Goal: Information Seeking & Learning: Check status

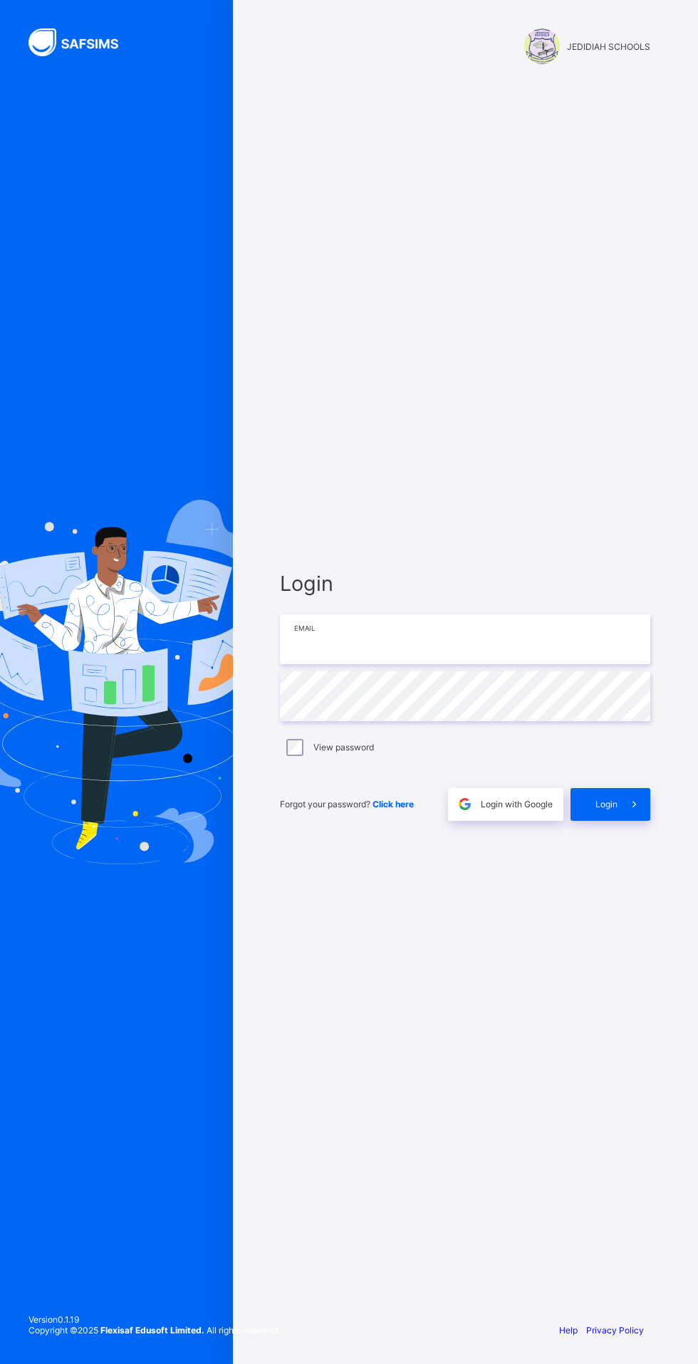
click at [379, 664] on input "email" at bounding box center [465, 640] width 370 height 50
type input "**********"
click at [634, 811] on icon at bounding box center [634, 805] width 15 height 14
click at [629, 811] on icon at bounding box center [634, 805] width 15 height 14
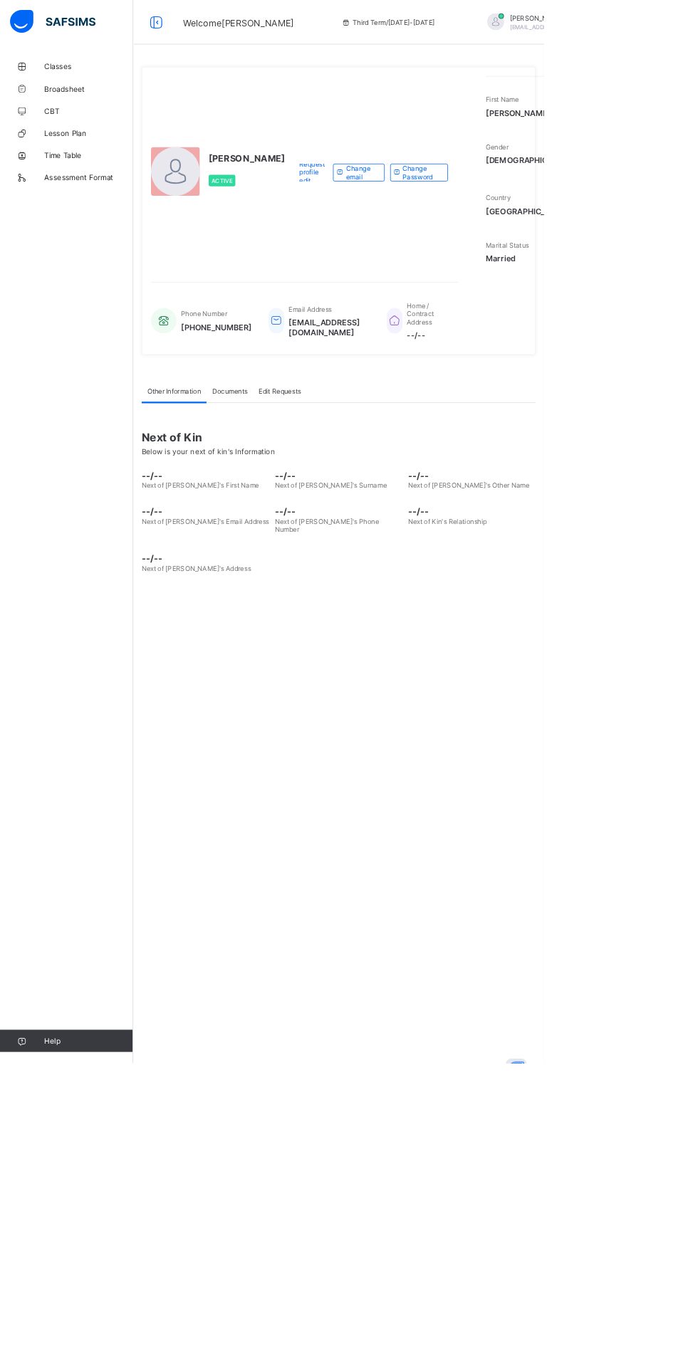
click at [75, 80] on span "Classes" at bounding box center [114, 85] width 114 height 11
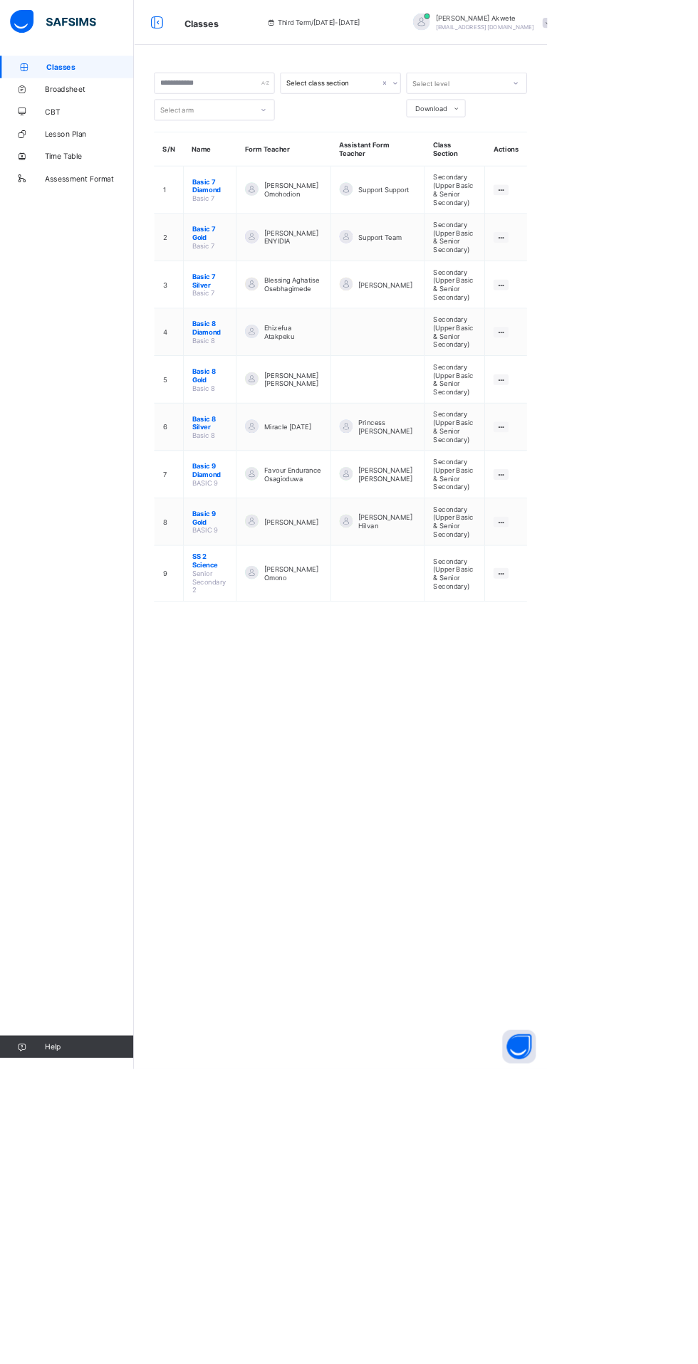
click at [279, 591] on span "Basic 9 Diamond" at bounding box center [268, 600] width 46 height 21
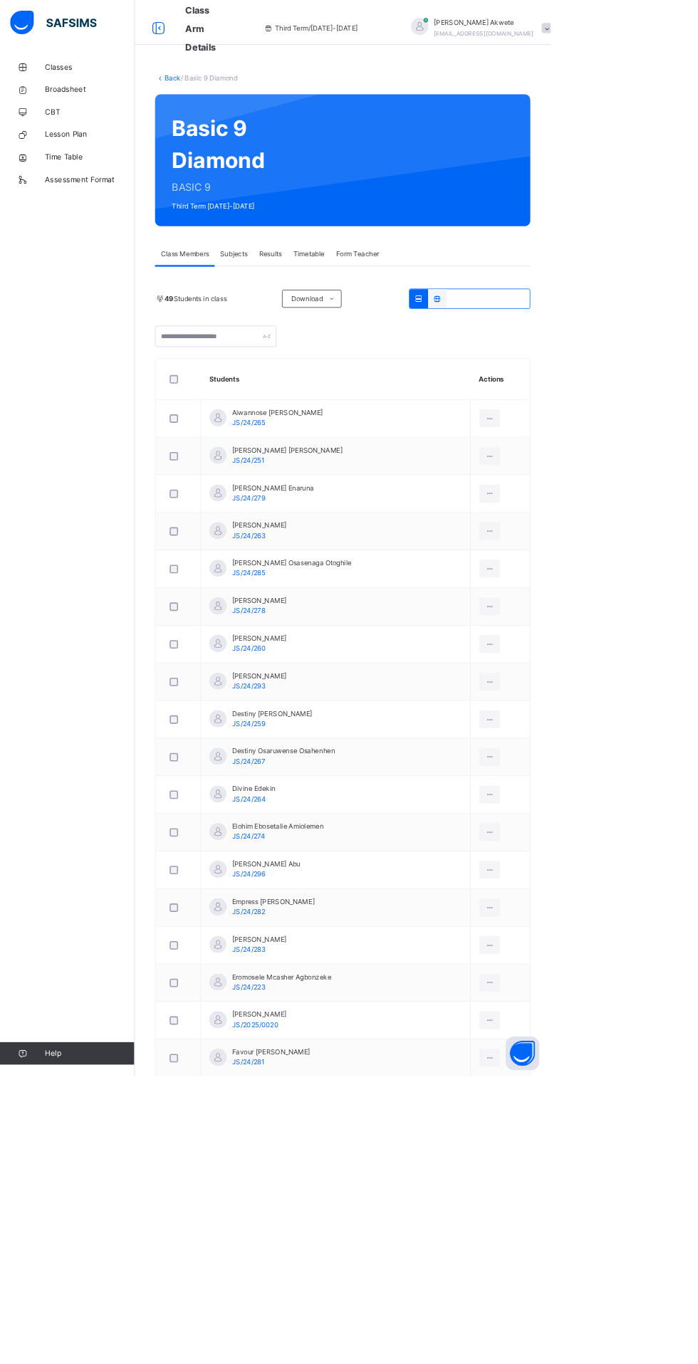
click at [110, 121] on link "Broadsheet" at bounding box center [85, 114] width 171 height 28
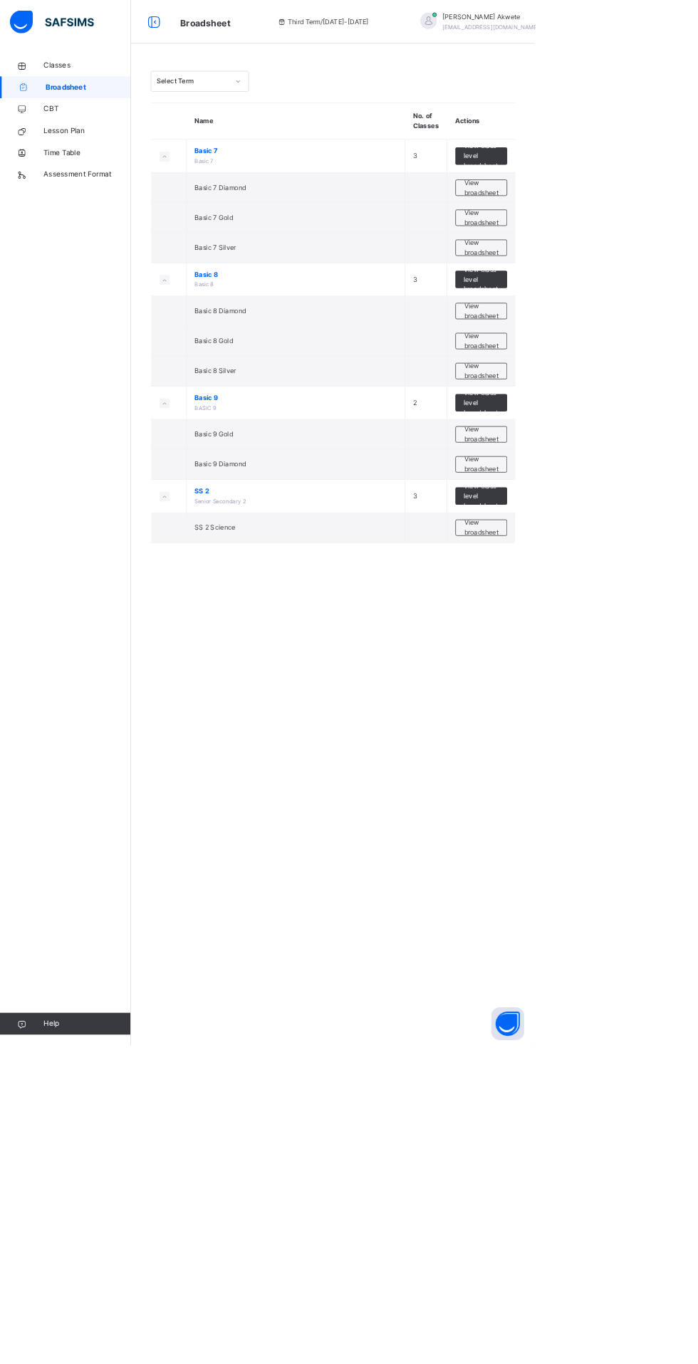
click at [265, 104] on div "Select Term" at bounding box center [251, 106] width 94 height 13
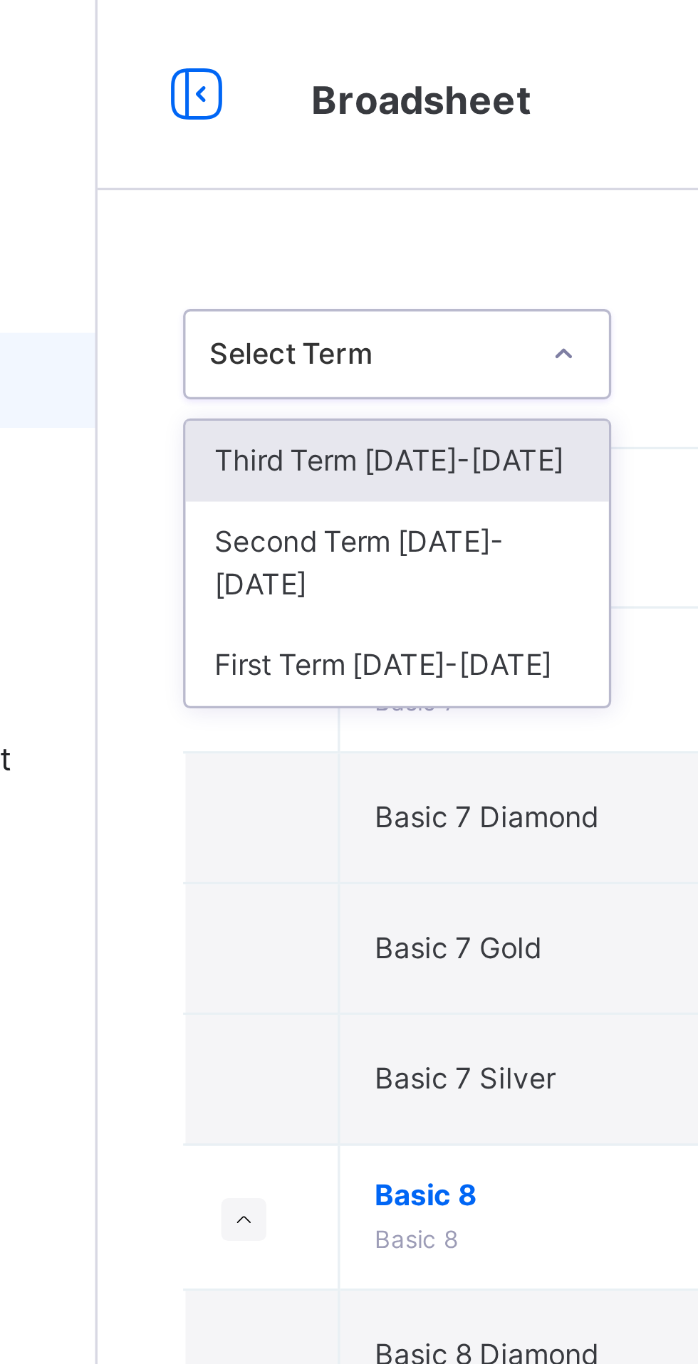
click at [305, 111] on div at bounding box center [310, 106] width 24 height 23
click at [305, 113] on div at bounding box center [310, 106] width 24 height 23
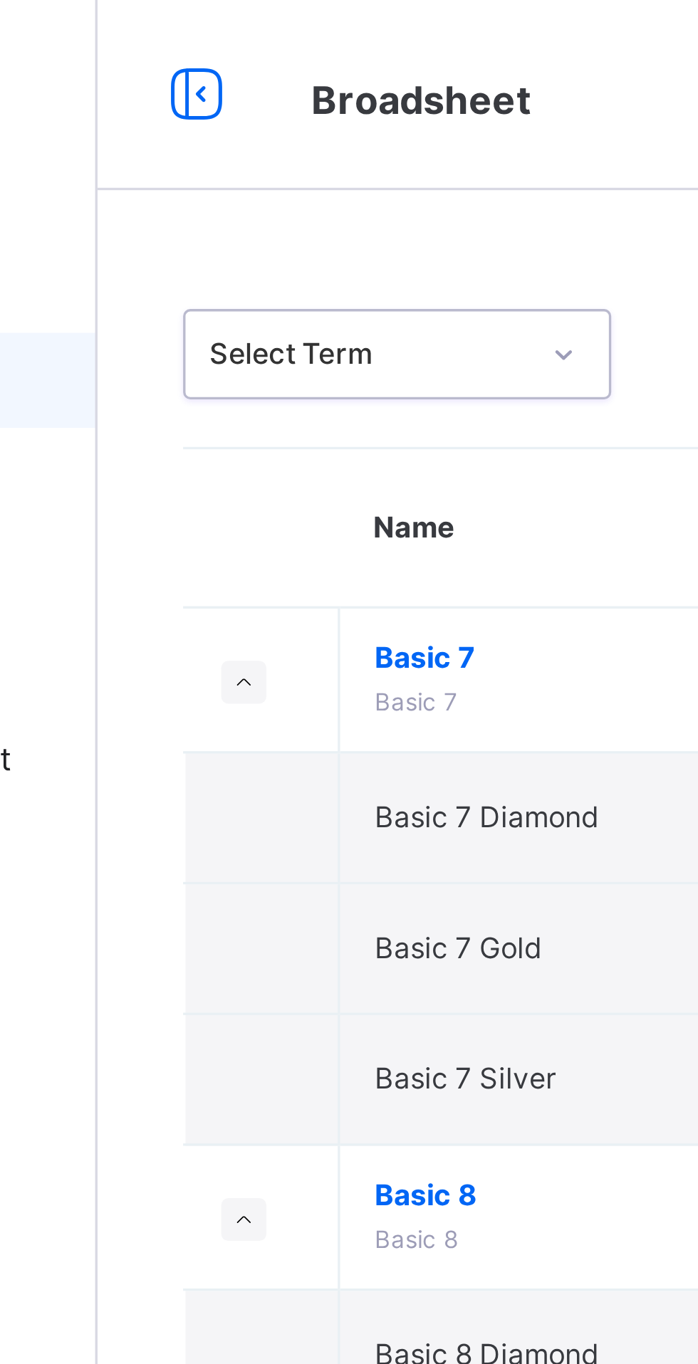
click at [308, 112] on div at bounding box center [310, 106] width 24 height 23
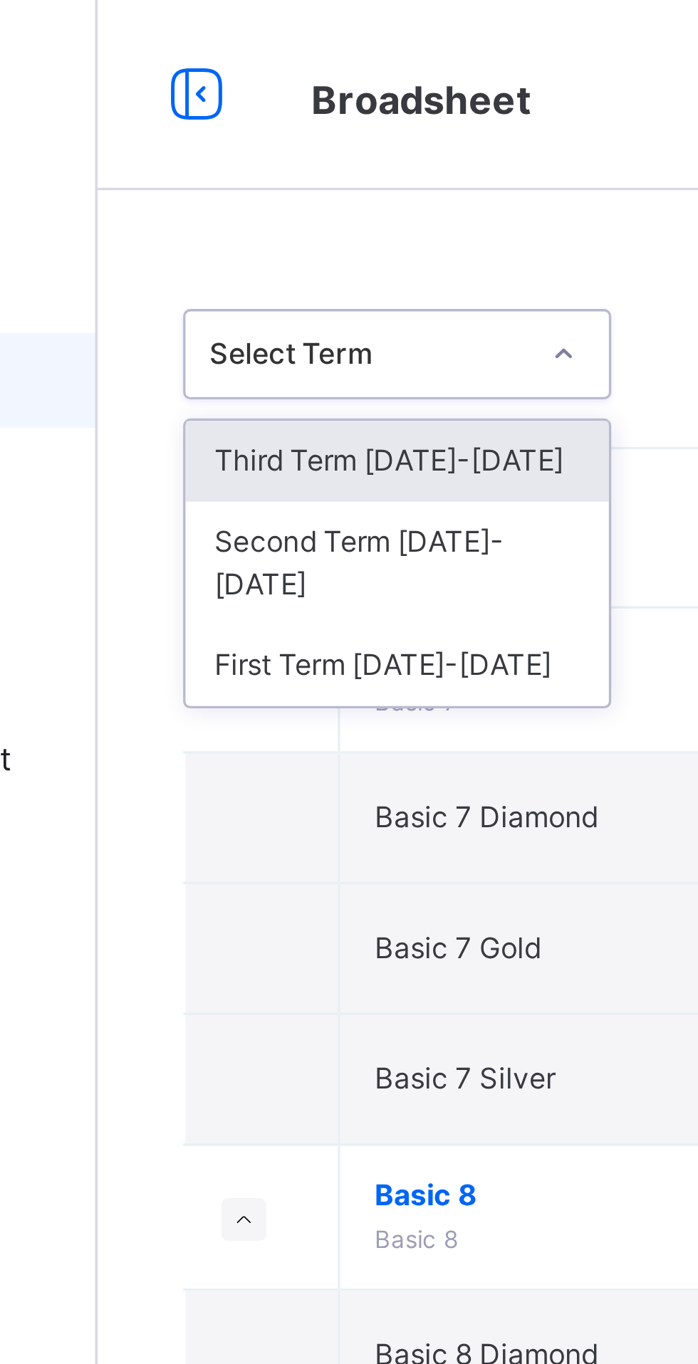
click at [309, 110] on icon at bounding box center [310, 106] width 9 height 14
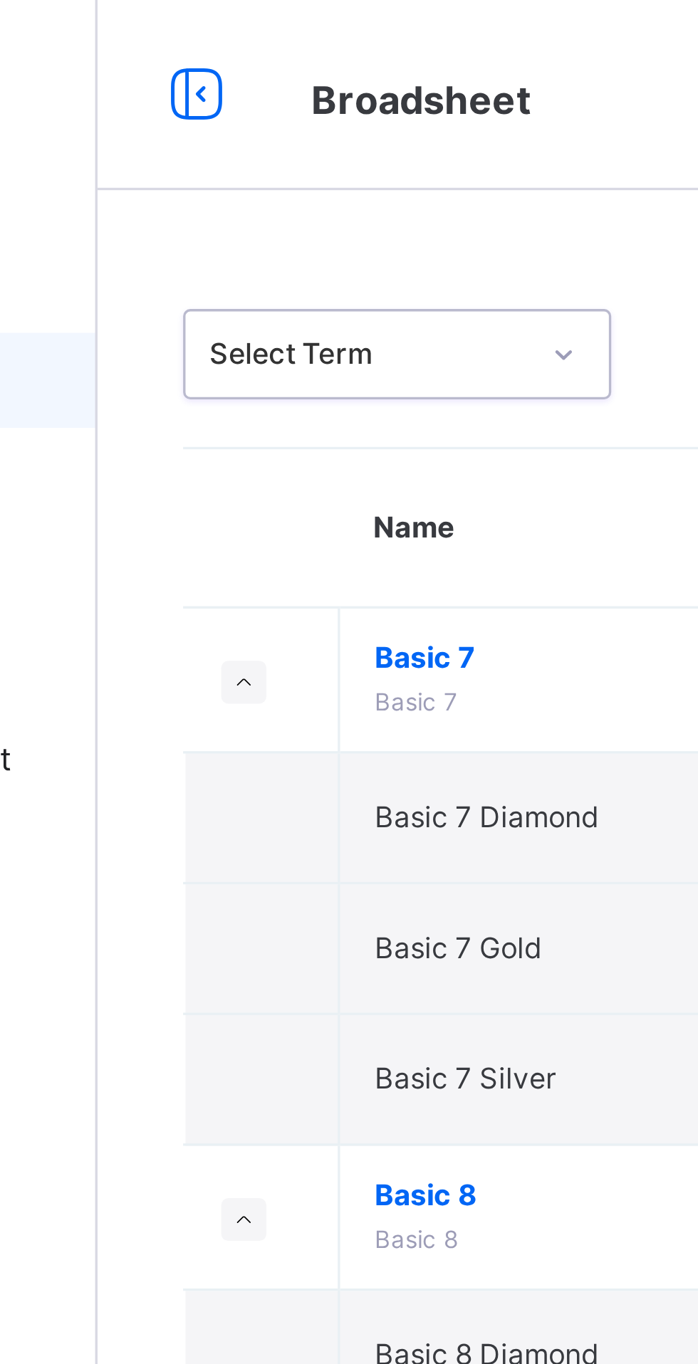
click at [287, 142] on th "Name" at bounding box center [386, 159] width 286 height 48
click at [315, 107] on div at bounding box center [310, 106] width 24 height 23
click at [211, 135] on th at bounding box center [220, 159] width 46 height 48
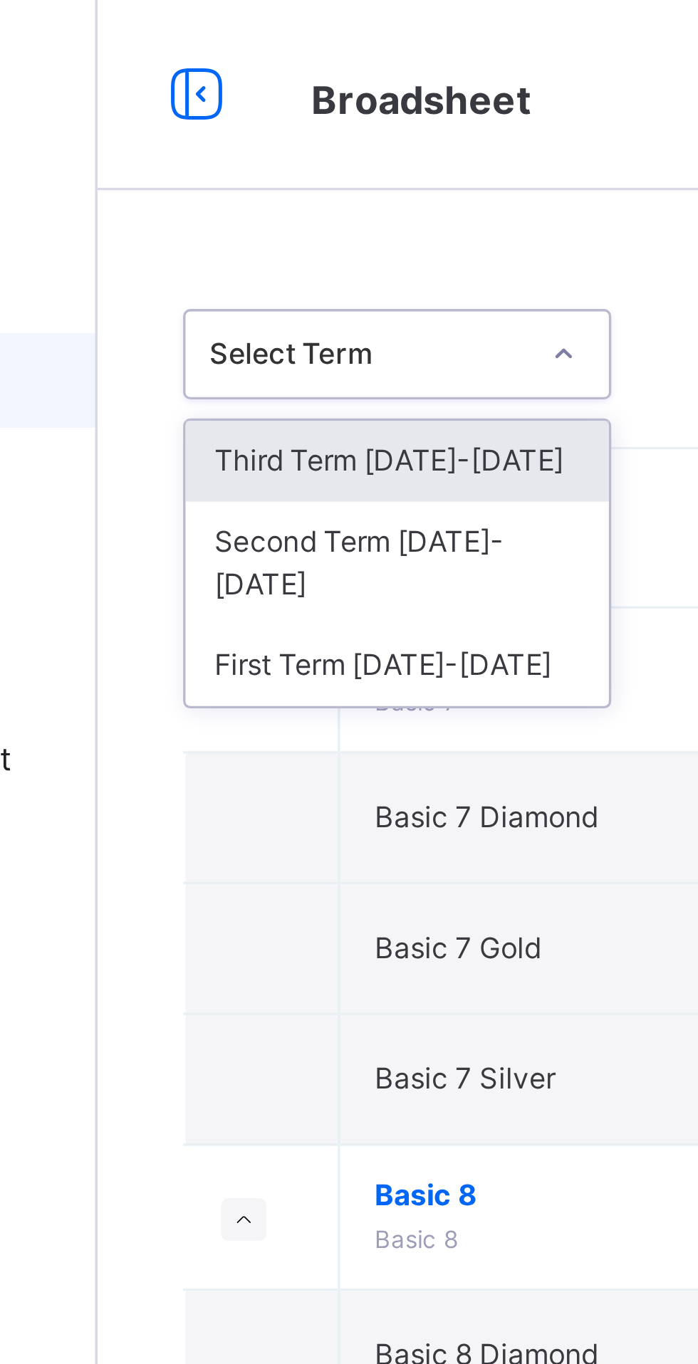
click at [253, 139] on div "Third Term [DATE]-[DATE]" at bounding box center [260, 138] width 127 height 24
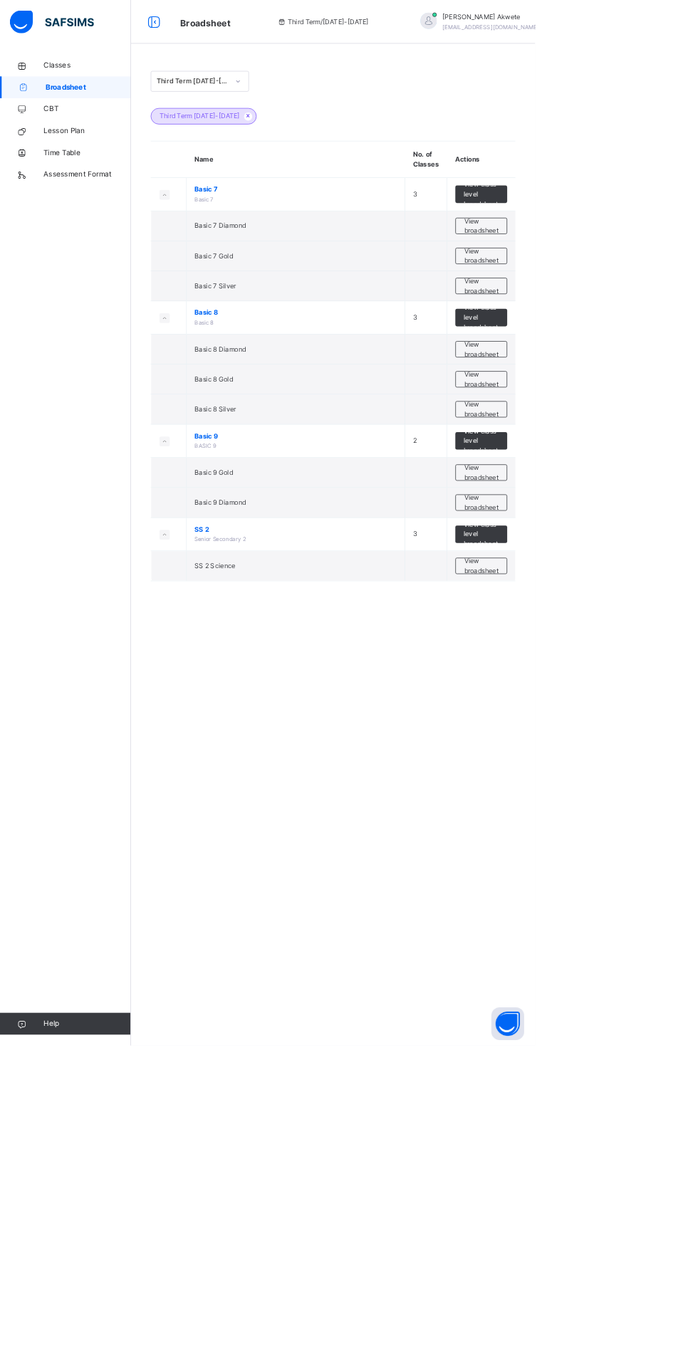
click at [645, 656] on span "View broadsheet" at bounding box center [627, 656] width 45 height 26
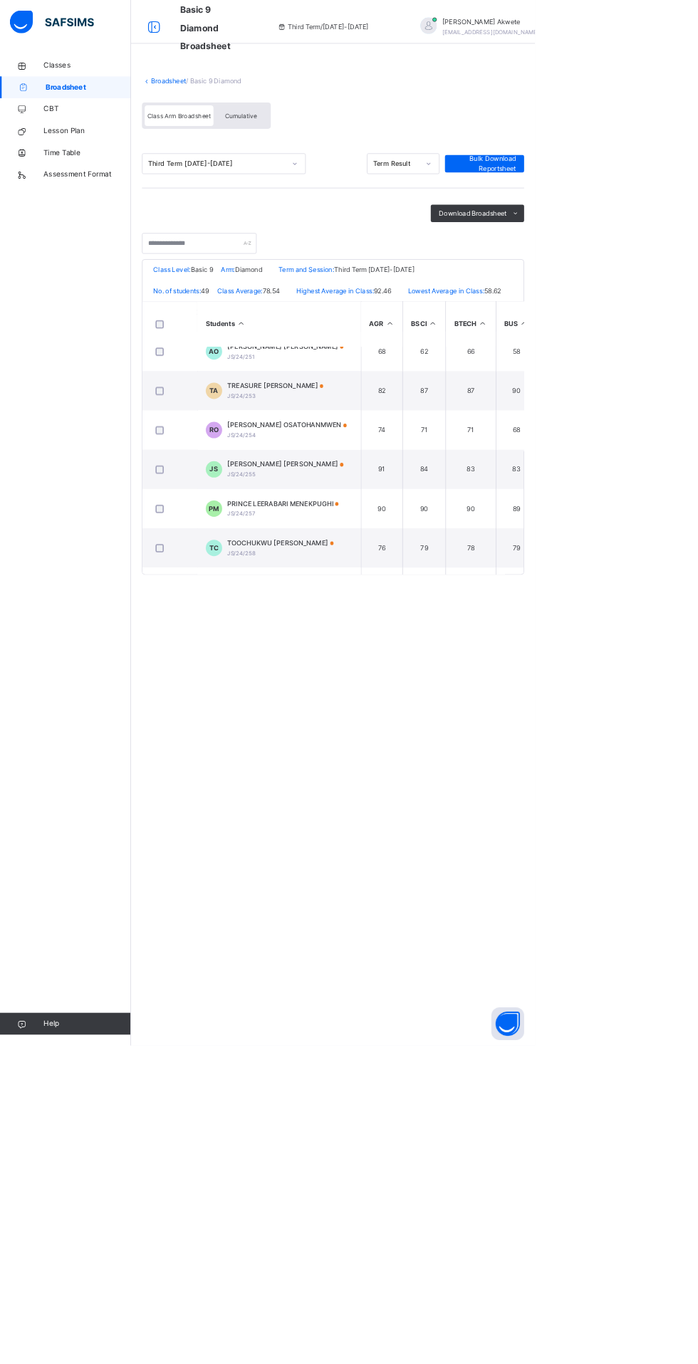
scroll to position [279, 0]
click at [412, 674] on div "PRINCE LEERABARI MENEKPUGHI JS/24/257" at bounding box center [369, 662] width 145 height 26
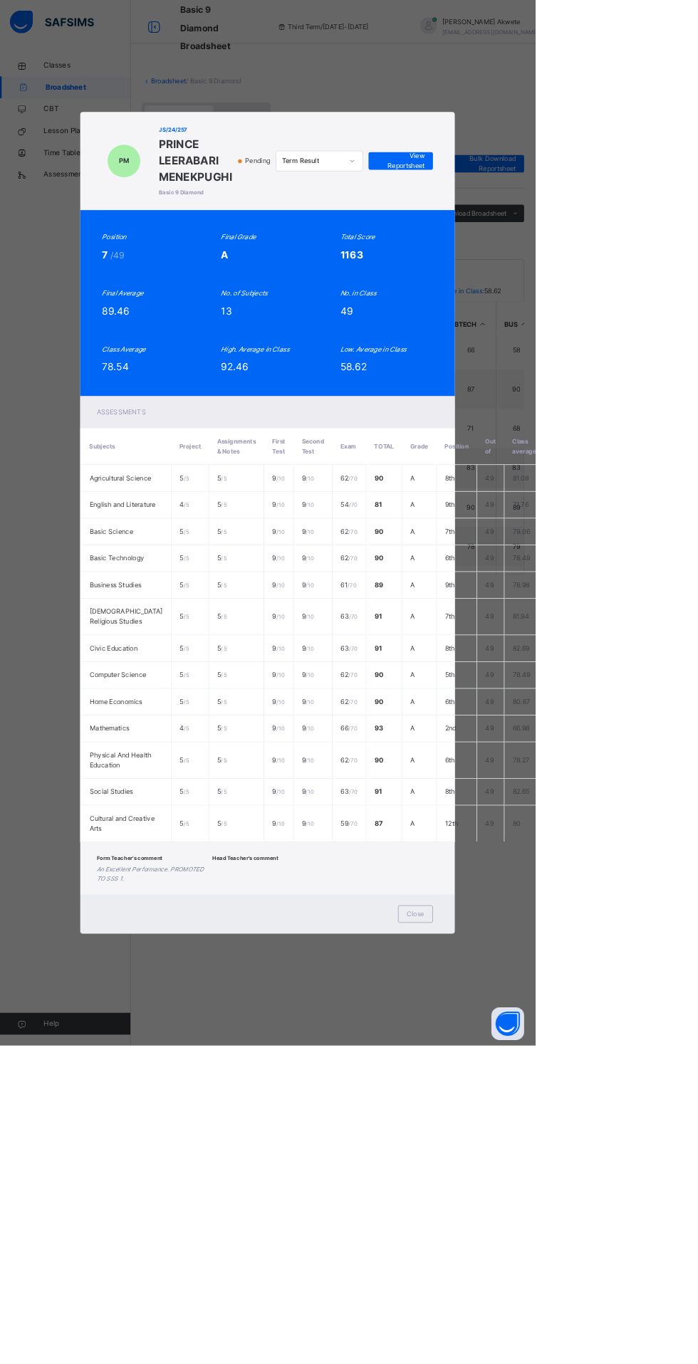
click at [98, 601] on div "PM JS/24/257 PRINCE LEERABARI MENEKPUGHI Basic 9 Diamond Pending Term Result Vi…" at bounding box center [349, 682] width 698 height 1364
click at [553, 1199] on span "Close" at bounding box center [541, 1192] width 23 height 13
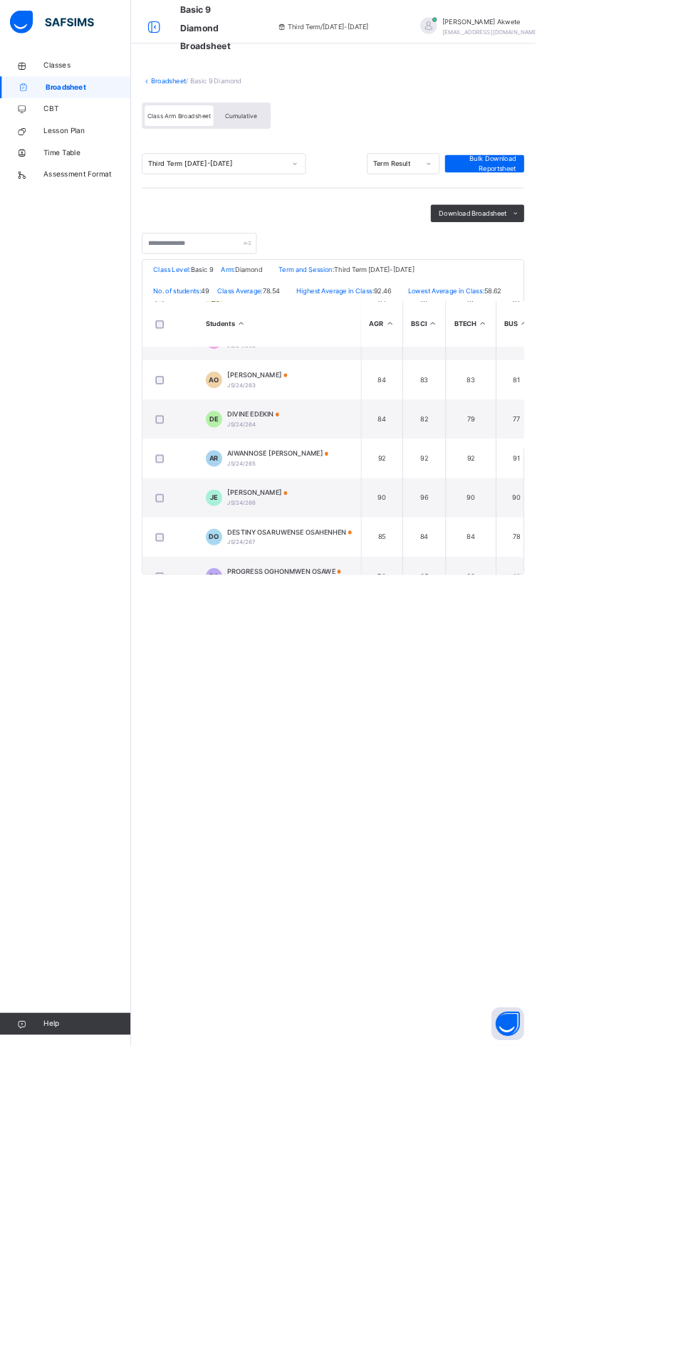
scroll to position [761, 0]
click at [335, 590] on span "AIWANNOSE [PERSON_NAME]" at bounding box center [363, 583] width 132 height 13
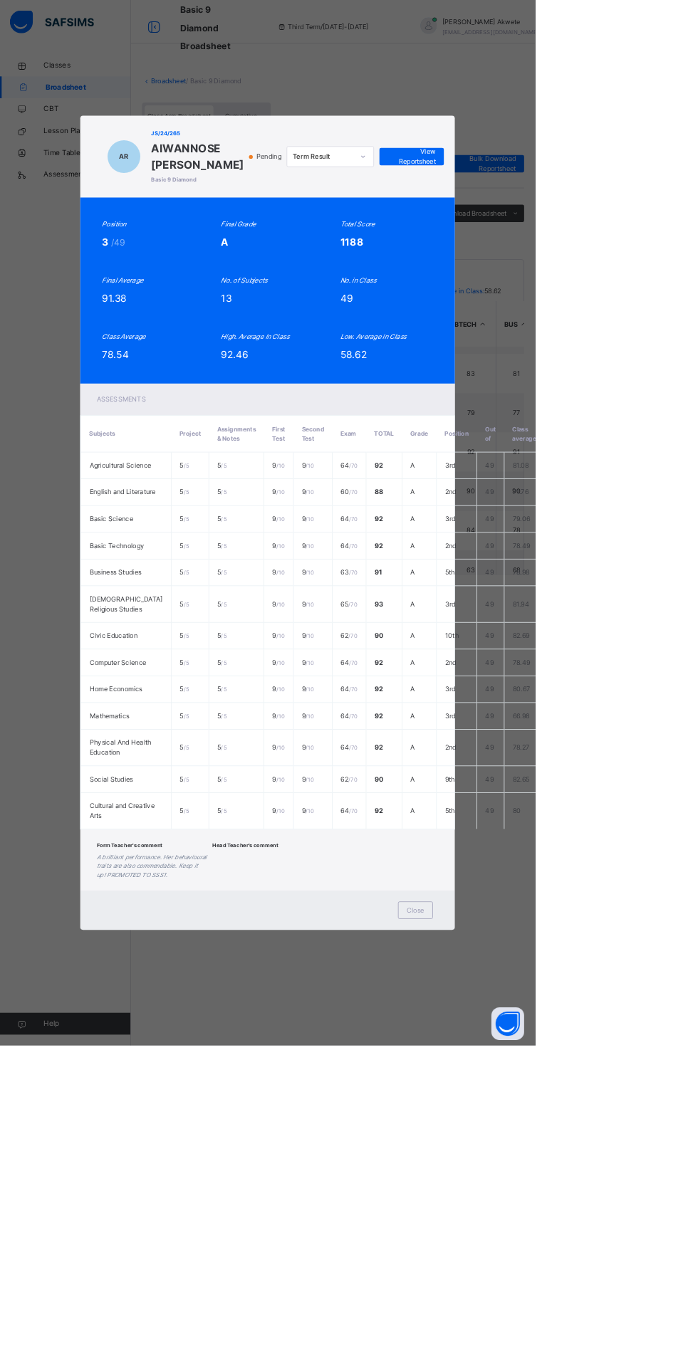
click at [553, 1194] on span "Close" at bounding box center [541, 1187] width 23 height 13
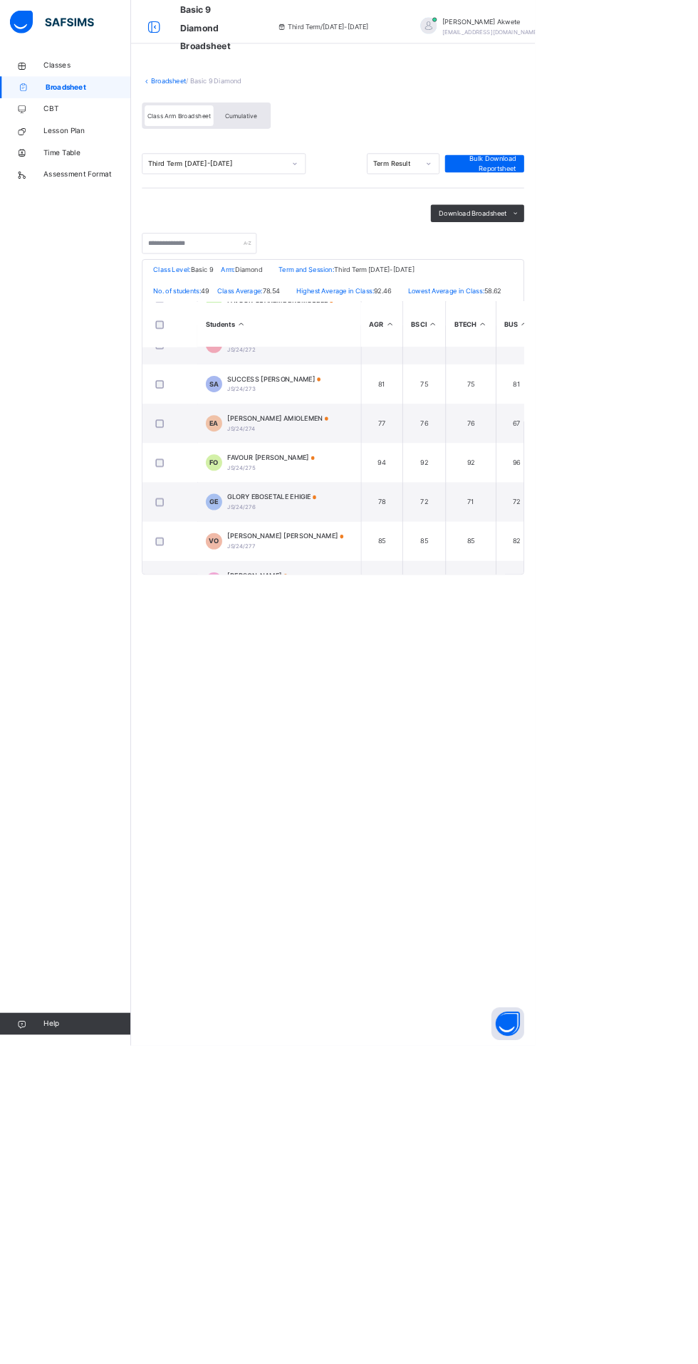
scroll to position [1267, 0]
click at [343, 597] on span "FAVOUR [PERSON_NAME]" at bounding box center [354, 590] width 114 height 13
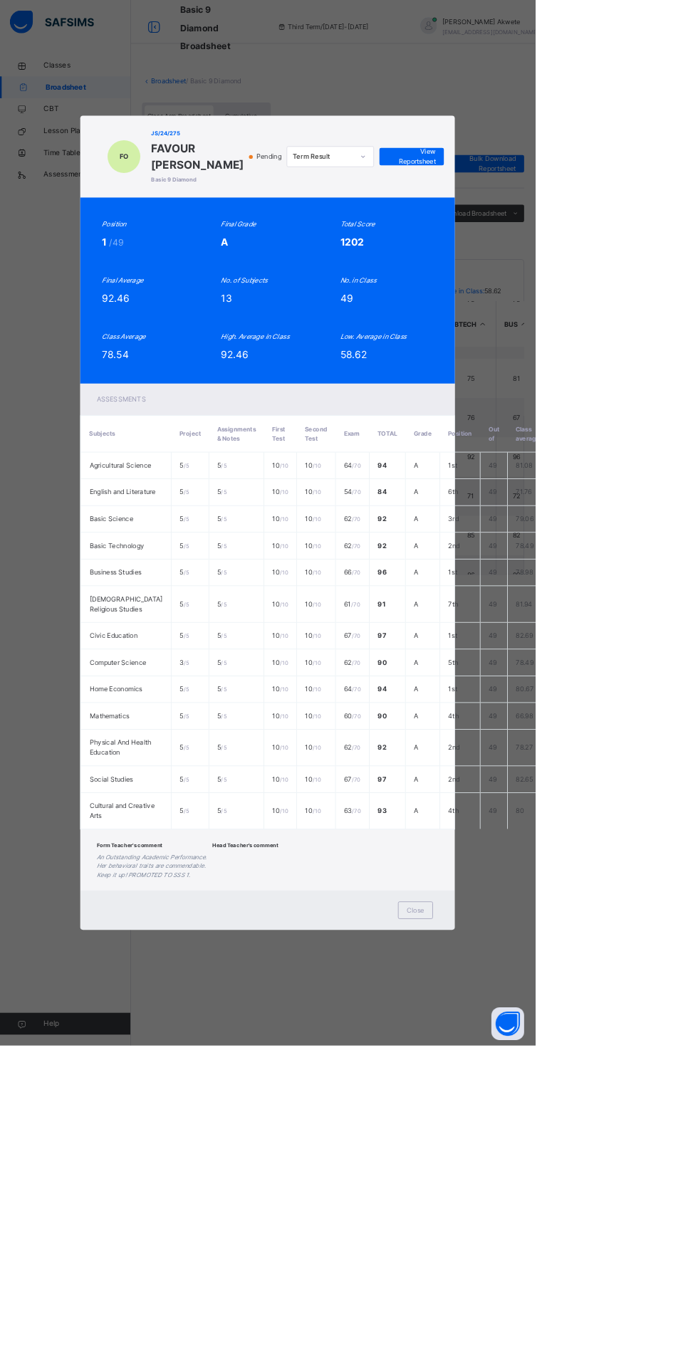
click at [565, 1199] on div "Close" at bounding box center [542, 1187] width 46 height 23
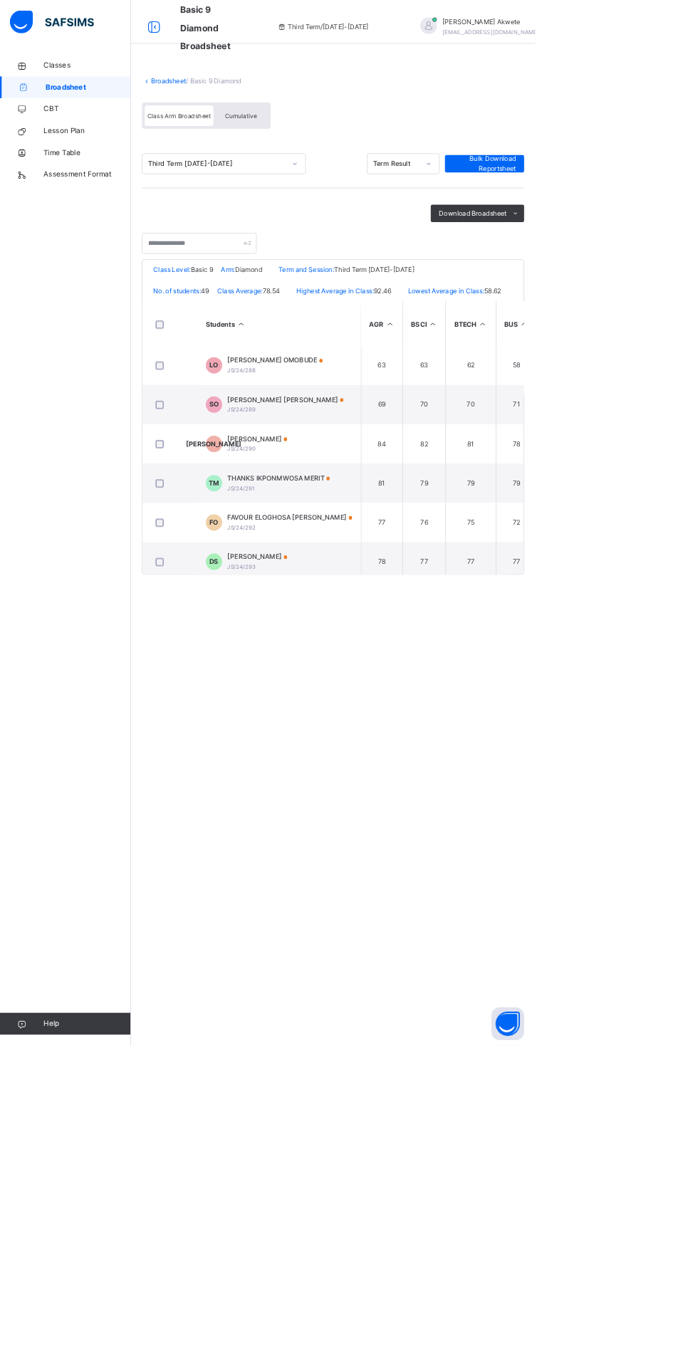
scroll to position [2007, 0]
click at [400, 639] on div "THANKS IKPONMWOSA MERIT JS/24/291" at bounding box center [364, 626] width 134 height 26
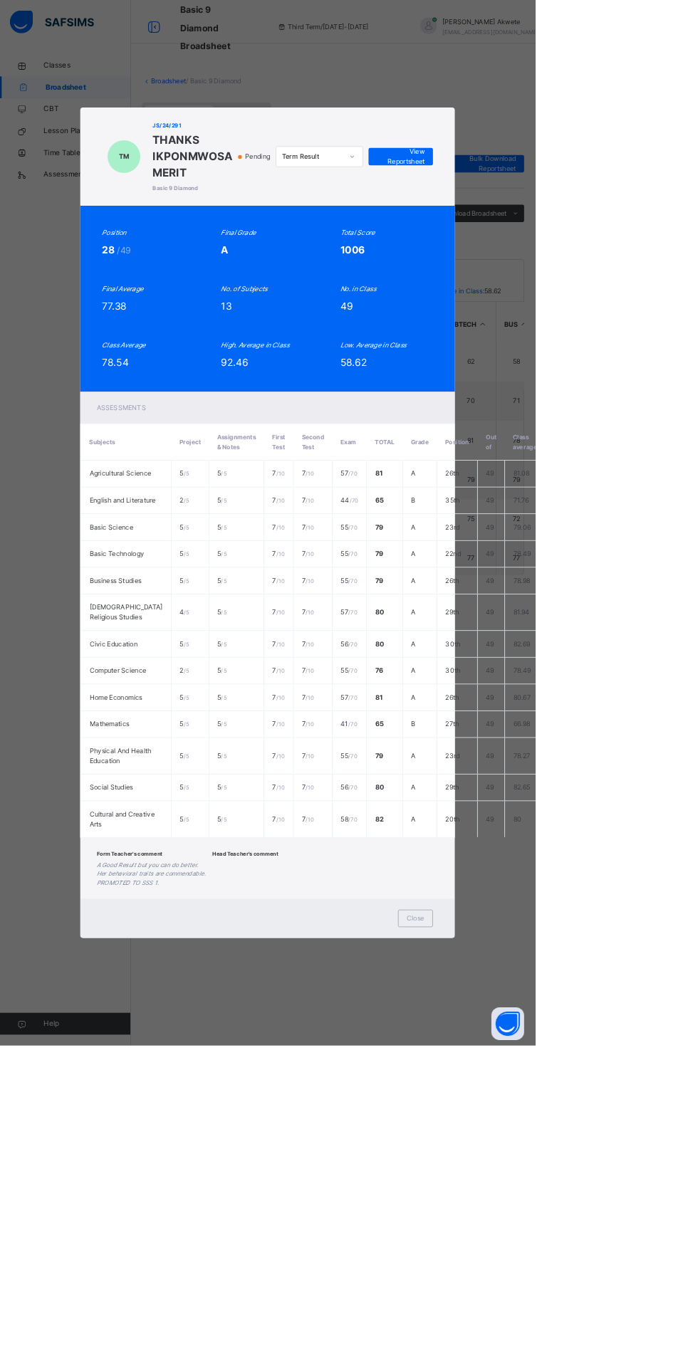
click at [565, 1210] on div "Close" at bounding box center [542, 1198] width 46 height 23
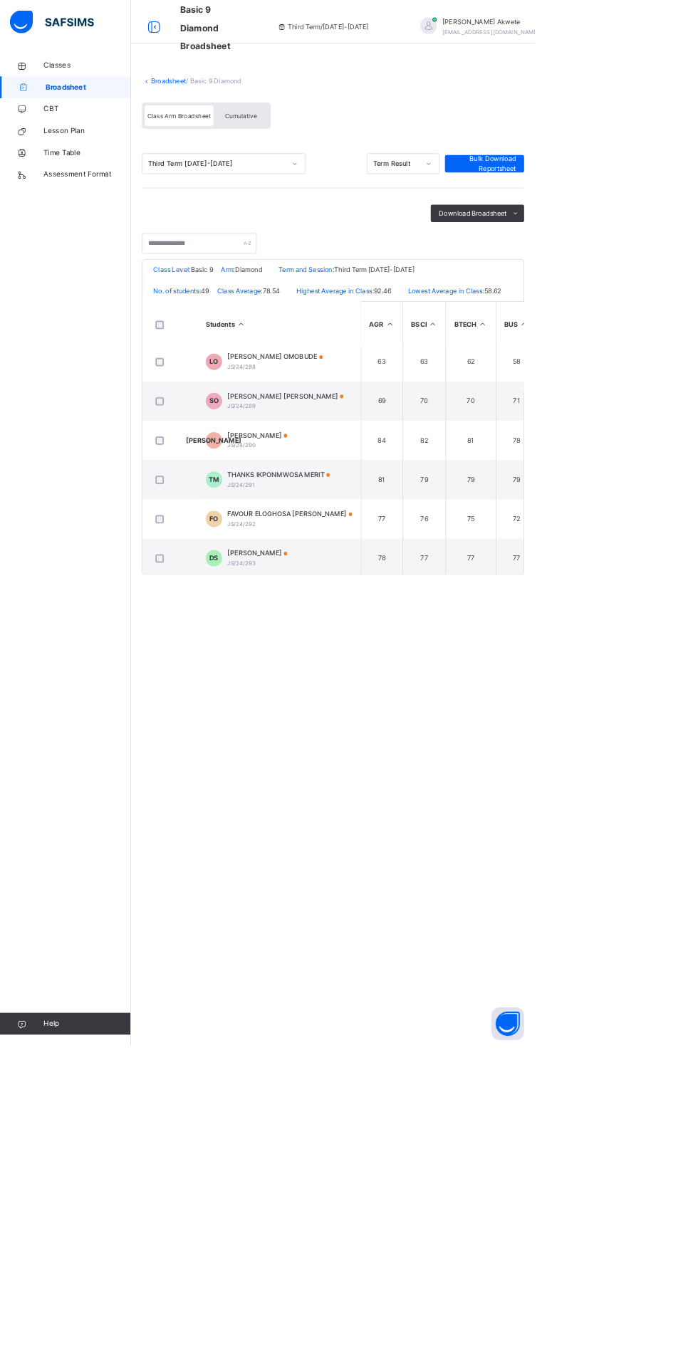
click at [346, 626] on span "THANKS IKPONMWOSA MERIT" at bounding box center [364, 619] width 134 height 13
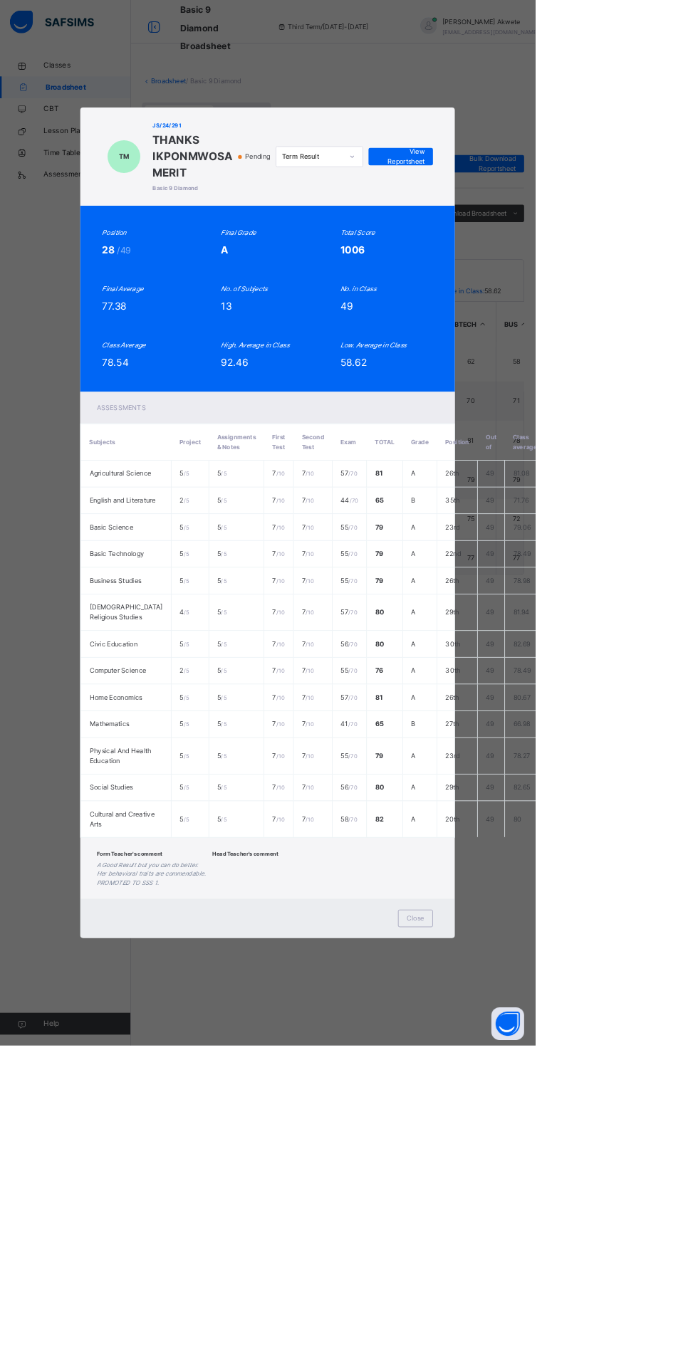
click at [553, 1205] on span "Close" at bounding box center [541, 1198] width 23 height 13
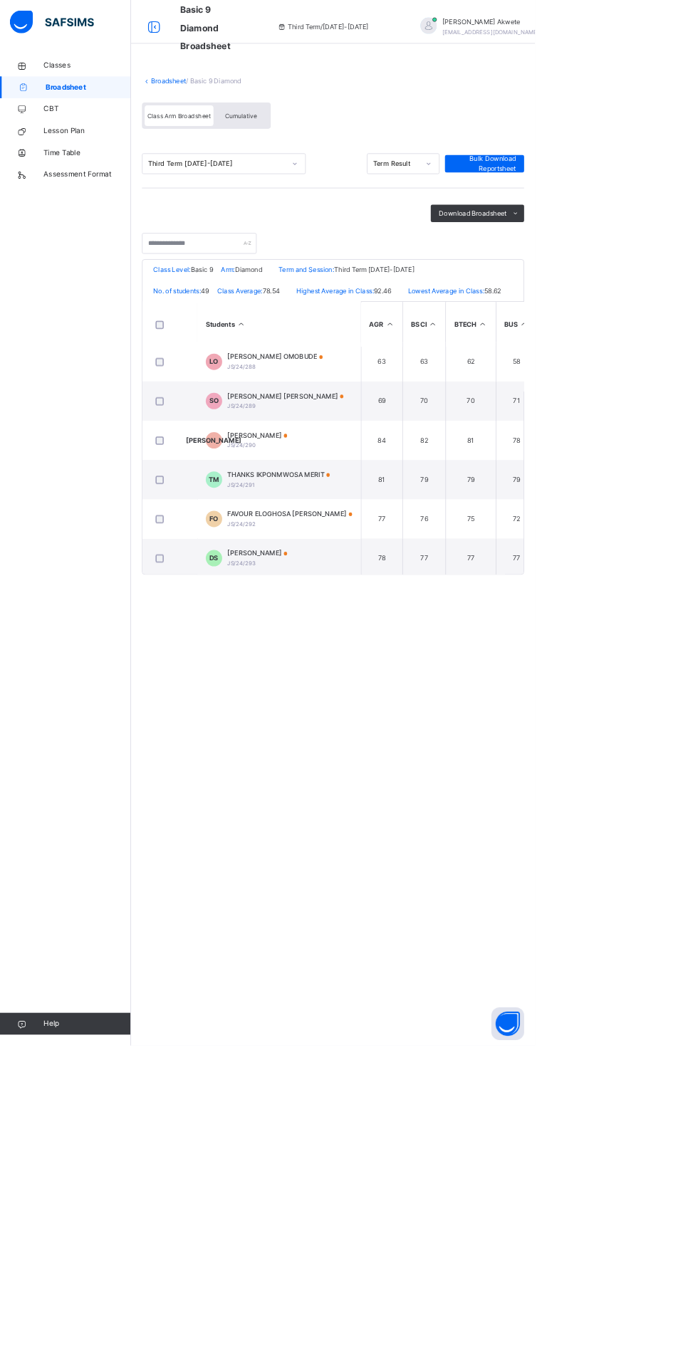
click at [383, 472] on span "[PERSON_NAME] OMOBUDE" at bounding box center [359, 465] width 125 height 13
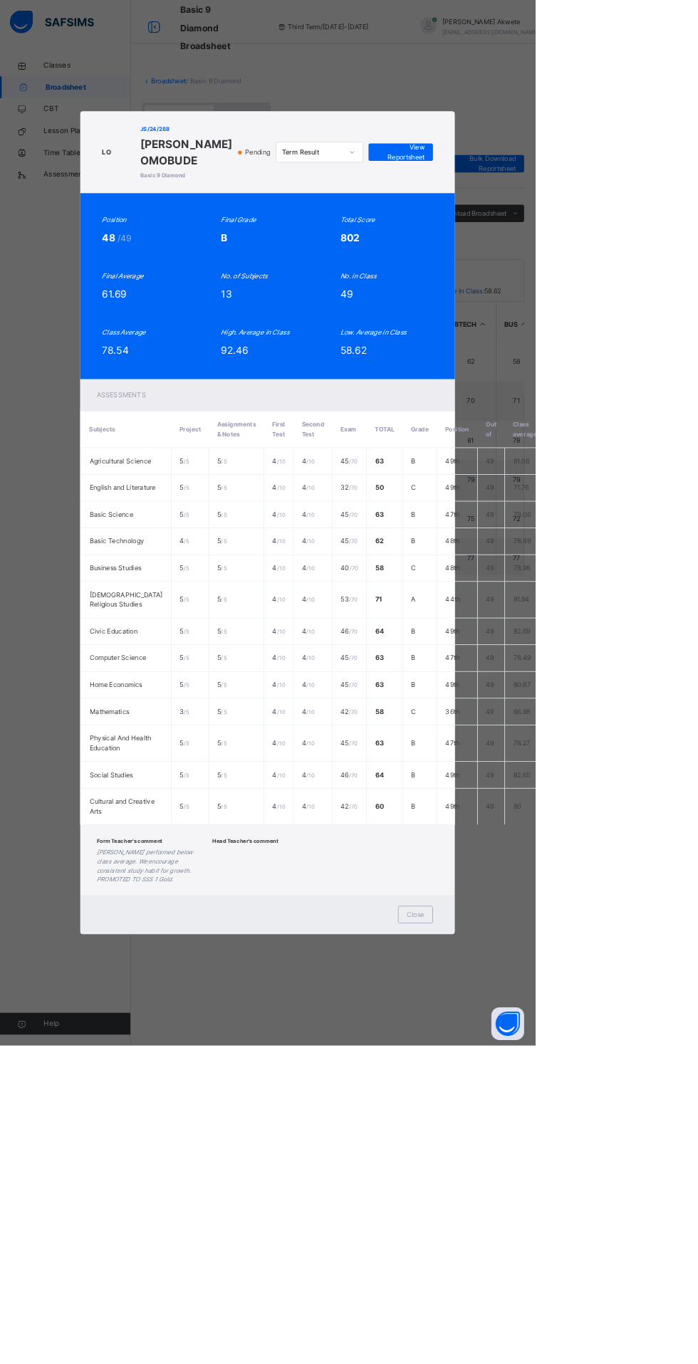
click at [553, 1200] on span "Close" at bounding box center [541, 1193] width 23 height 13
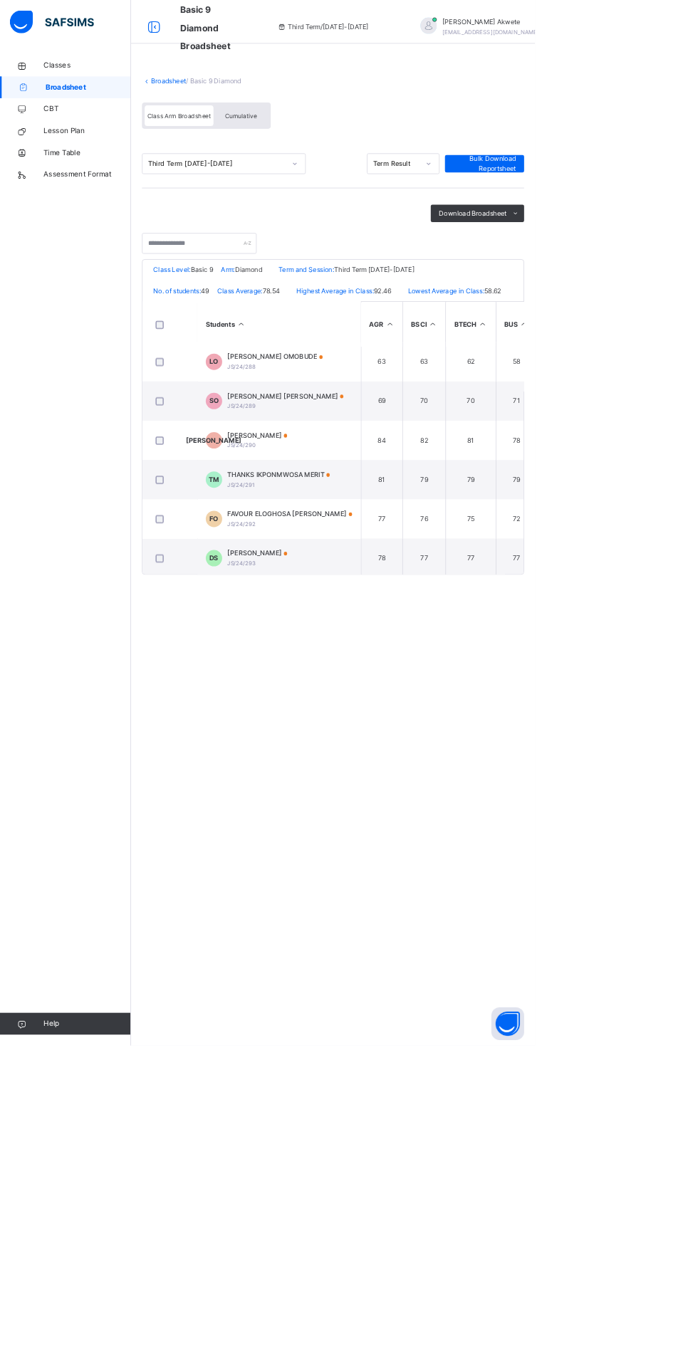
click at [391, 523] on span "[PERSON_NAME] [PERSON_NAME]" at bounding box center [373, 517] width 152 height 13
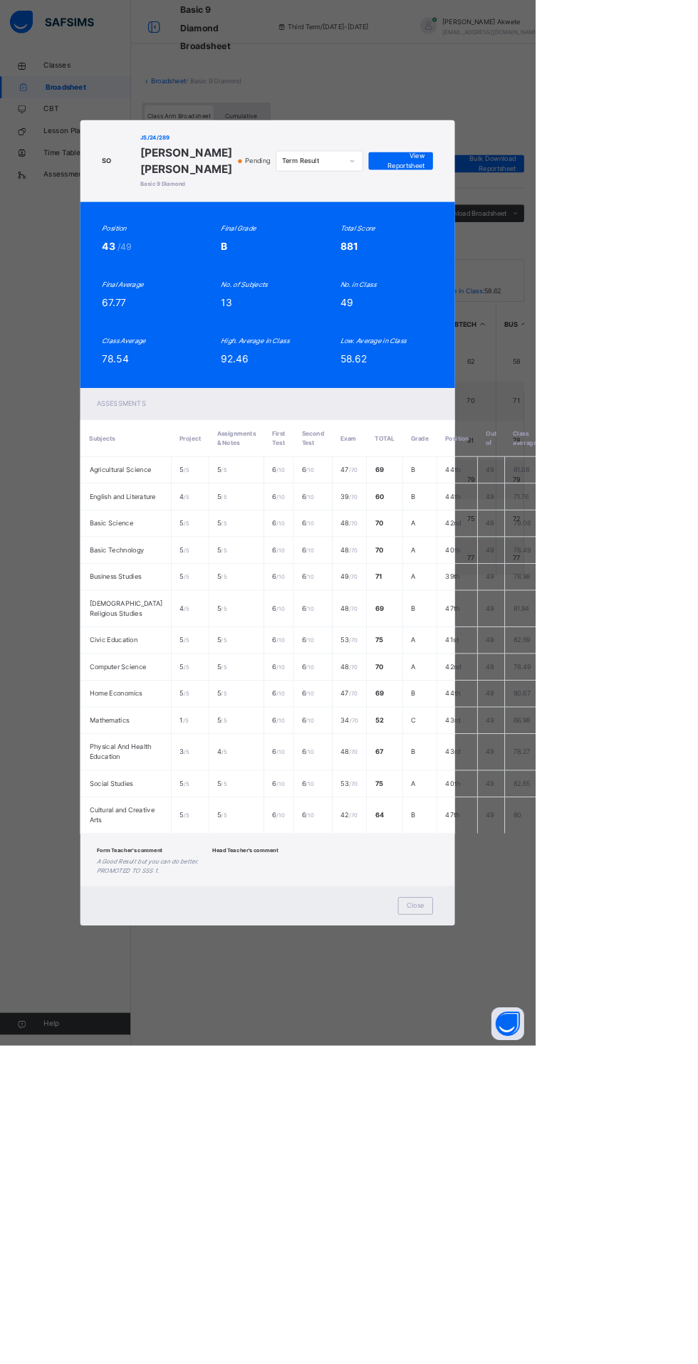
click at [553, 1188] on span "Close" at bounding box center [541, 1182] width 23 height 13
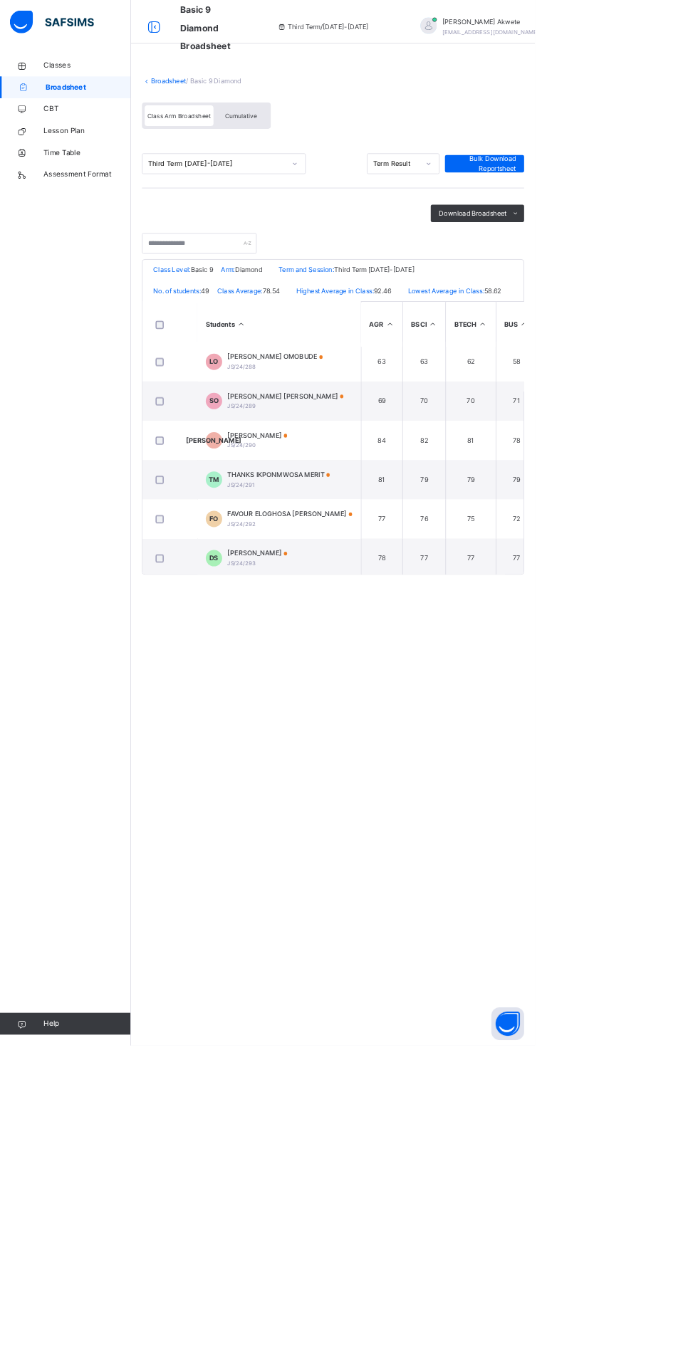
click at [375, 587] on div "[PERSON_NAME] OFURE OLENLOA JS/24/290" at bounding box center [336, 575] width 78 height 26
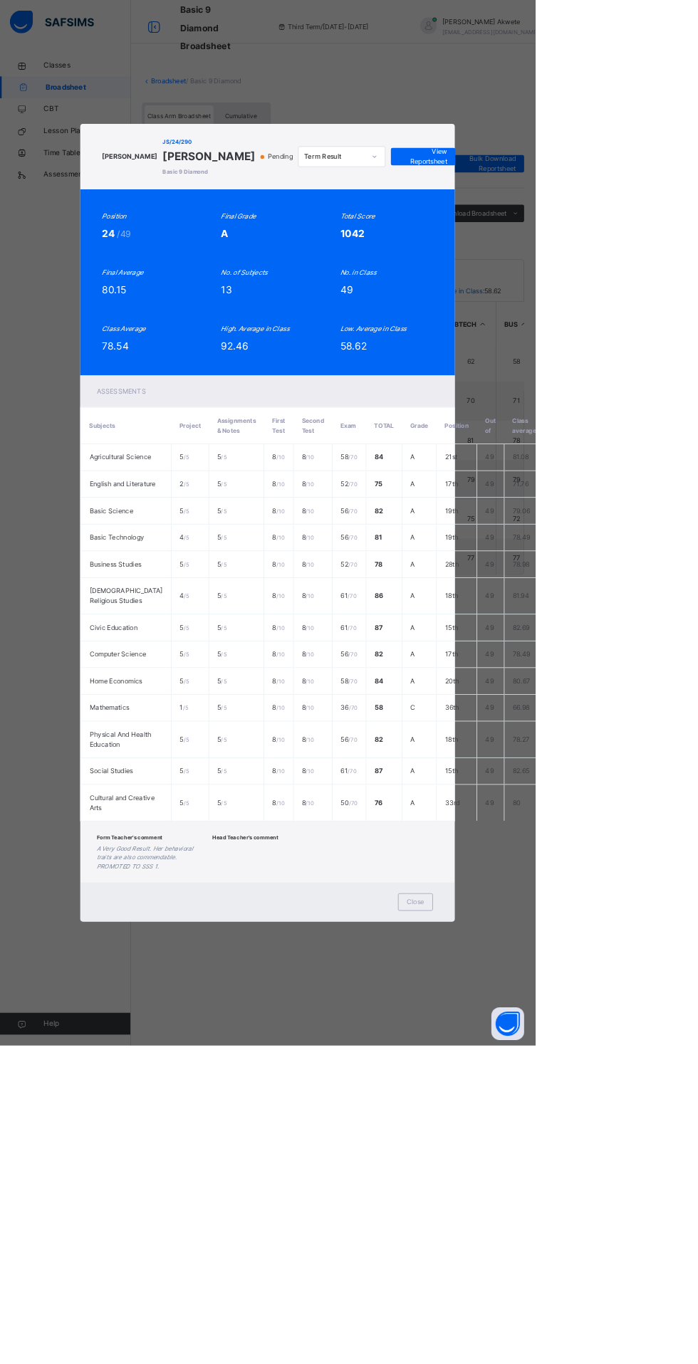
click at [553, 1183] on span "Close" at bounding box center [541, 1177] width 23 height 13
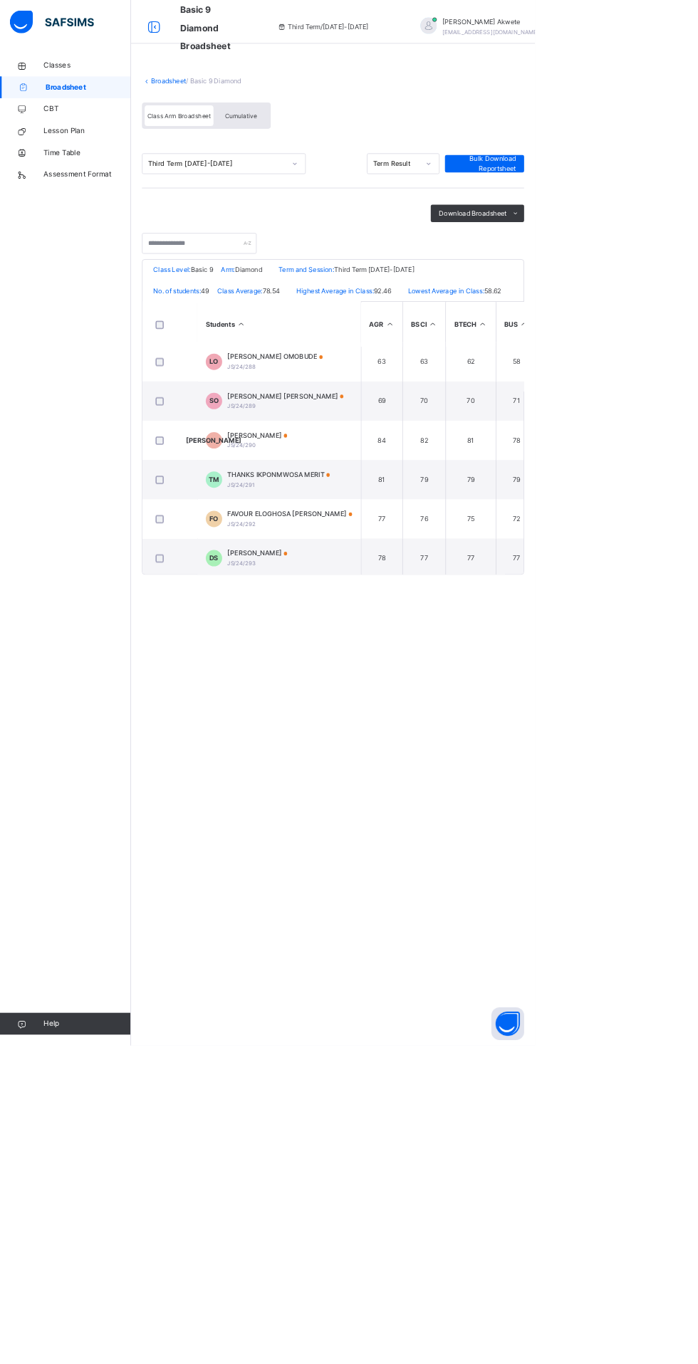
click at [423, 677] on span "FAVOUR ELOGHOSA [PERSON_NAME]" at bounding box center [378, 670] width 163 height 13
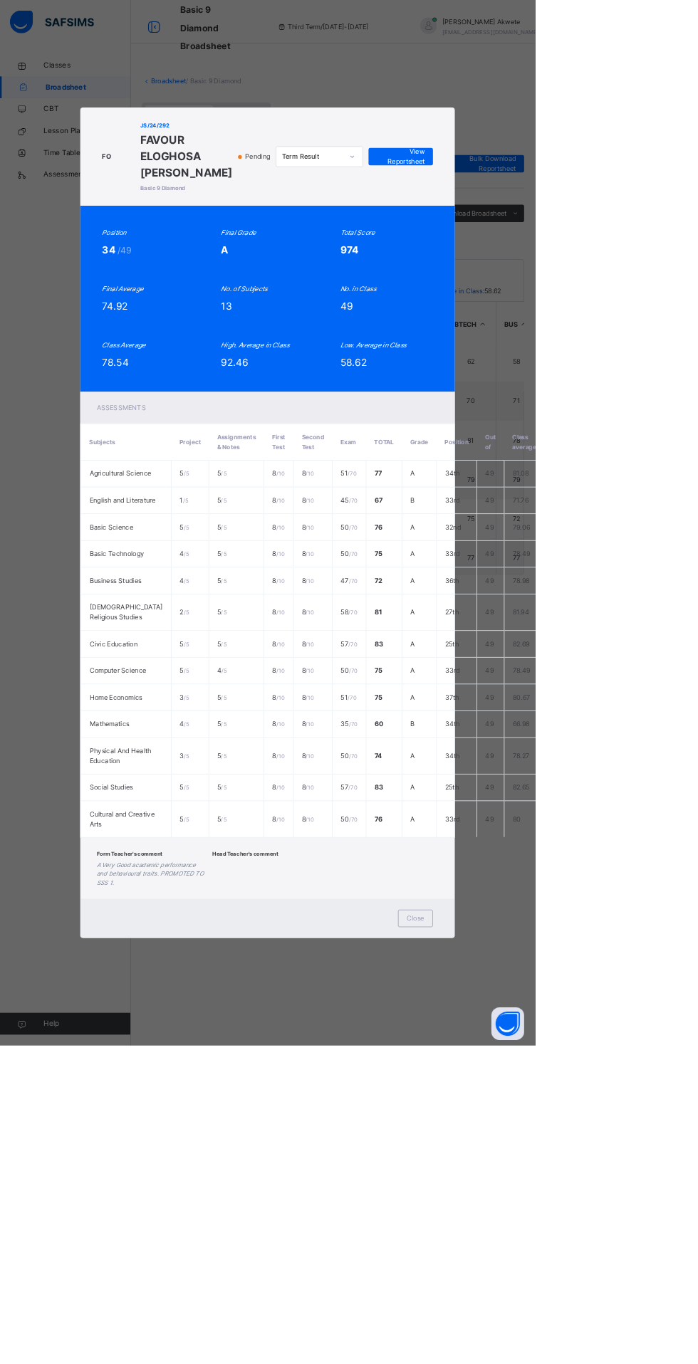
click at [553, 1205] on span "Close" at bounding box center [541, 1198] width 23 height 13
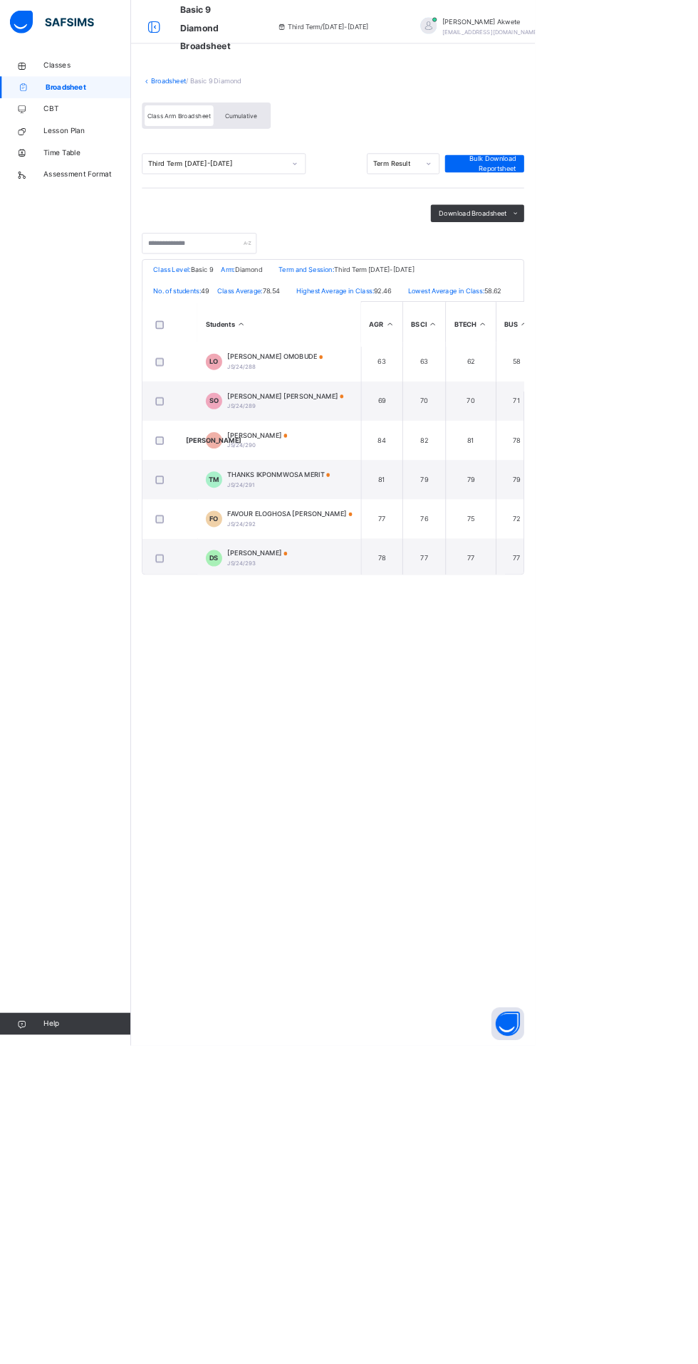
click at [375, 741] on div "[PERSON_NAME] [PERSON_NAME]/24/293" at bounding box center [336, 729] width 78 height 26
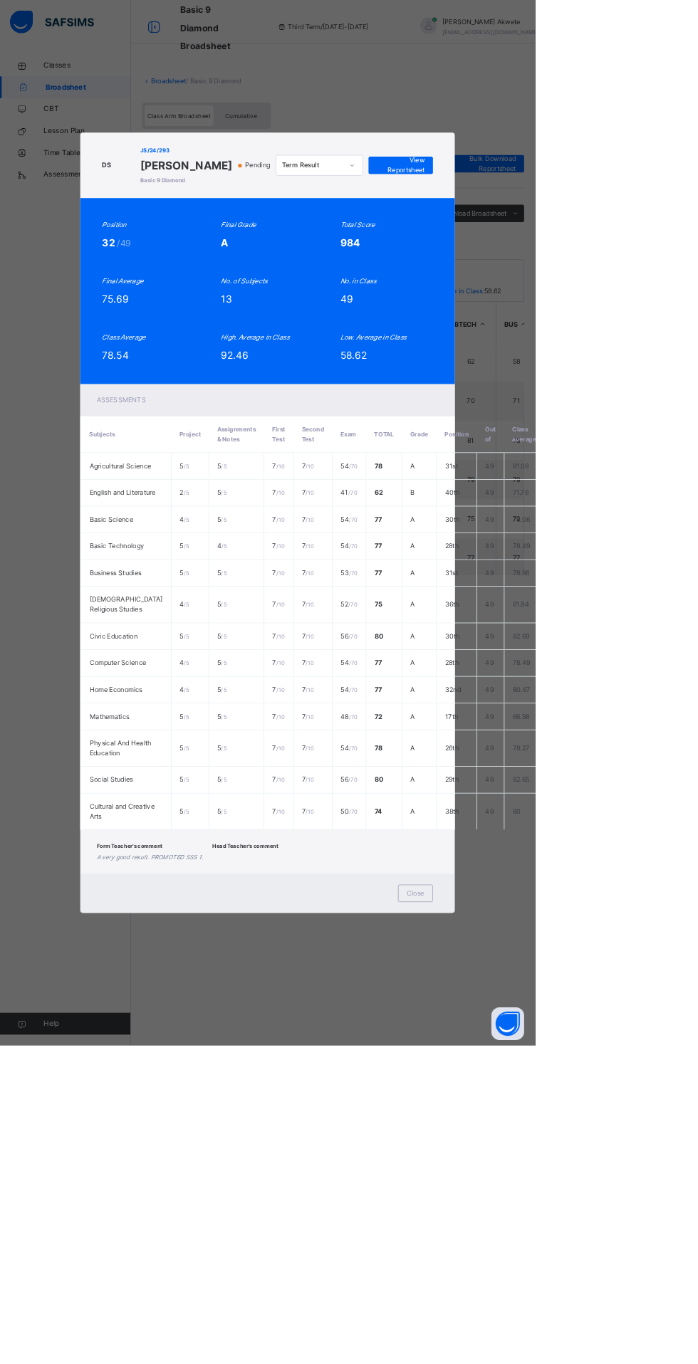
click at [553, 1172] on span "Close" at bounding box center [541, 1165] width 23 height 13
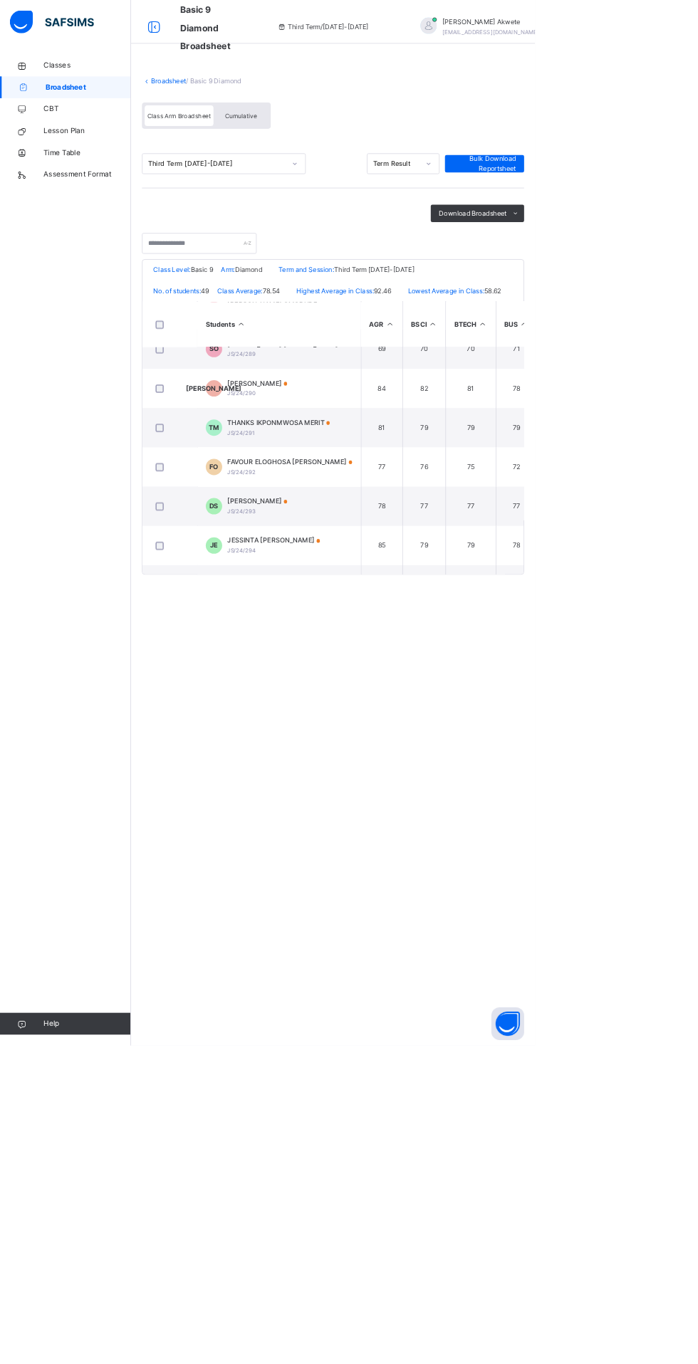
scroll to position [2121, 0]
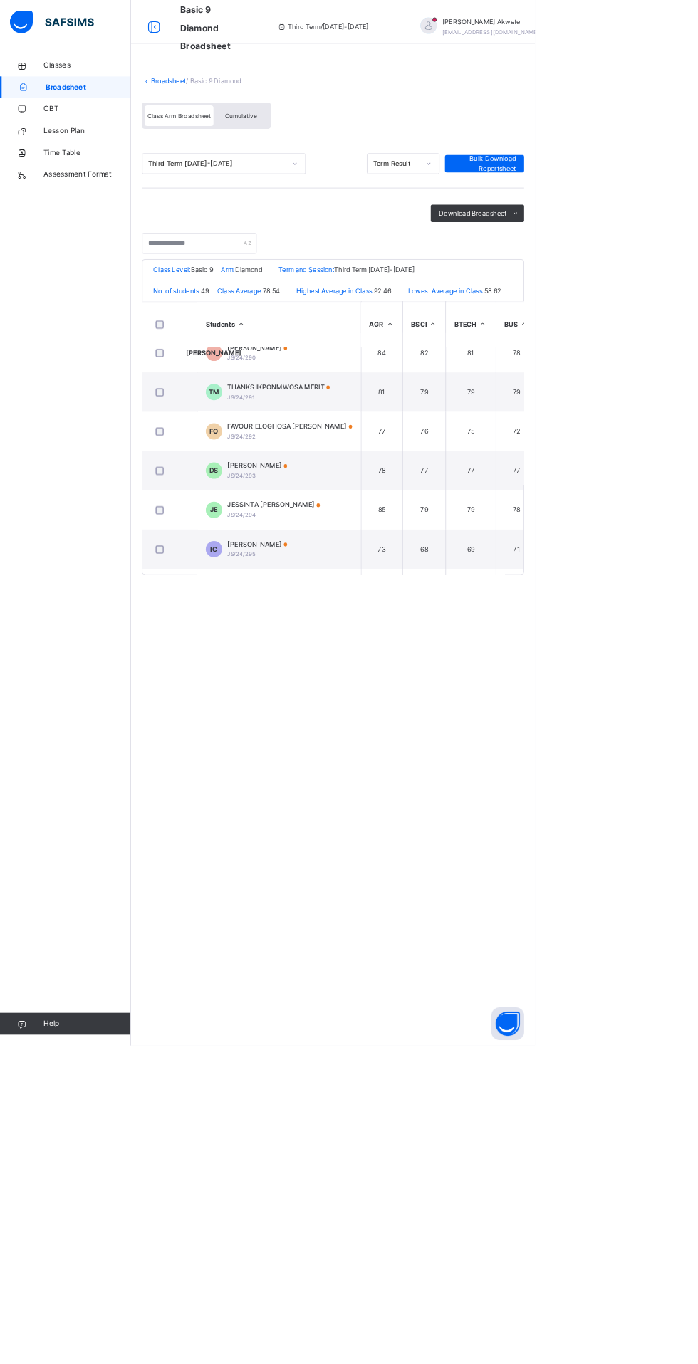
click at [375, 615] on span "[PERSON_NAME]" at bounding box center [336, 608] width 78 height 13
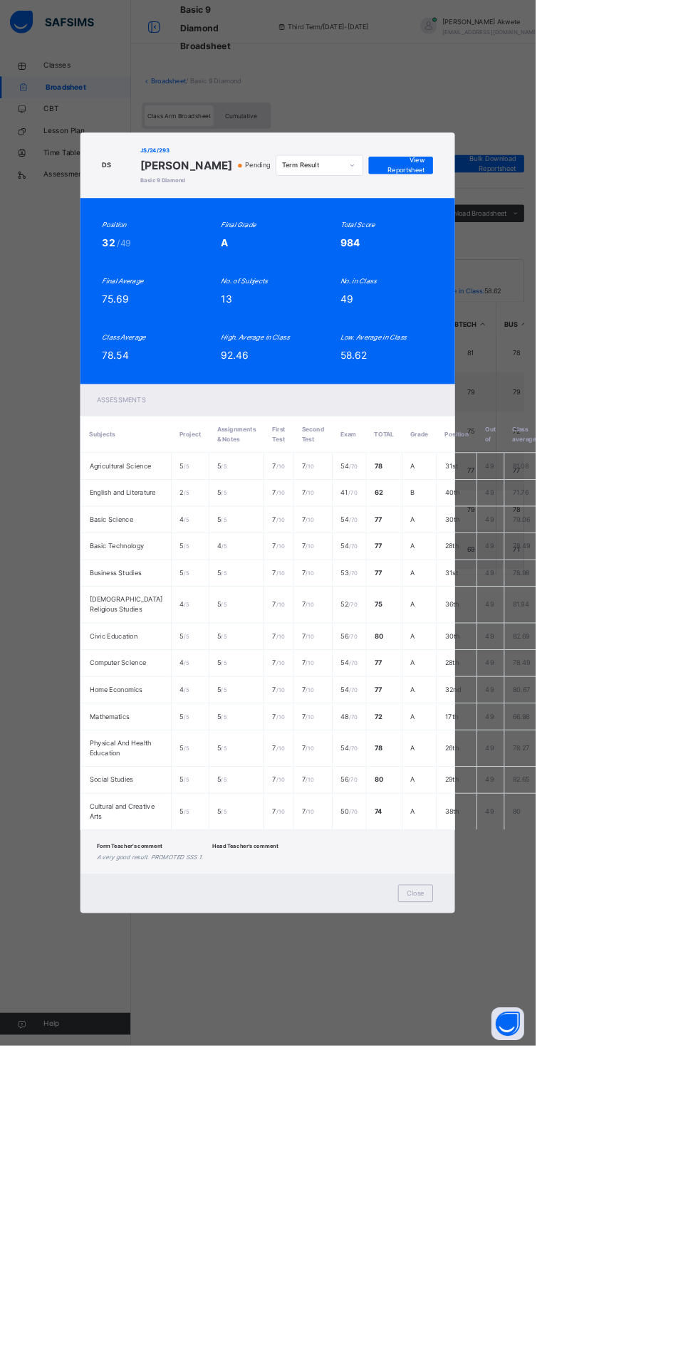
click at [553, 1172] on span "Close" at bounding box center [541, 1165] width 23 height 13
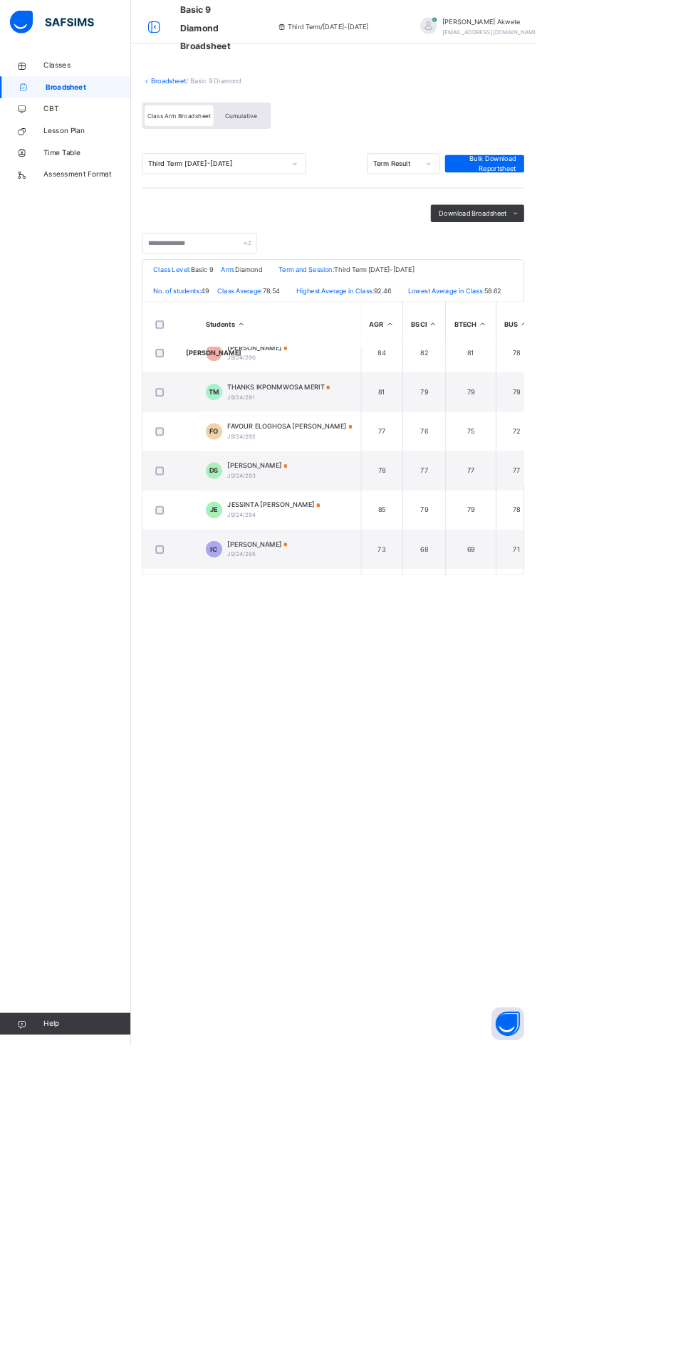
click at [367, 666] on span "JESSINTA [PERSON_NAME]" at bounding box center [357, 659] width 121 height 13
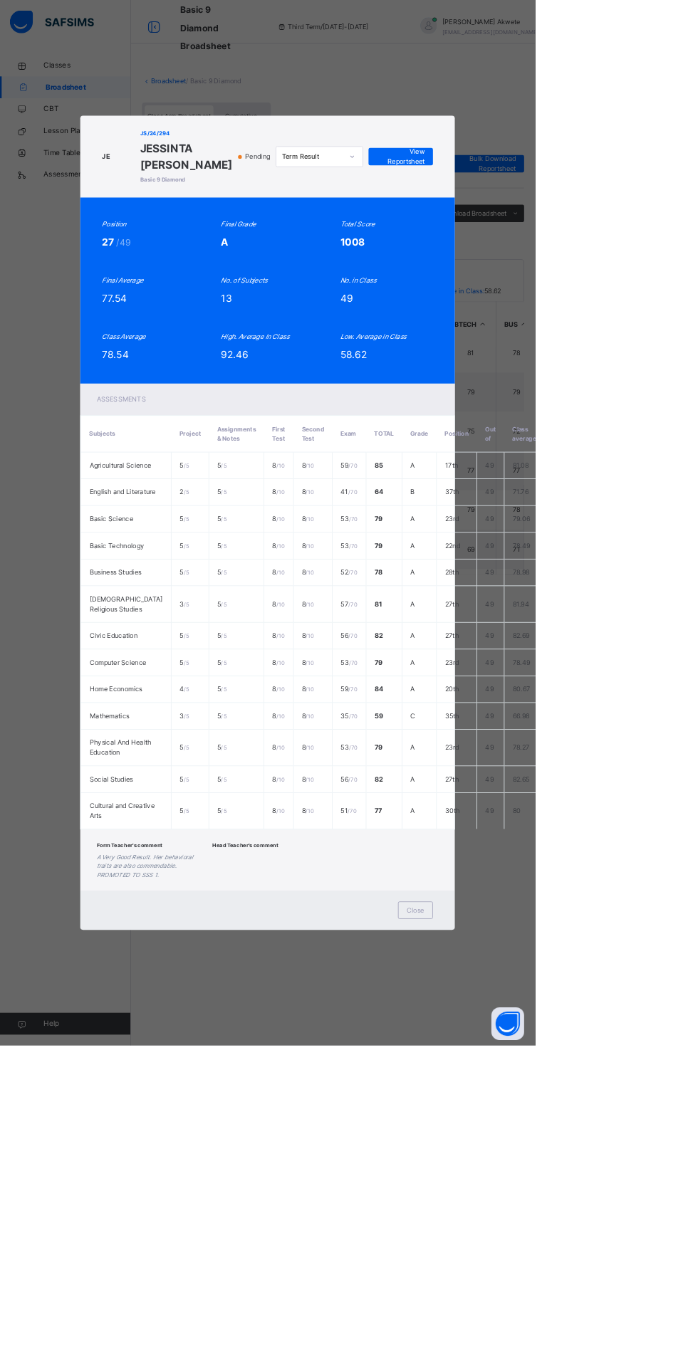
click at [553, 1194] on span "Close" at bounding box center [541, 1187] width 23 height 13
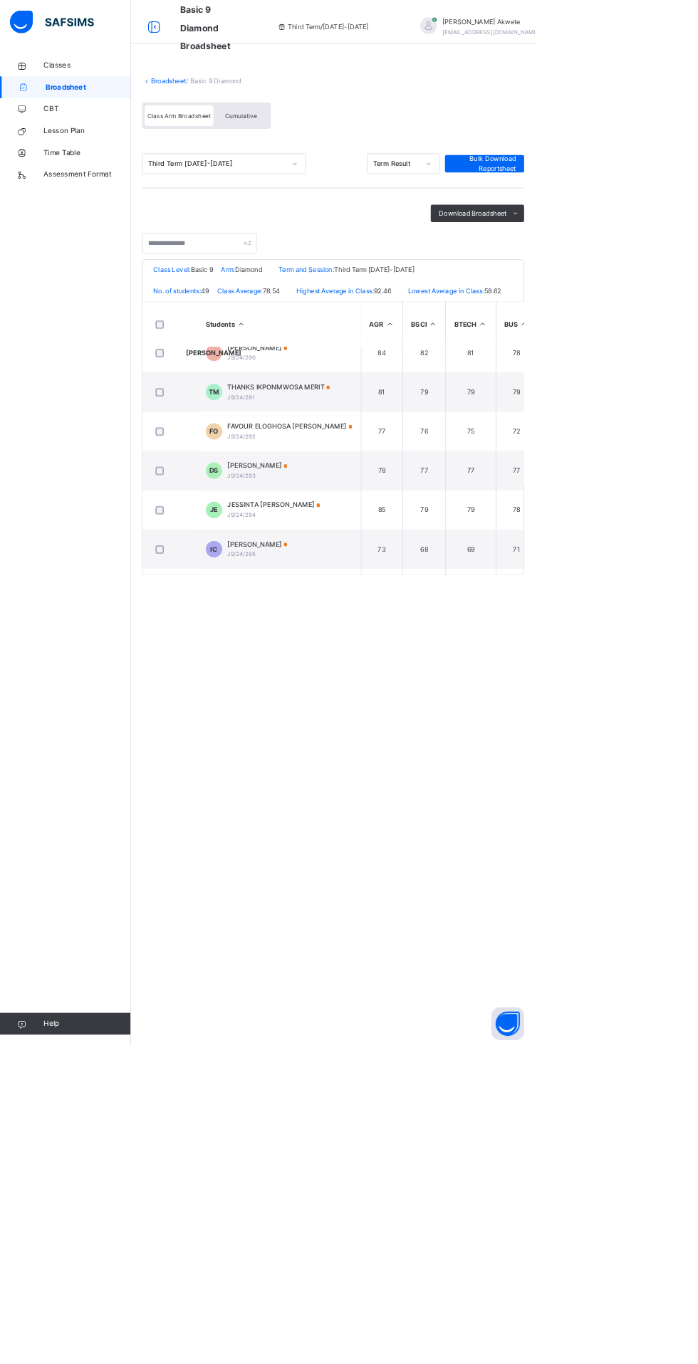
click at [375, 717] on span "[PERSON_NAME]" at bounding box center [336, 710] width 78 height 13
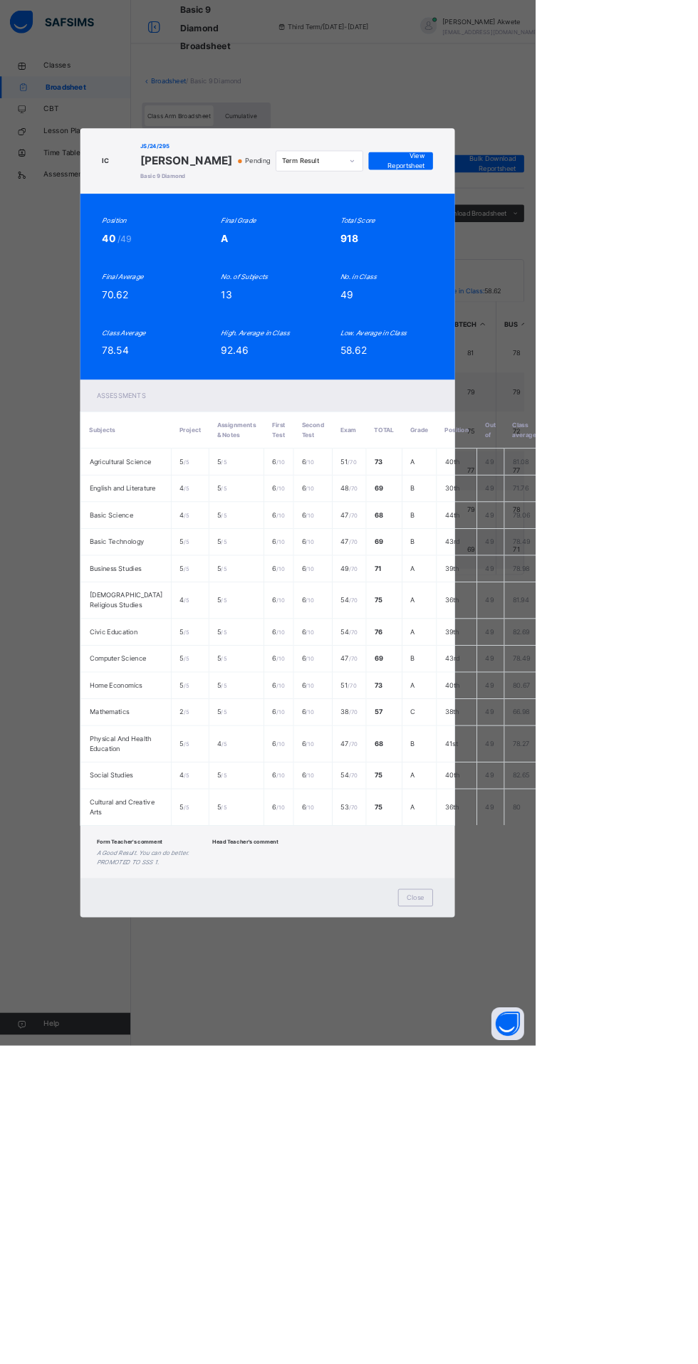
click at [553, 1178] on span "Close" at bounding box center [541, 1171] width 23 height 13
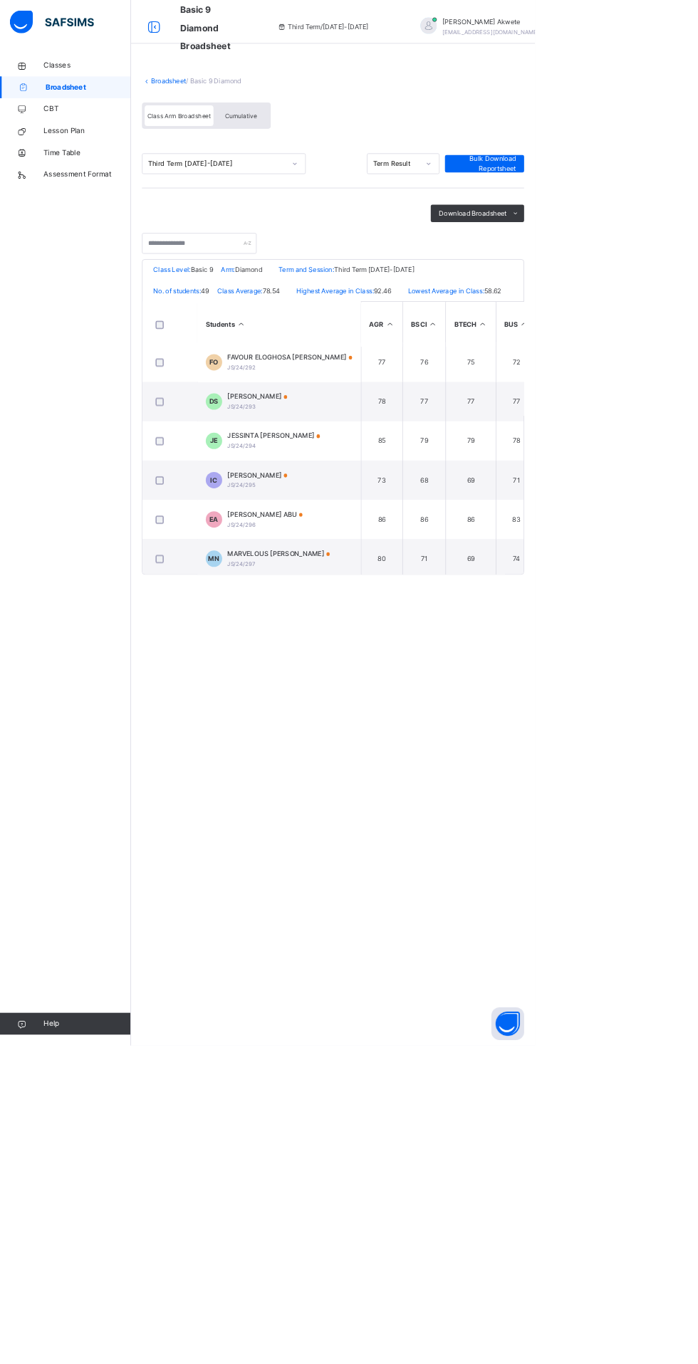
scroll to position [2222, 0]
click at [460, 679] on td "[PERSON_NAME] ABU JS/24/296" at bounding box center [364, 672] width 214 height 51
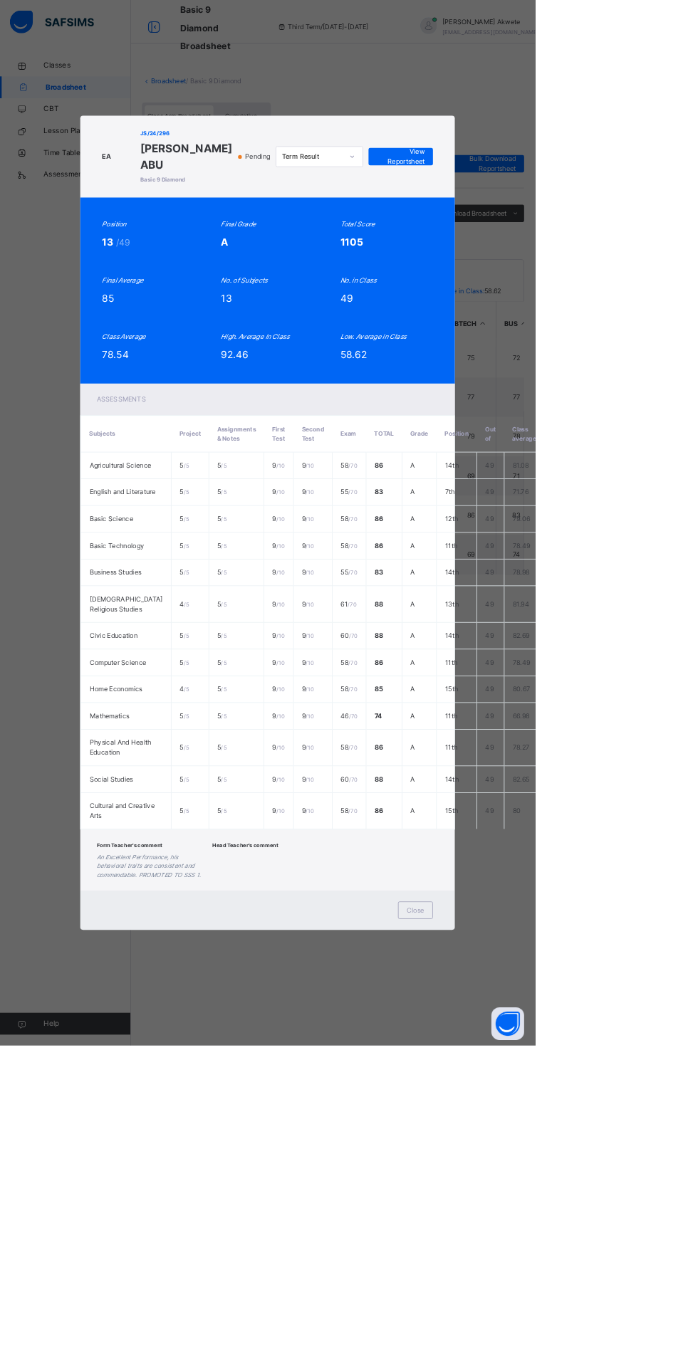
click at [565, 1199] on div "Close" at bounding box center [542, 1187] width 46 height 23
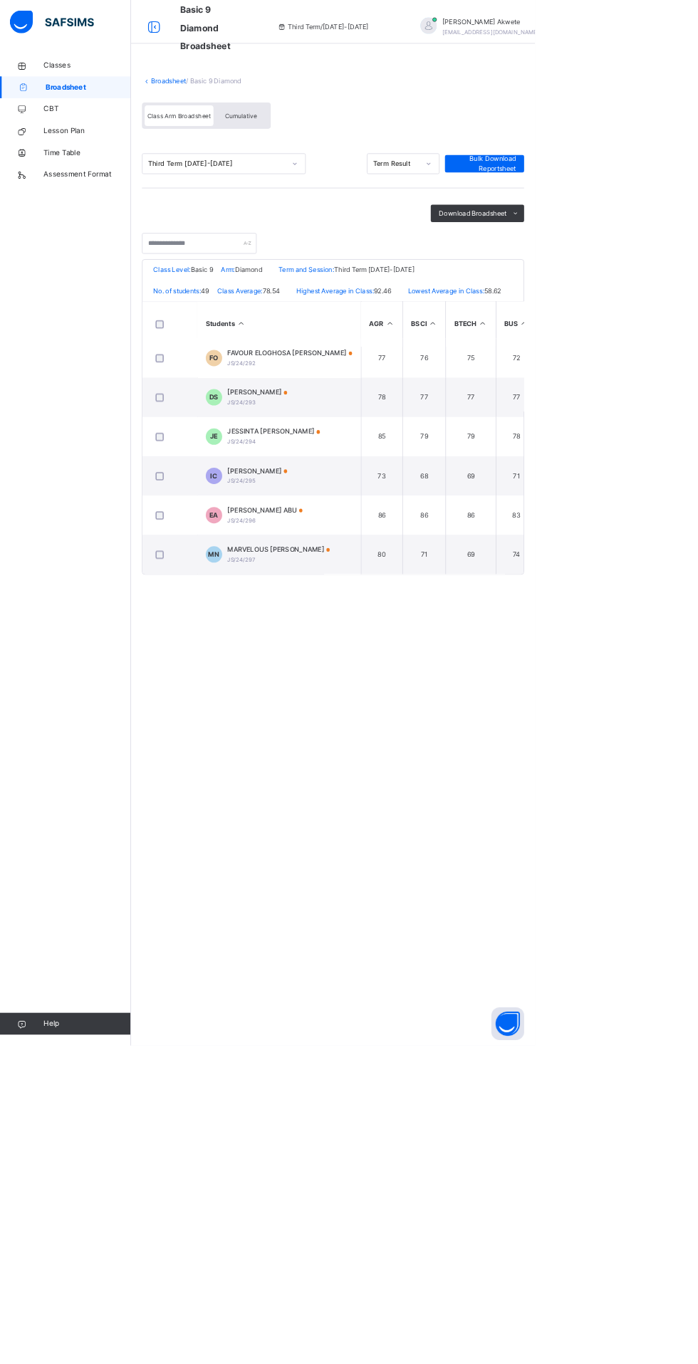
click at [423, 731] on td "MN MARVELOUS [PERSON_NAME] JS/24/297" at bounding box center [364, 723] width 214 height 51
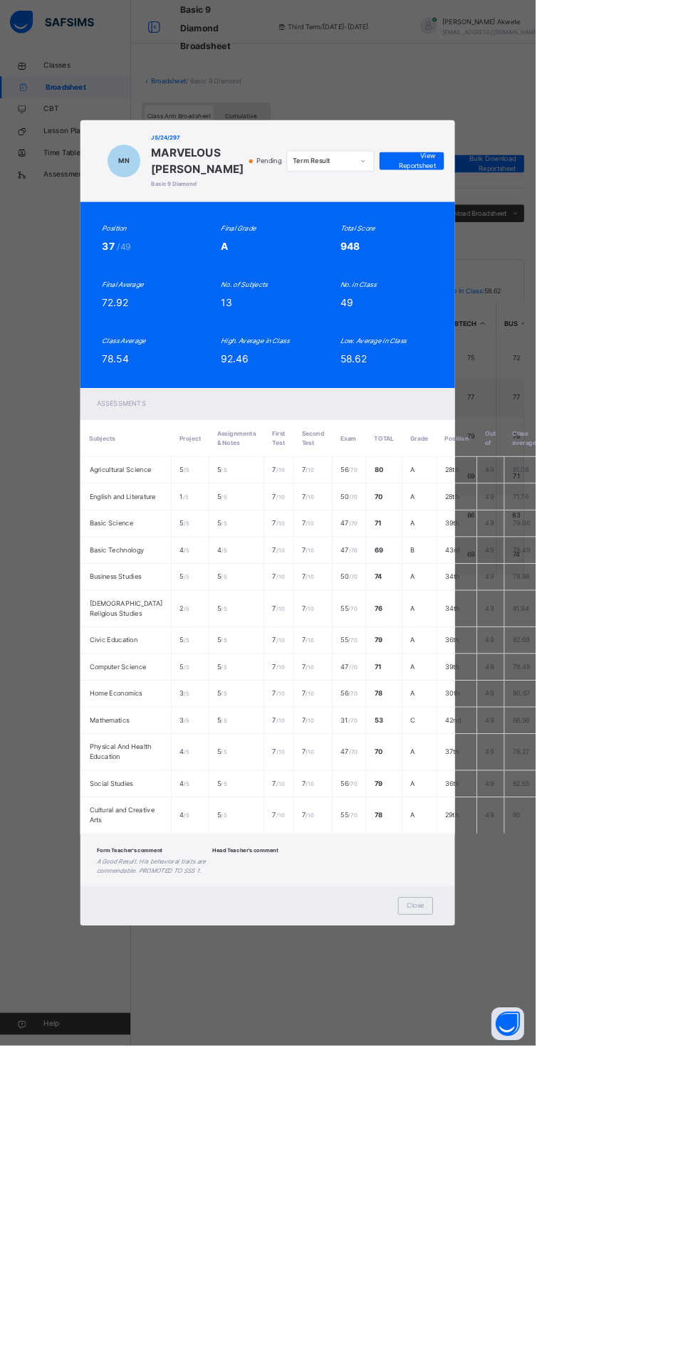
click at [553, 1188] on span "Close" at bounding box center [541, 1182] width 23 height 13
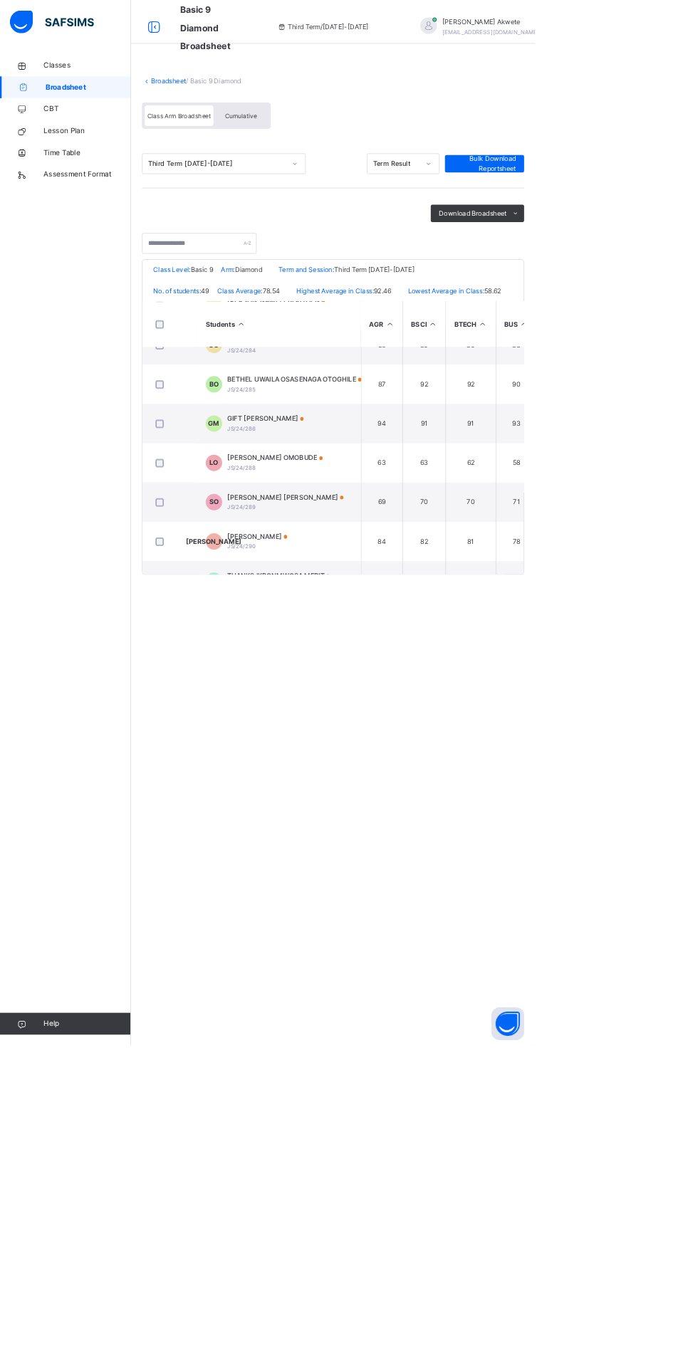
scroll to position [1872, 0]
click at [371, 555] on span "GIFT [PERSON_NAME]" at bounding box center [347, 549] width 100 height 13
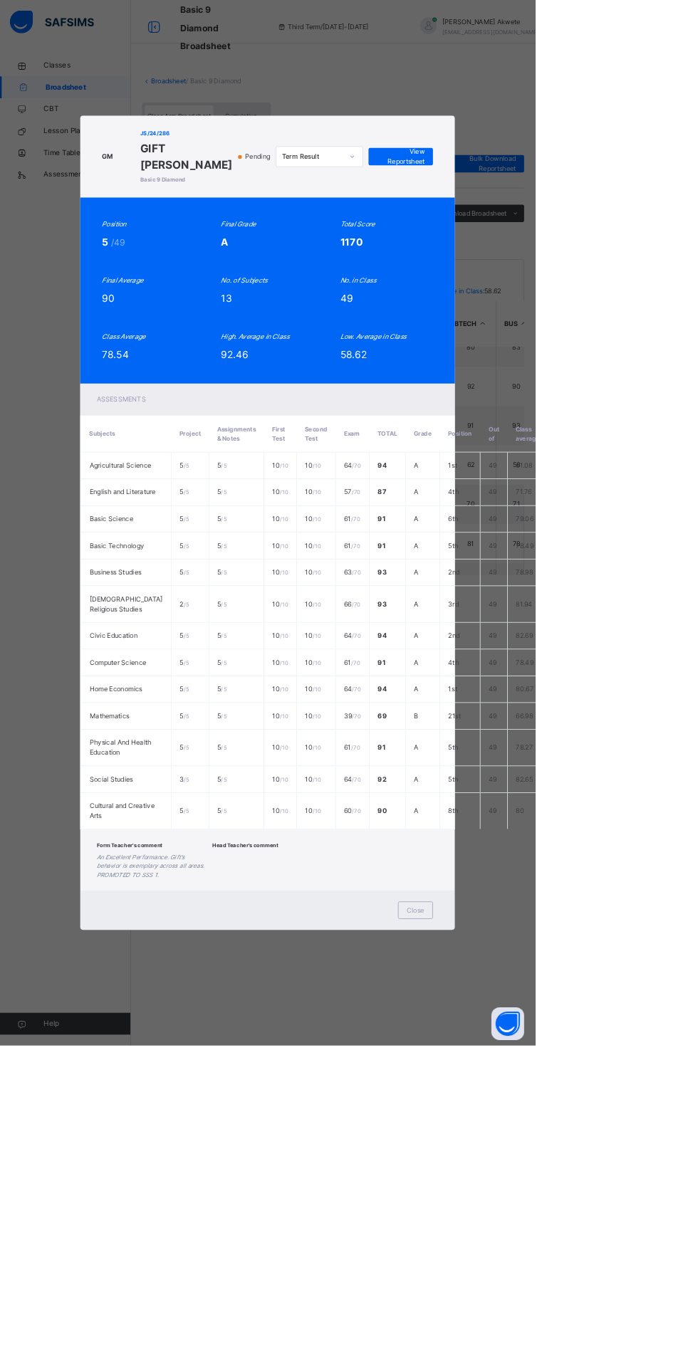
click at [565, 1199] on div "Close" at bounding box center [542, 1187] width 46 height 23
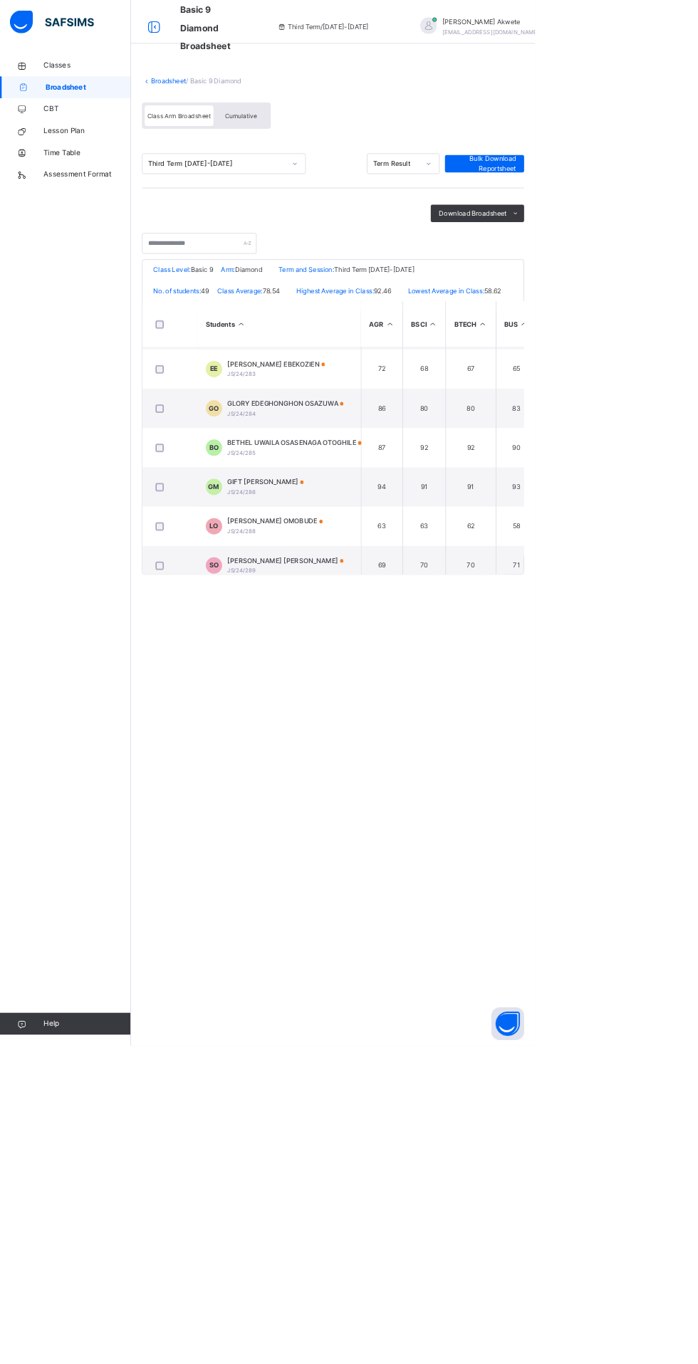
scroll to position [1791, 0]
click at [435, 585] on span "BETHEL UWAILA OSASENAGA OTOGHILE" at bounding box center [384, 579] width 175 height 13
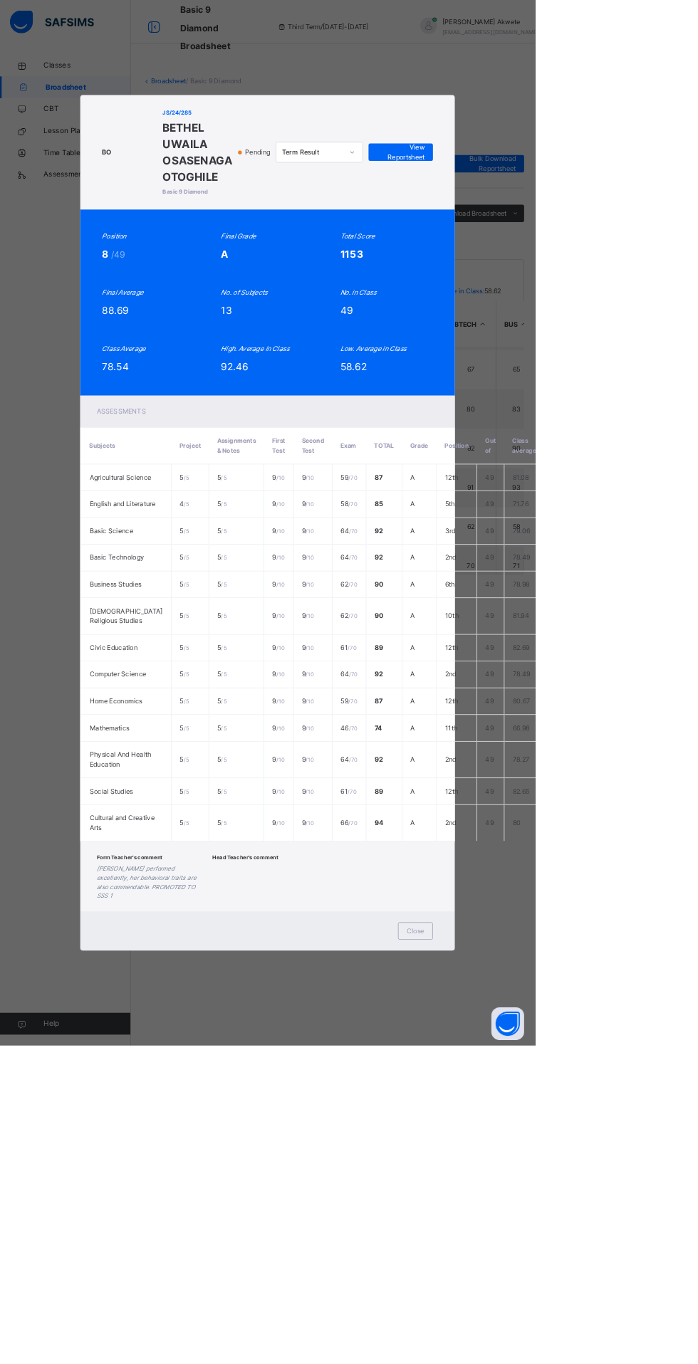
click at [565, 1226] on div "Close" at bounding box center [542, 1214] width 46 height 23
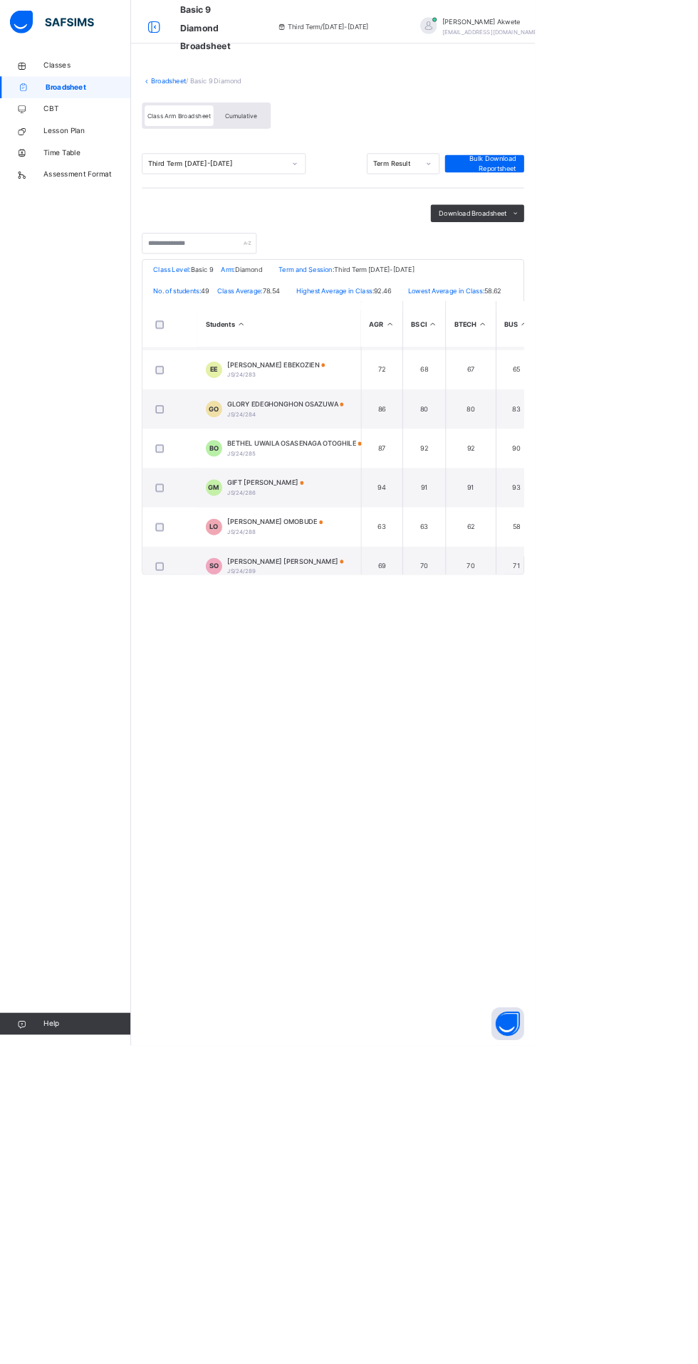
click at [408, 547] on div "GLORY EDEGHONGHON [PERSON_NAME]/24/284" at bounding box center [373, 534] width 152 height 26
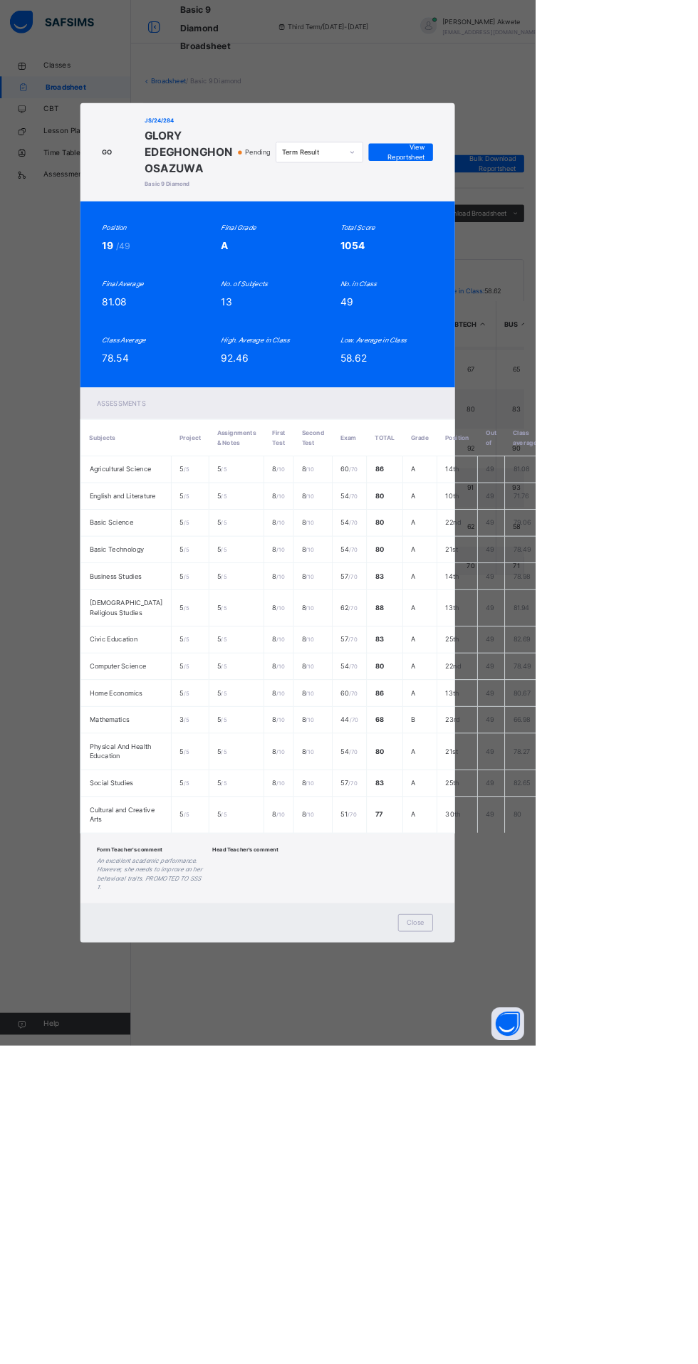
click at [553, 1211] on span "Close" at bounding box center [541, 1204] width 23 height 13
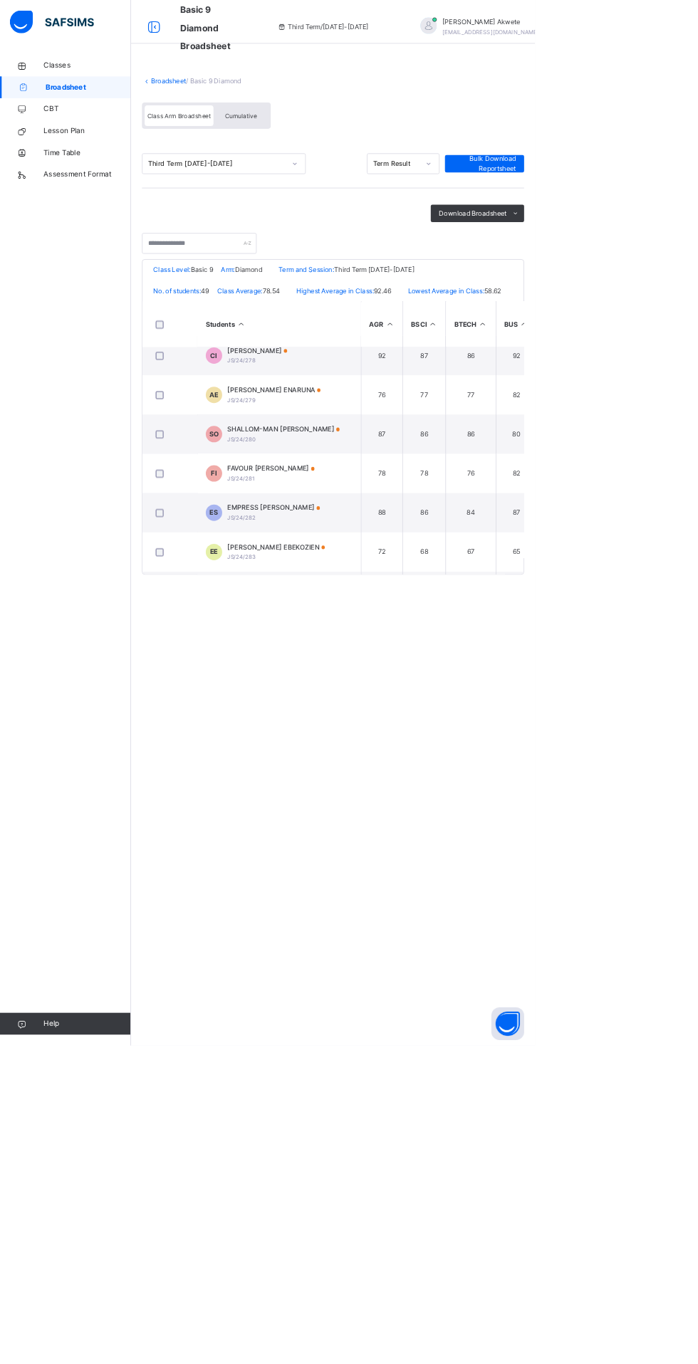
scroll to position [1552, 0]
click at [421, 721] on span "[PERSON_NAME] EBEKOZIEN" at bounding box center [360, 715] width 127 height 13
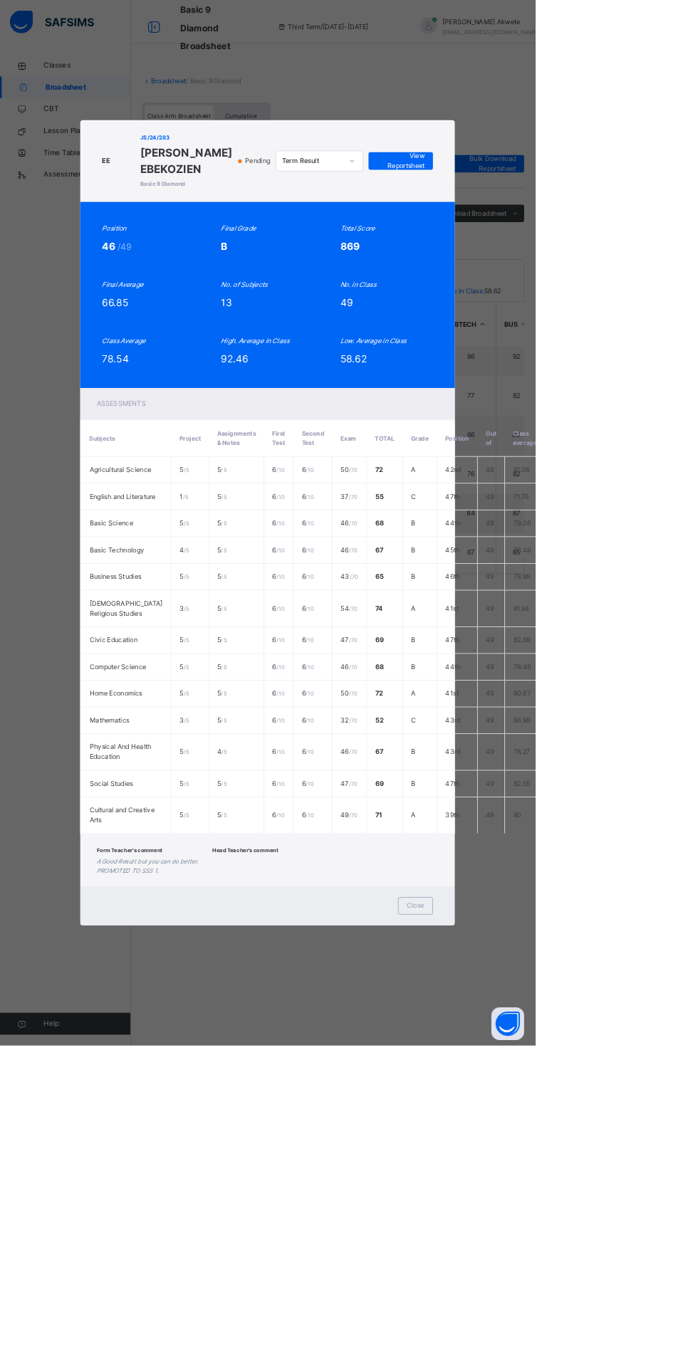
click at [565, 1193] on div "Close" at bounding box center [542, 1182] width 46 height 23
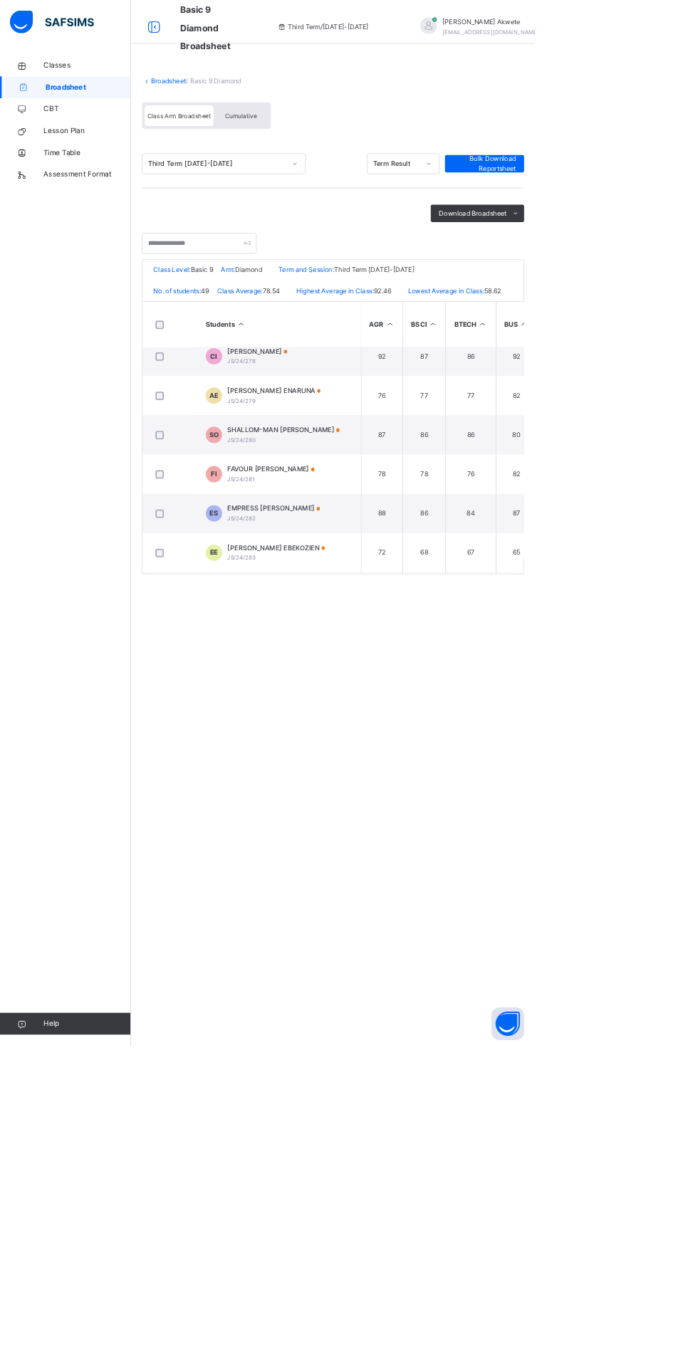
click at [400, 670] on span "EMPRESS [PERSON_NAME]" at bounding box center [357, 663] width 121 height 13
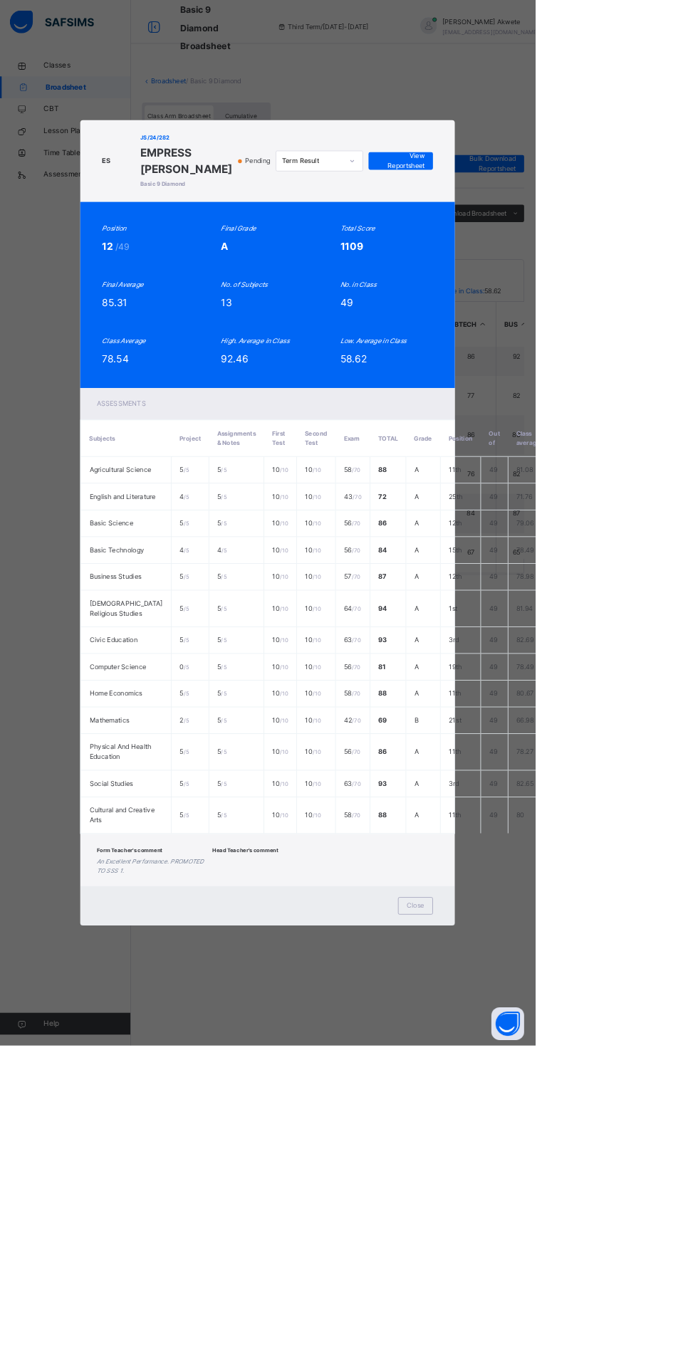
click at [565, 1193] on div "Close" at bounding box center [542, 1182] width 46 height 23
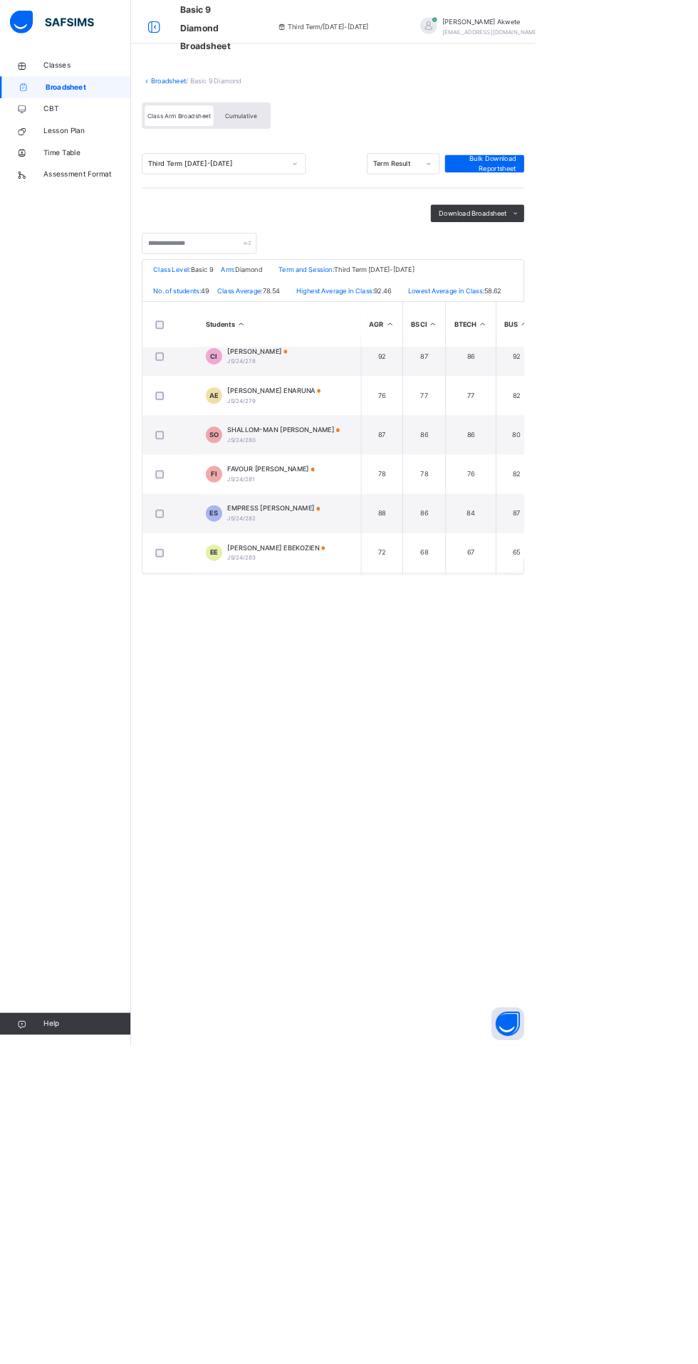
click at [352, 619] on span "FAVOUR [PERSON_NAME]" at bounding box center [354, 612] width 114 height 13
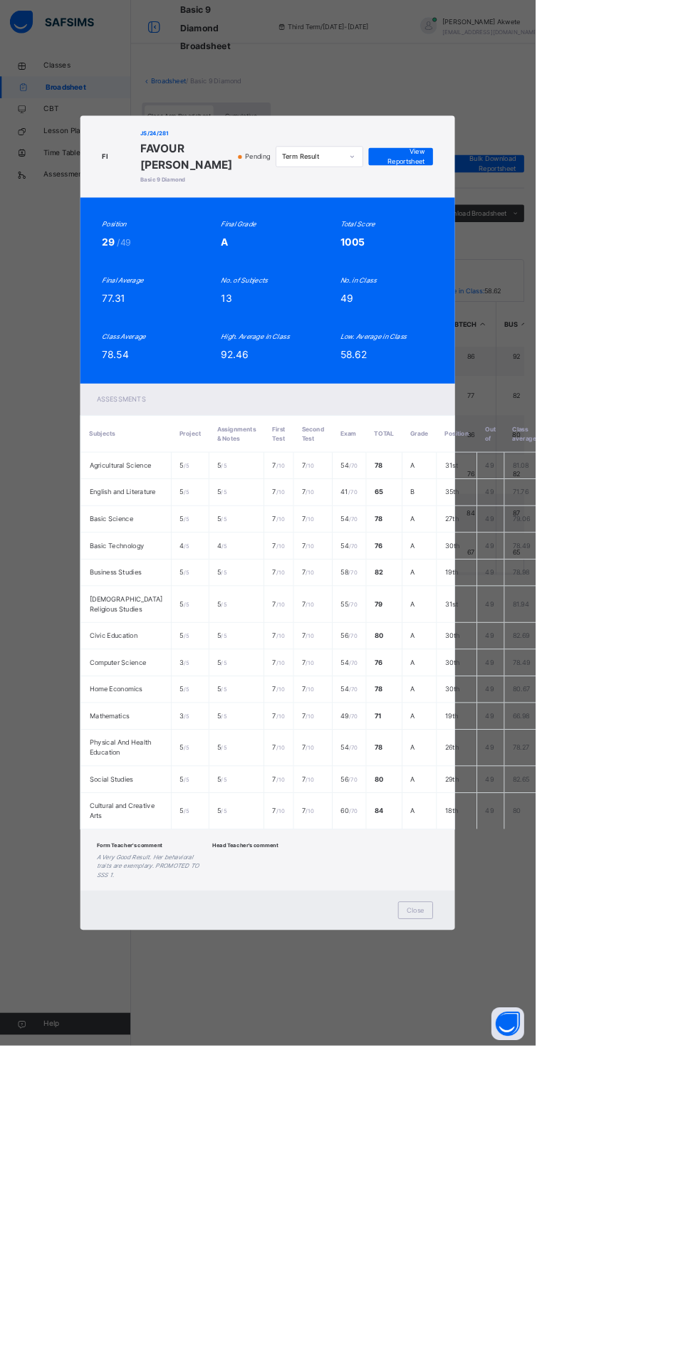
click at [553, 1194] on span "Close" at bounding box center [541, 1187] width 23 height 13
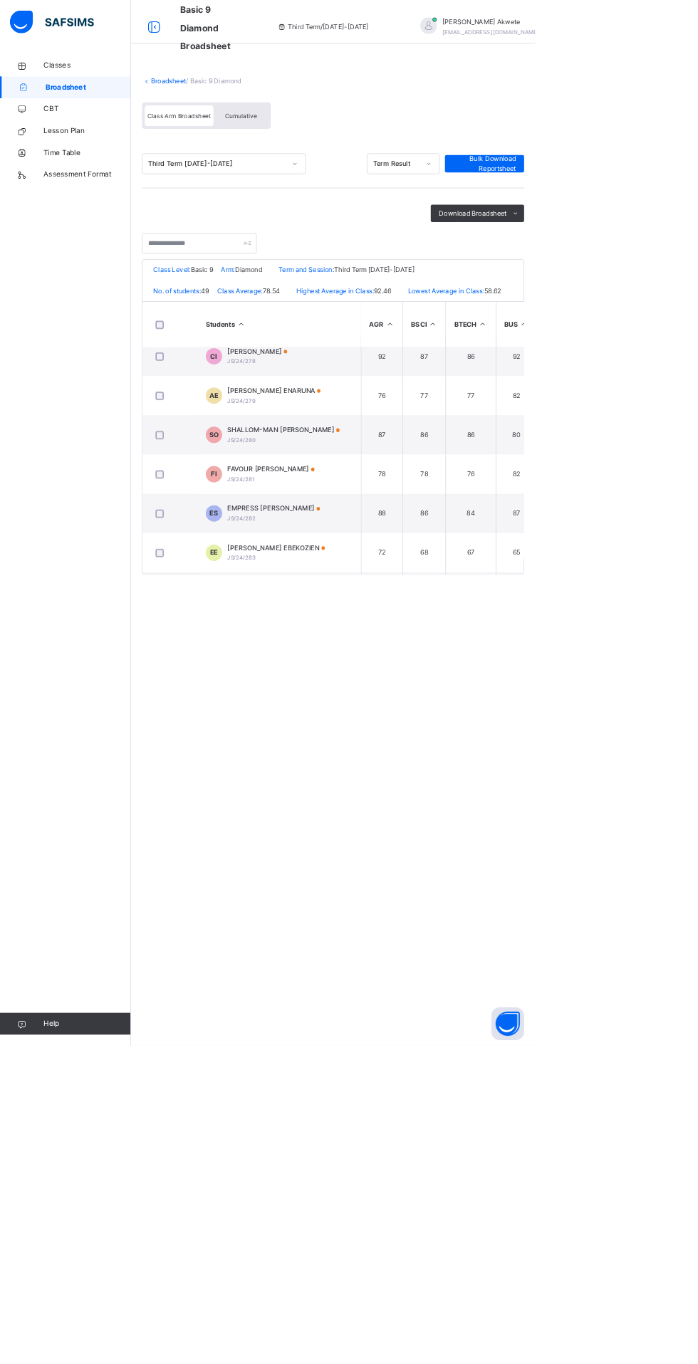
click at [365, 580] on div "SHALLOM-MAN EHINOMWEN OKOSA JS/24/280" at bounding box center [370, 568] width 147 height 26
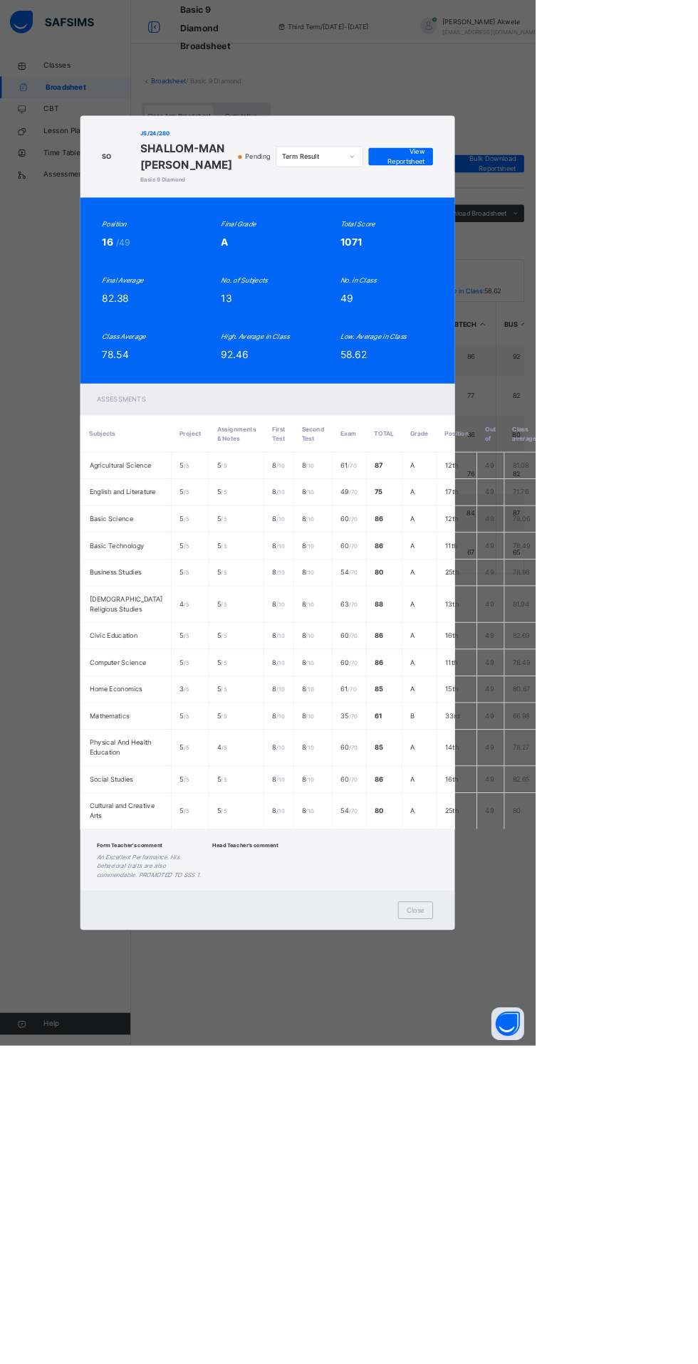
click at [553, 1194] on span "Close" at bounding box center [541, 1187] width 23 height 13
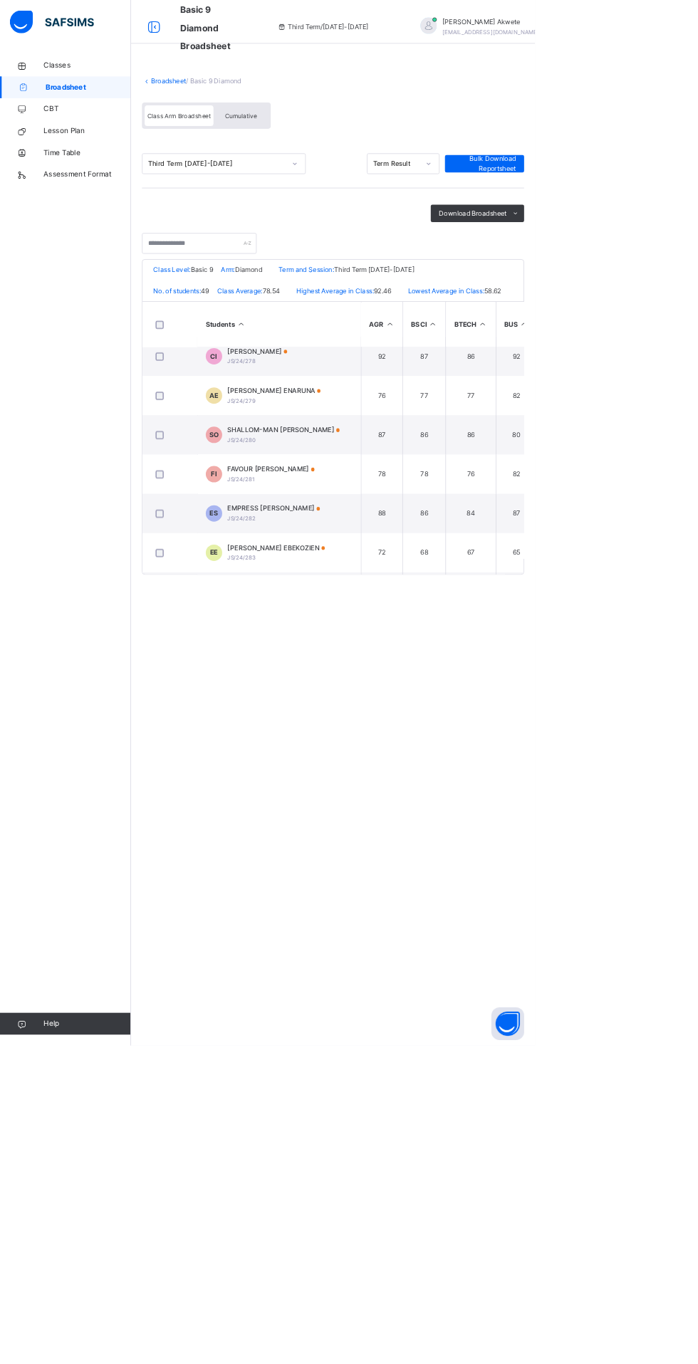
click at [366, 529] on div "[PERSON_NAME] [PERSON_NAME]/24/279" at bounding box center [358, 516] width 122 height 26
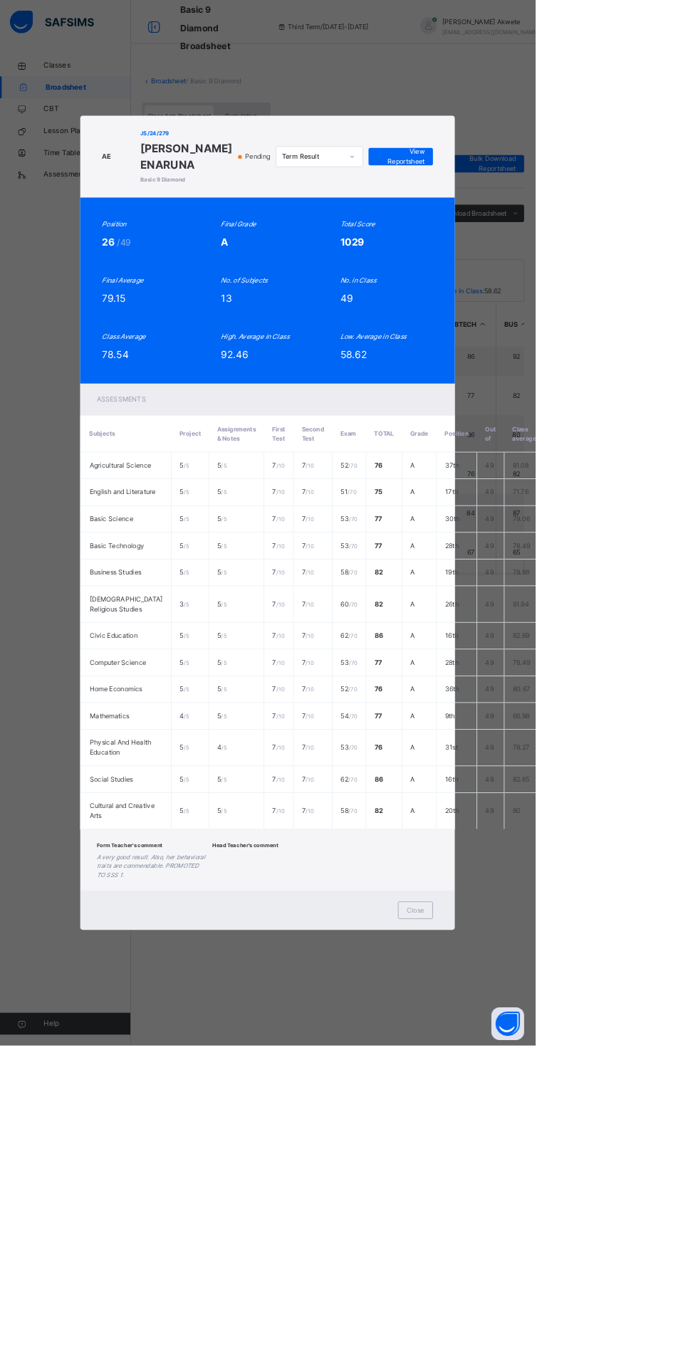
click at [553, 1194] on span "Close" at bounding box center [541, 1187] width 23 height 13
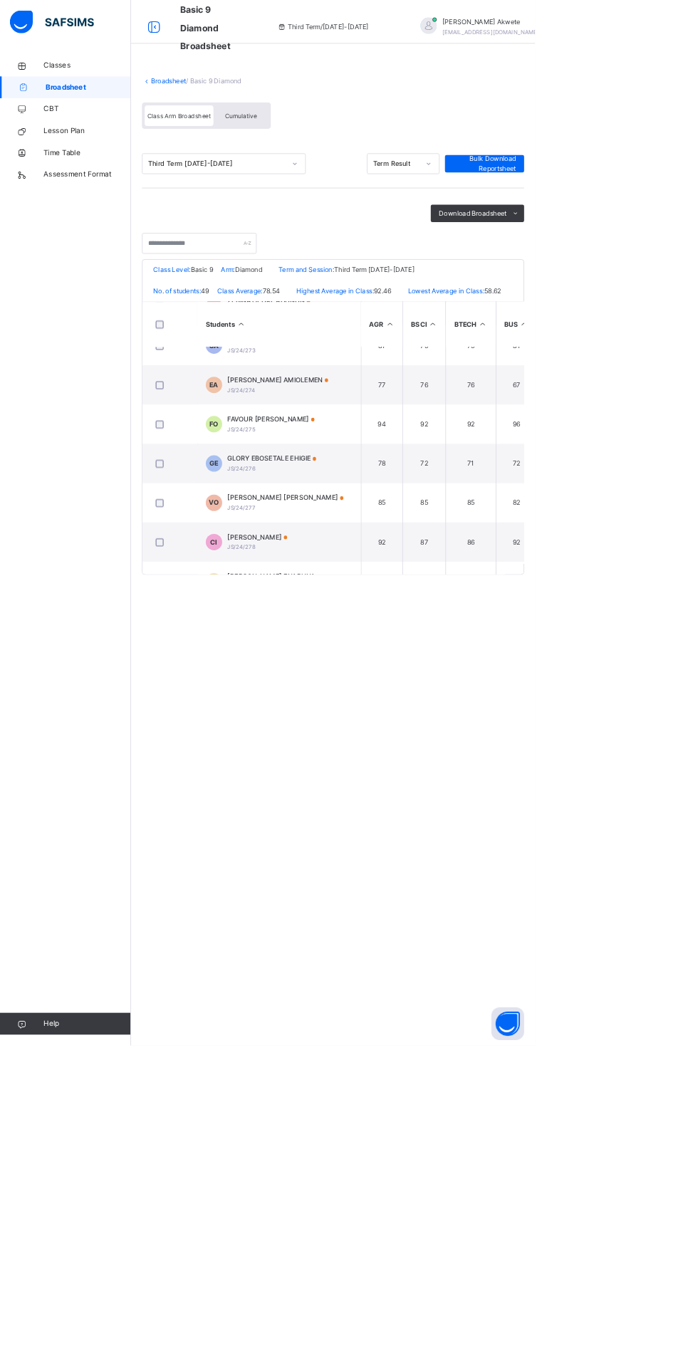
scroll to position [1307, 0]
click at [375, 710] on span "[PERSON_NAME]" at bounding box center [336, 703] width 78 height 13
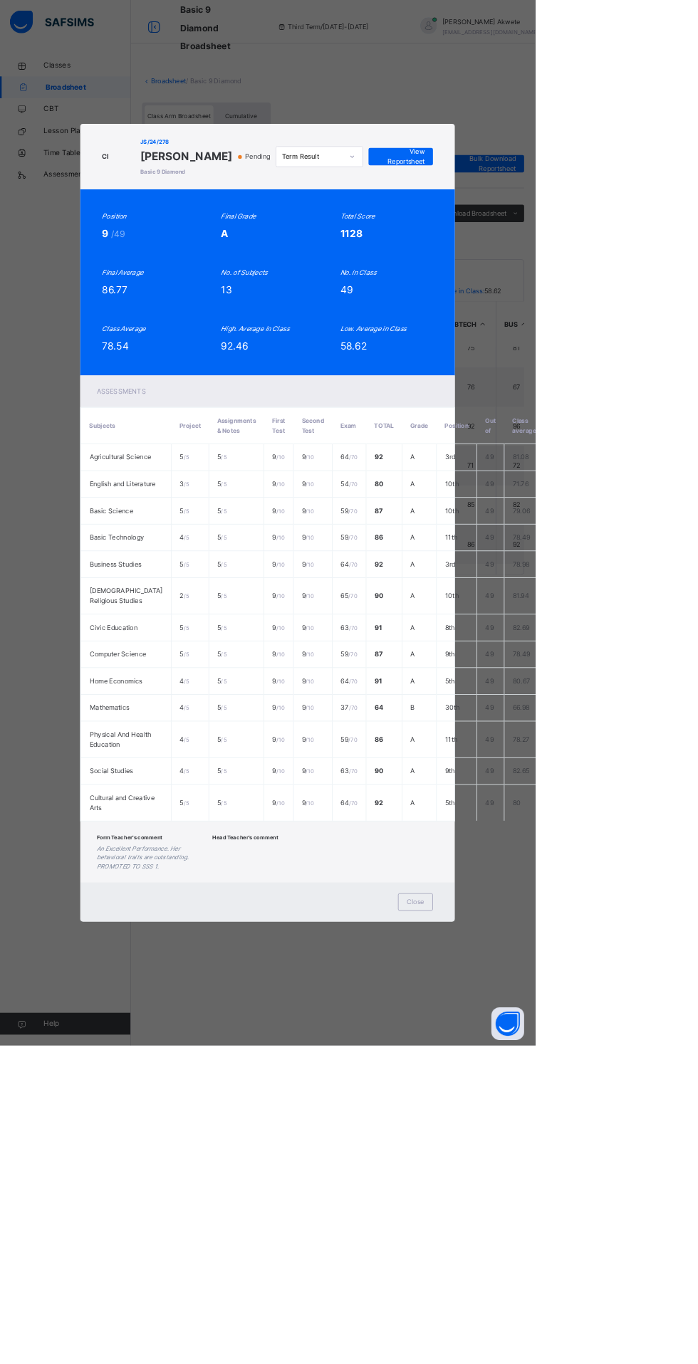
click at [553, 1183] on span "Close" at bounding box center [541, 1177] width 23 height 13
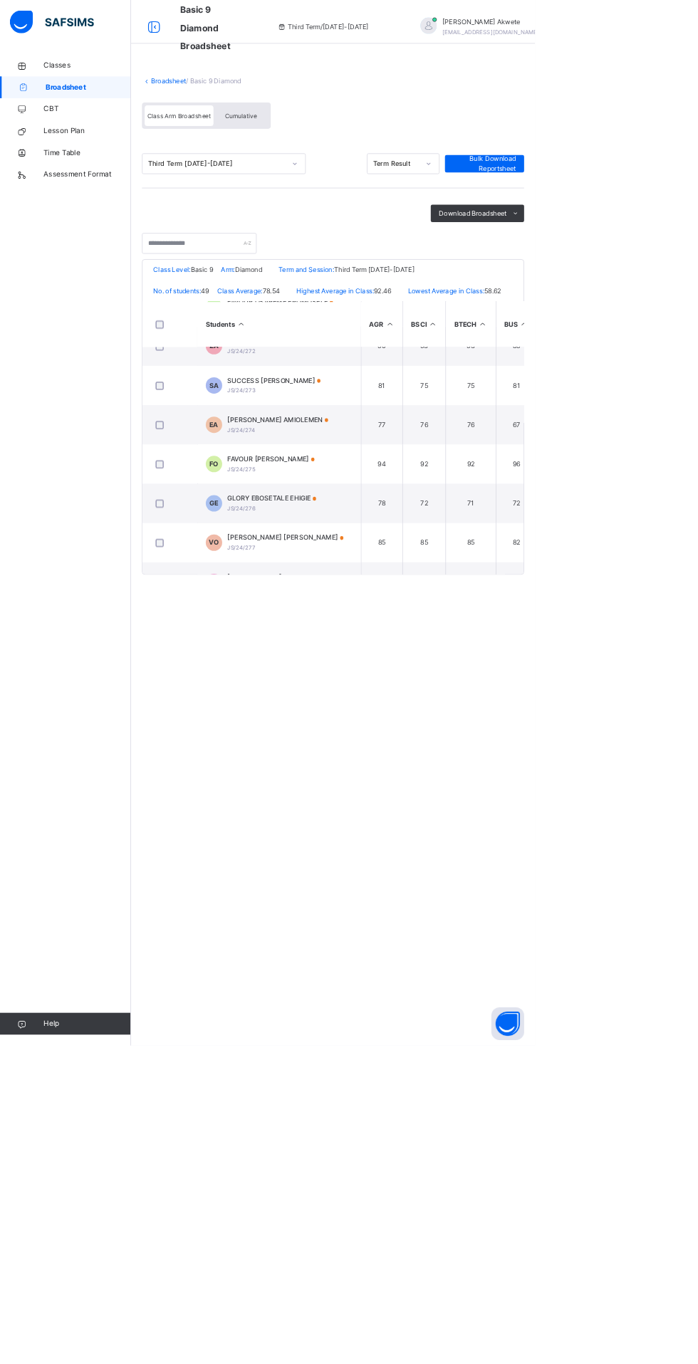
scroll to position [1253, 0]
click at [394, 713] on span "[PERSON_NAME] [PERSON_NAME]" at bounding box center [373, 706] width 152 height 13
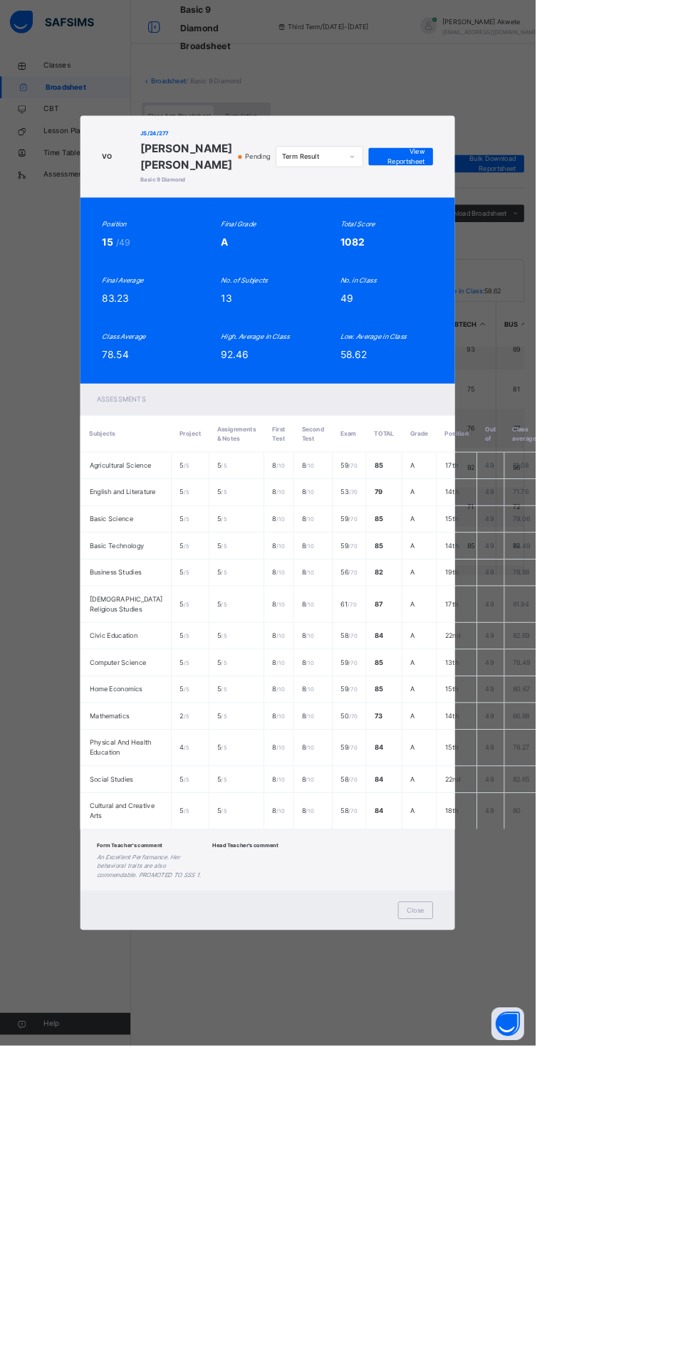
click at [565, 1199] on div "Close" at bounding box center [542, 1187] width 46 height 23
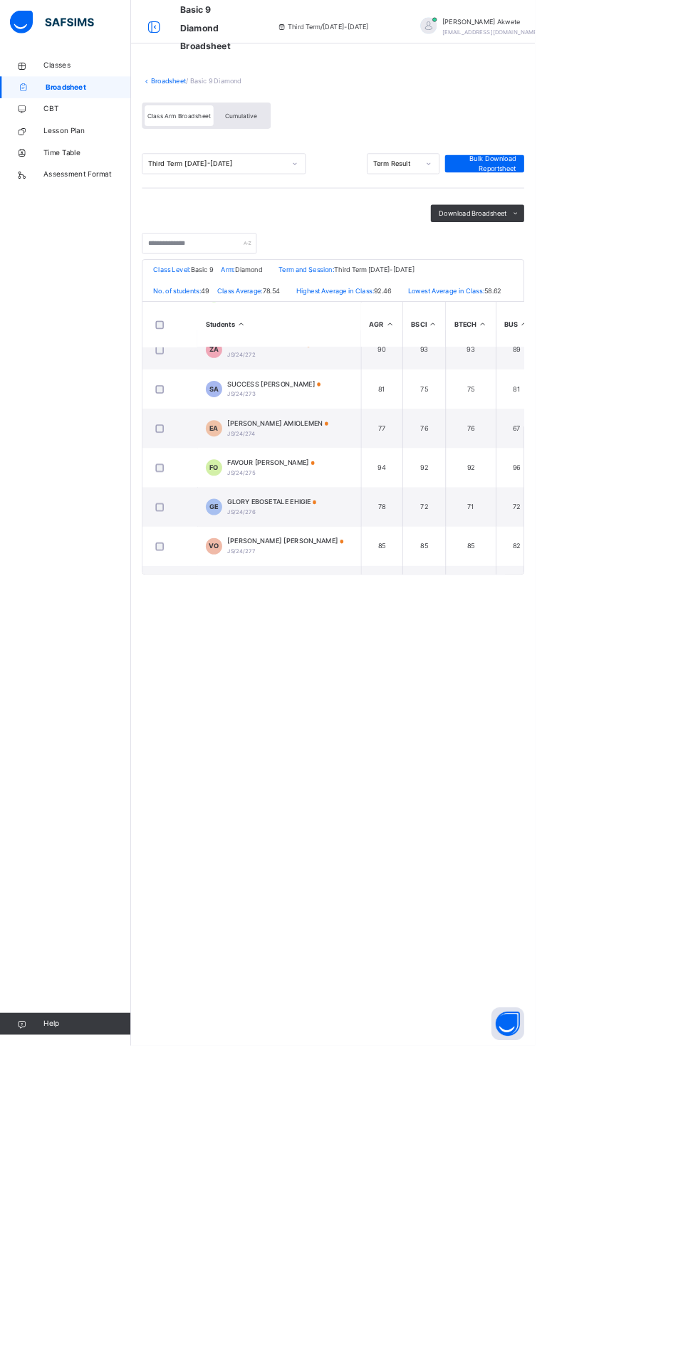
click at [387, 662] on span "GLORY EBOSETALE EHIGIE" at bounding box center [355, 655] width 116 height 13
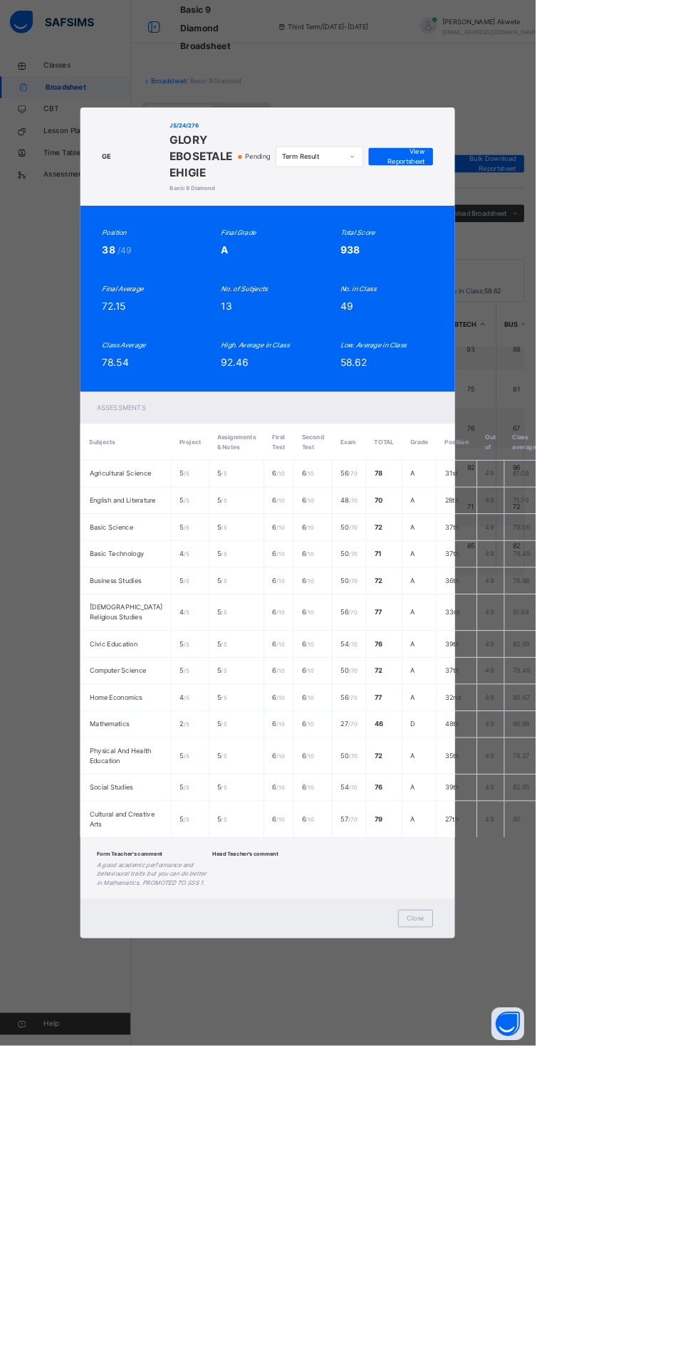
click at [565, 1210] on div "Close" at bounding box center [542, 1198] width 46 height 23
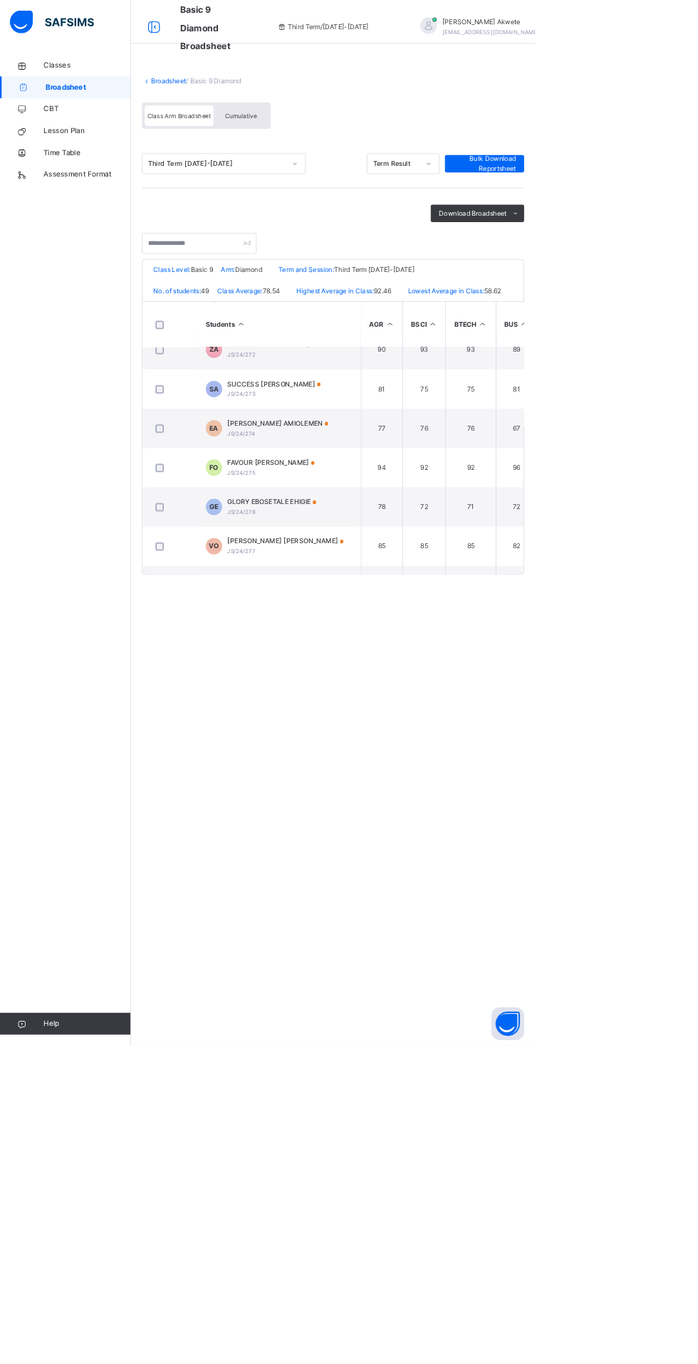
click at [370, 610] on span "FAVOUR [PERSON_NAME]" at bounding box center [354, 603] width 114 height 13
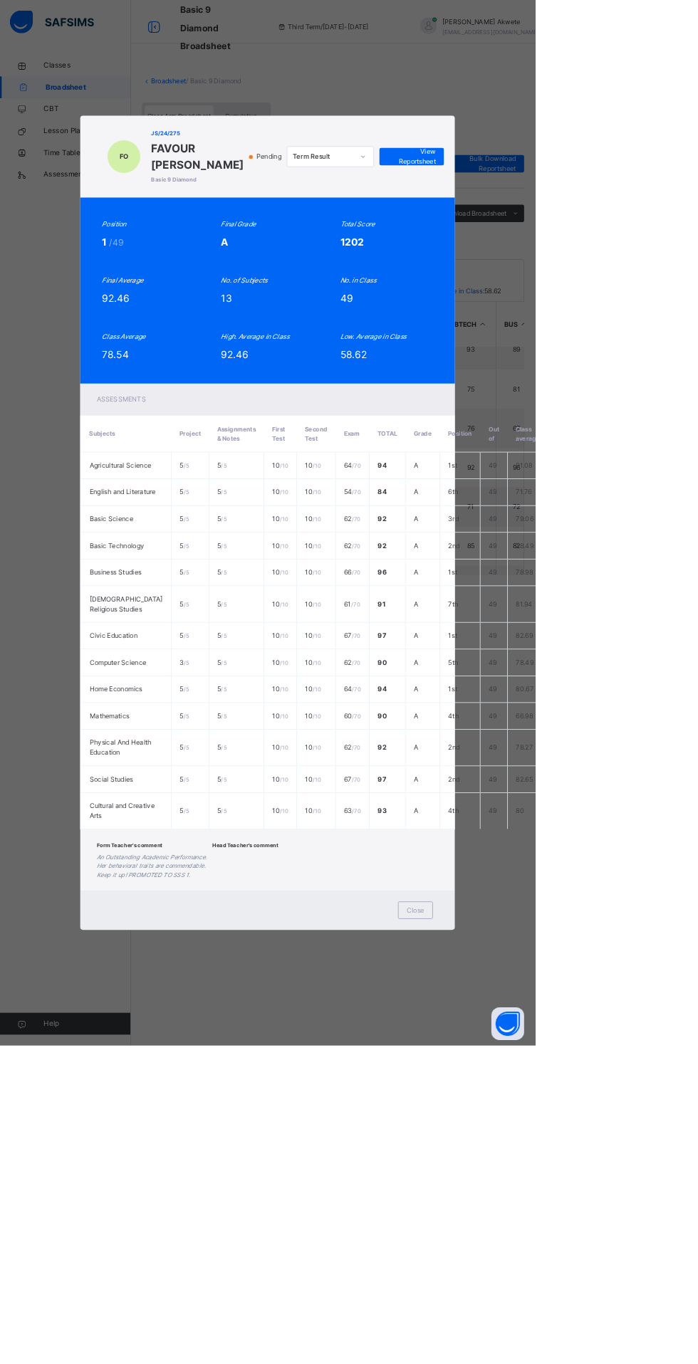
click at [553, 1194] on span "Close" at bounding box center [541, 1187] width 23 height 13
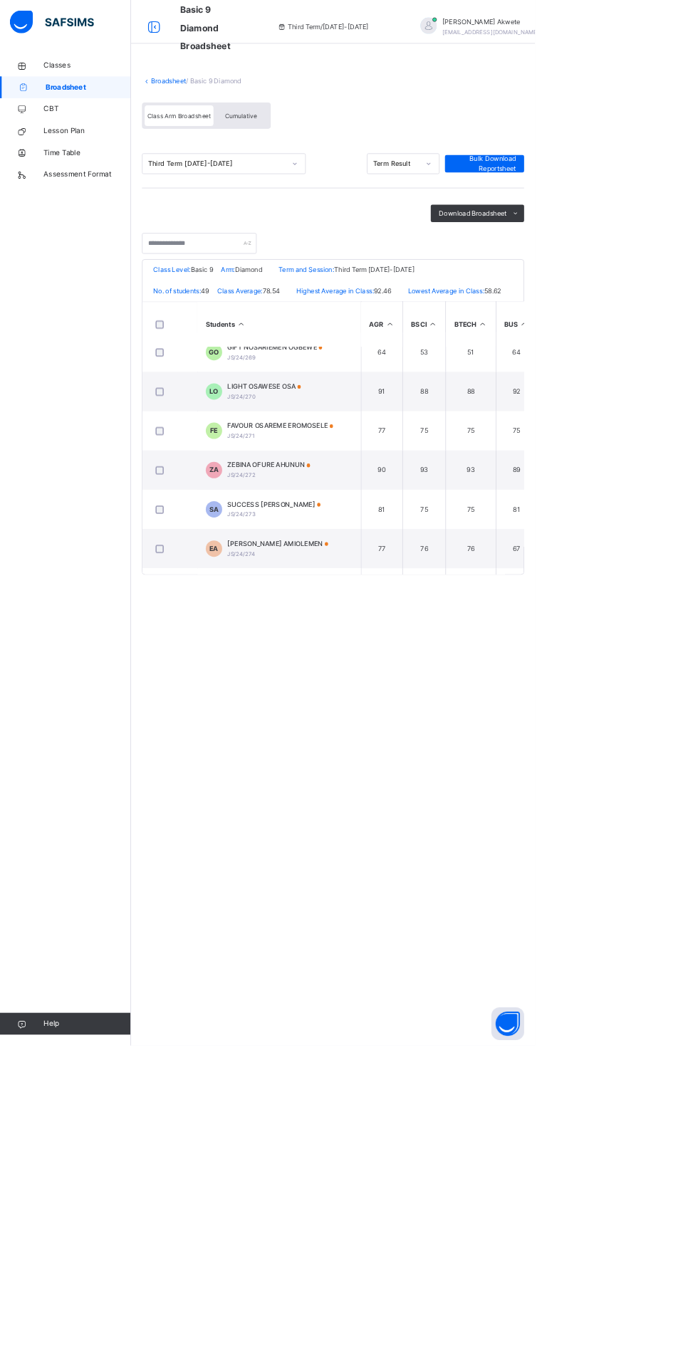
scroll to position [1095, 0]
click at [429, 713] on span at bounding box center [426, 711] width 5 height 5
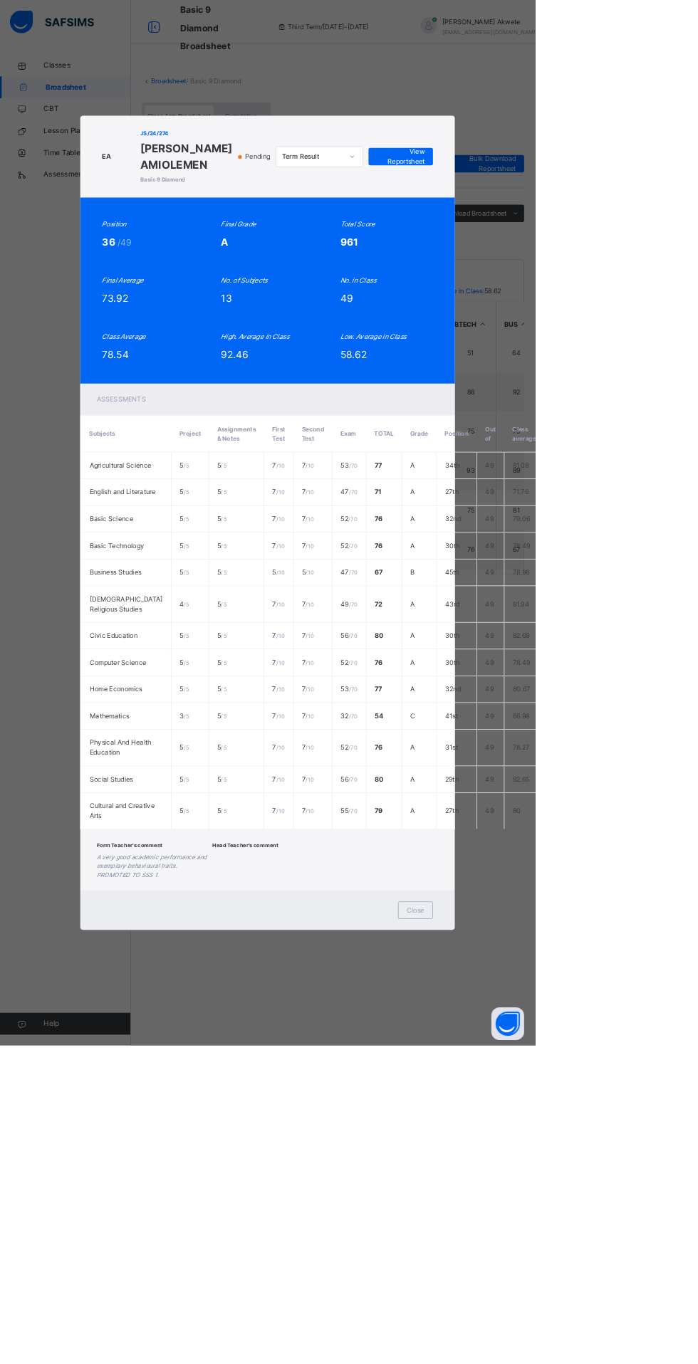
click at [565, 1199] on div "Close" at bounding box center [542, 1187] width 46 height 23
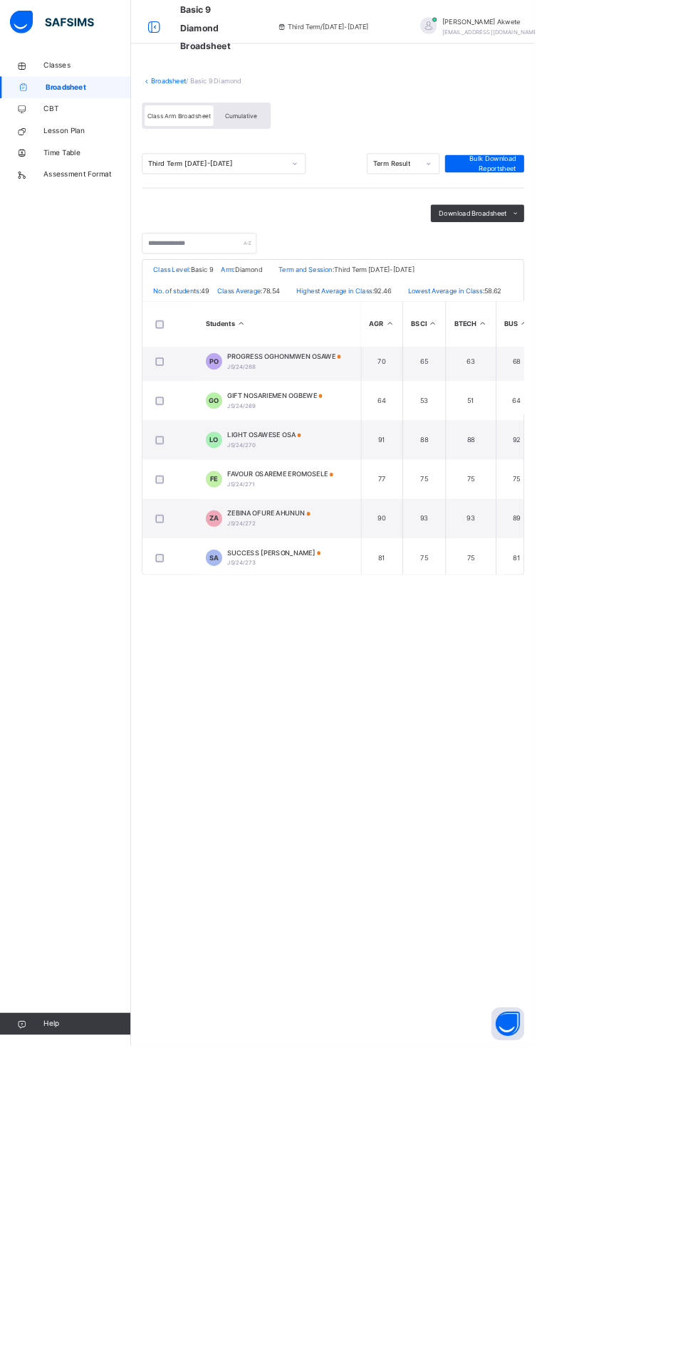
scroll to position [1033, 0]
click at [380, 728] on span "SUCCESS [PERSON_NAME]" at bounding box center [358, 721] width 122 height 13
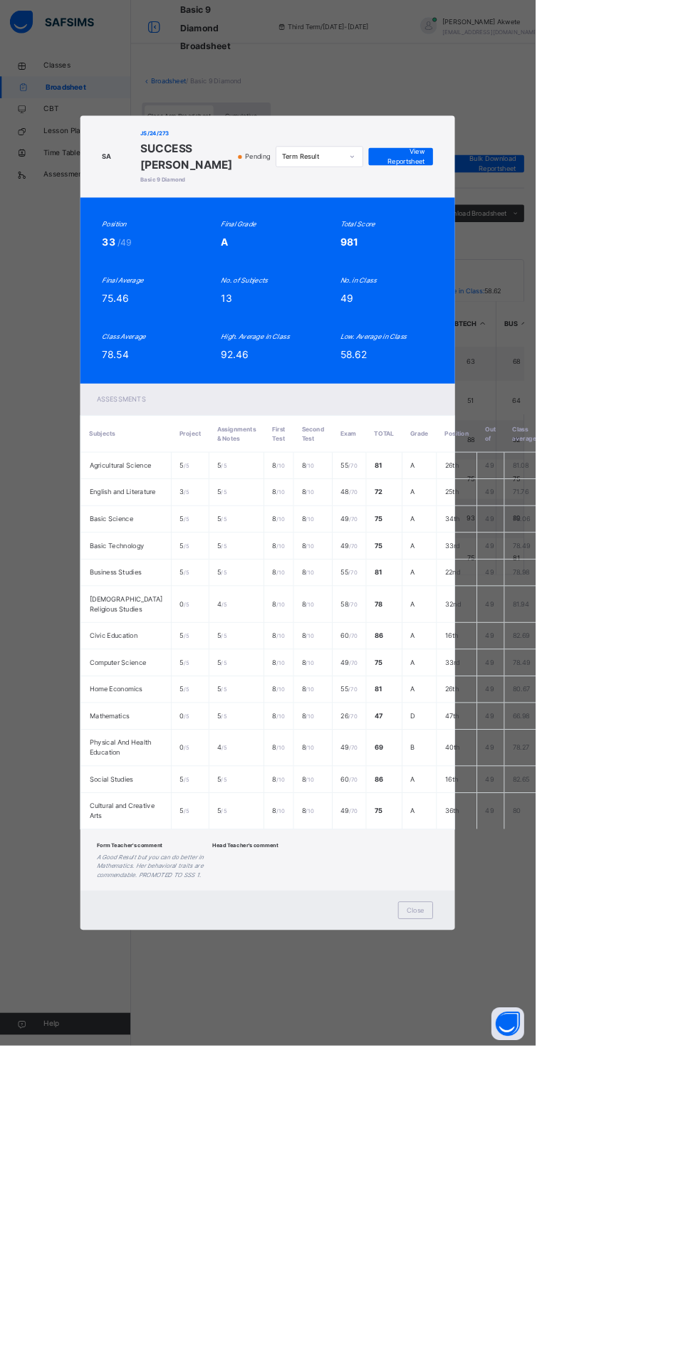
click at [553, 1194] on span "Close" at bounding box center [541, 1187] width 23 height 13
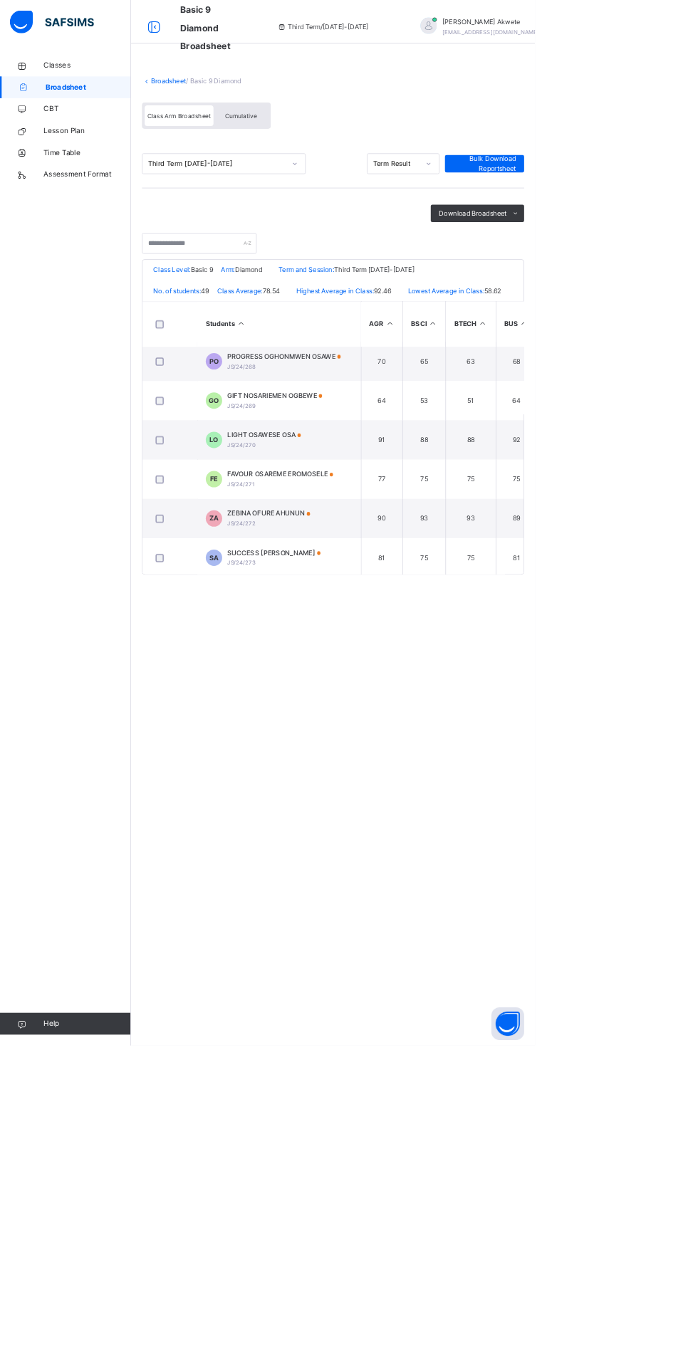
click at [356, 676] on span "ZEBINA OFURE AHUNUN" at bounding box center [351, 670] width 108 height 13
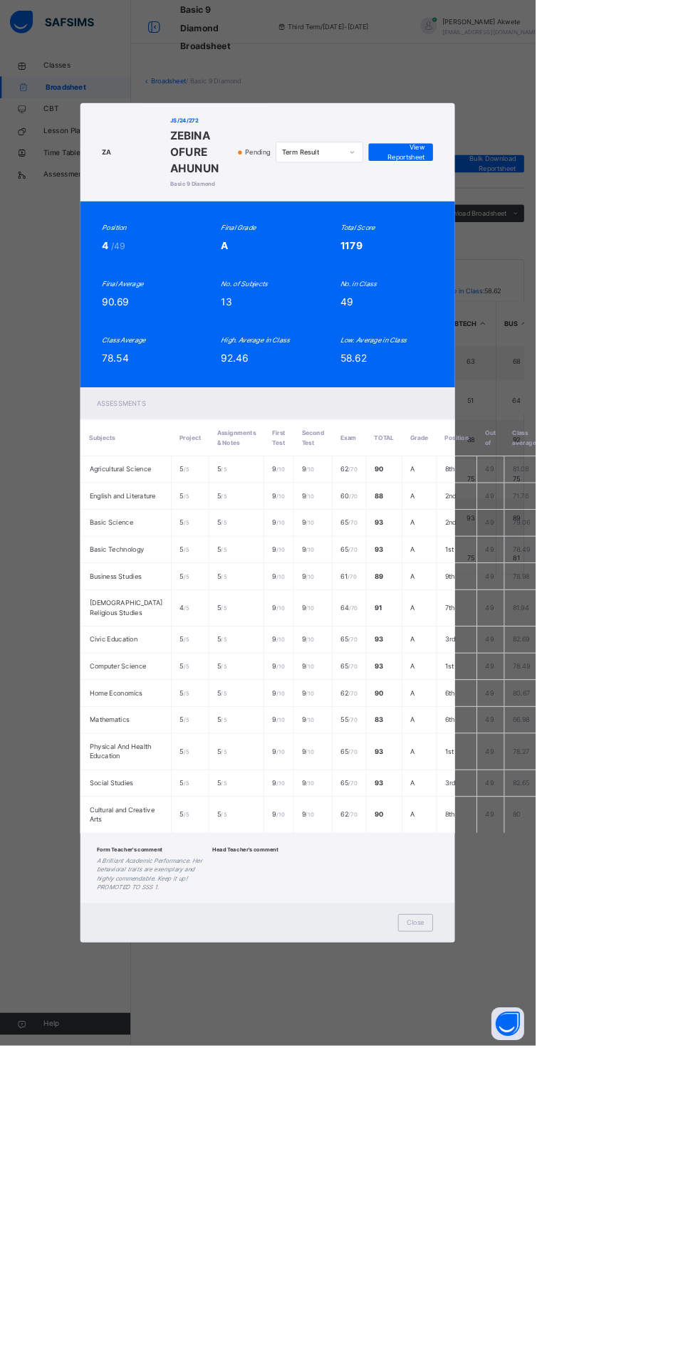
click at [553, 1211] on span "Close" at bounding box center [541, 1204] width 23 height 13
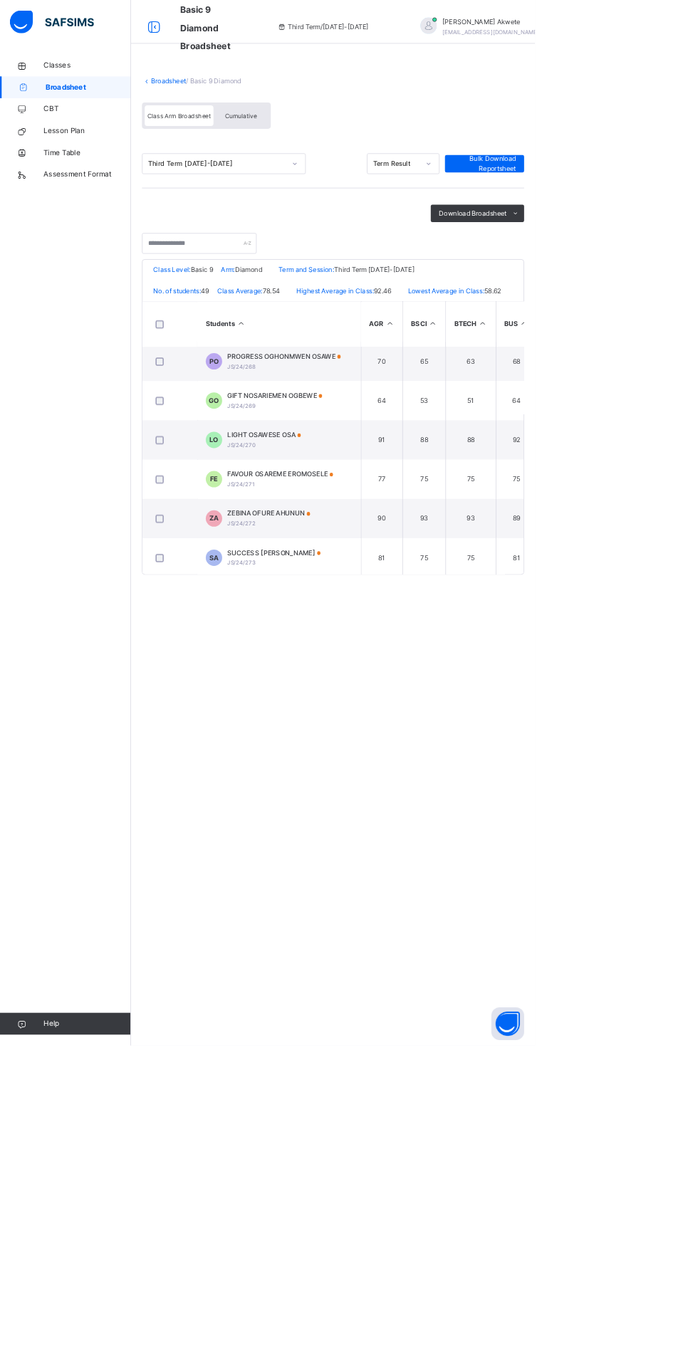
click at [392, 638] on div "FAVOUR OSAREME [PERSON_NAME]/24/271" at bounding box center [366, 625] width 138 height 26
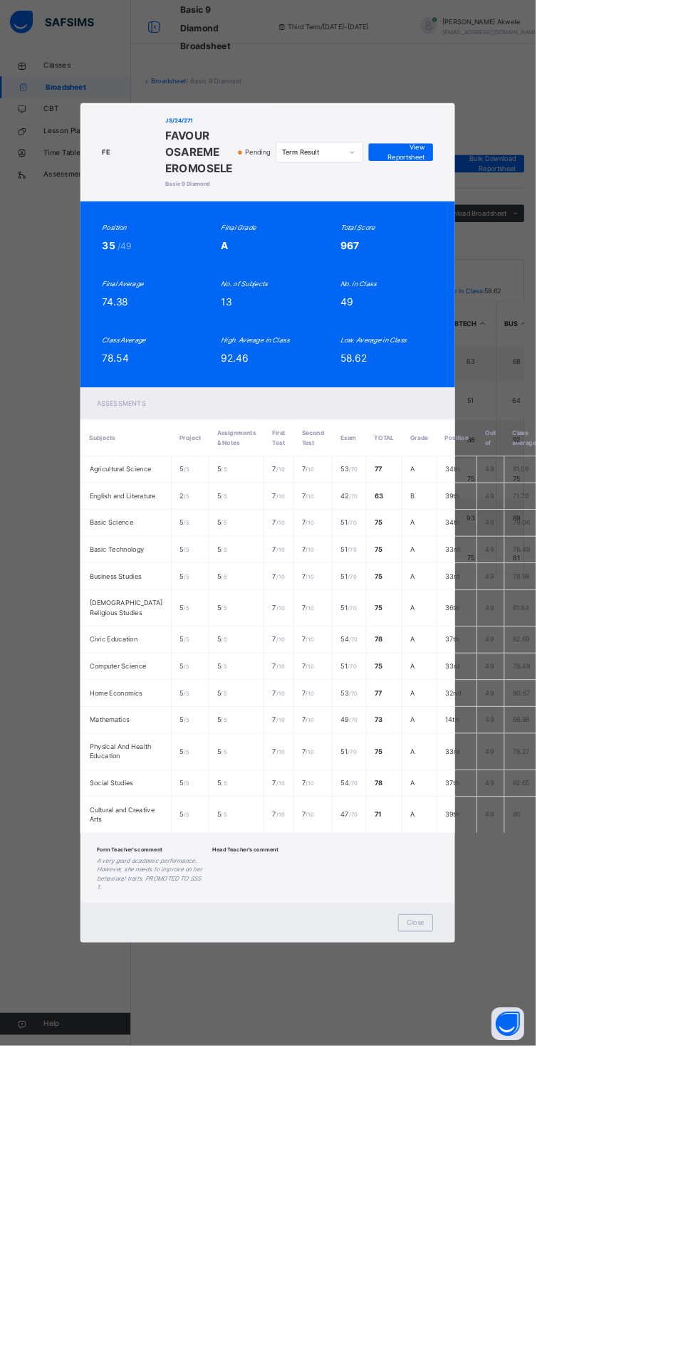
click at [565, 1216] on div "Close" at bounding box center [542, 1204] width 46 height 23
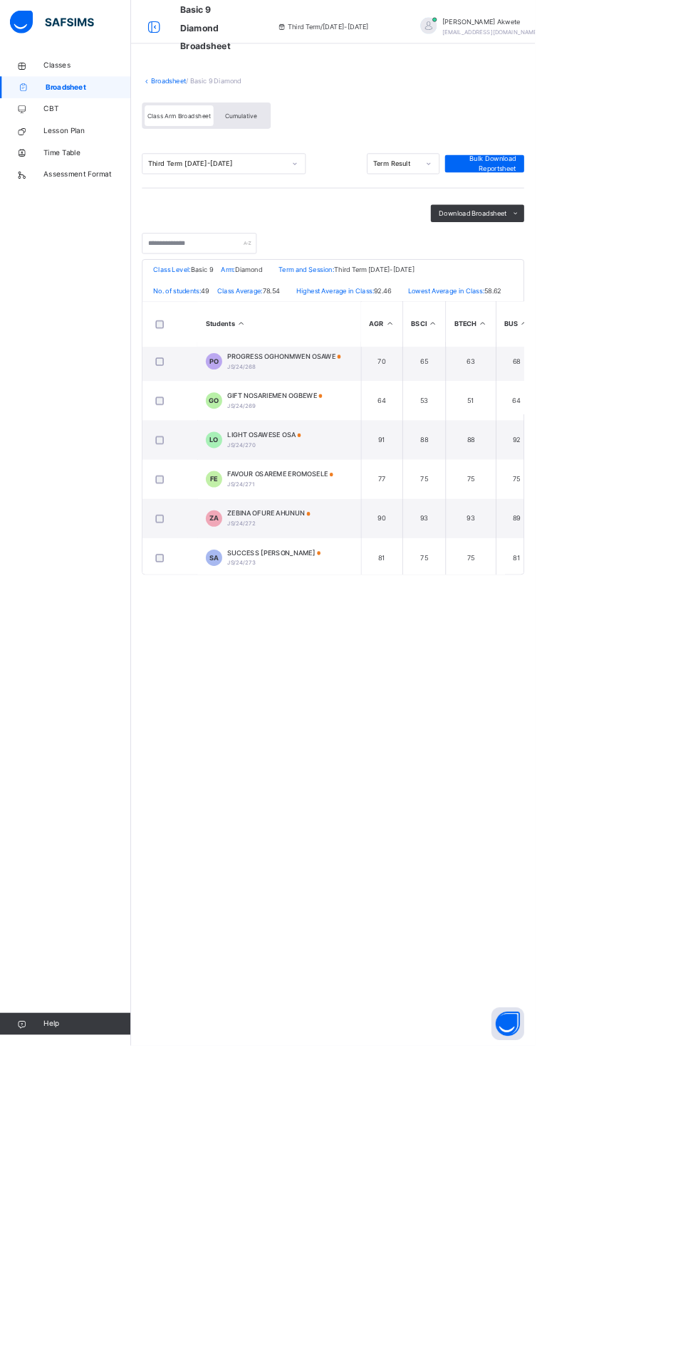
click at [353, 587] on div "LIGHT OSAWESE OSA JS/24/270" at bounding box center [345, 574] width 96 height 26
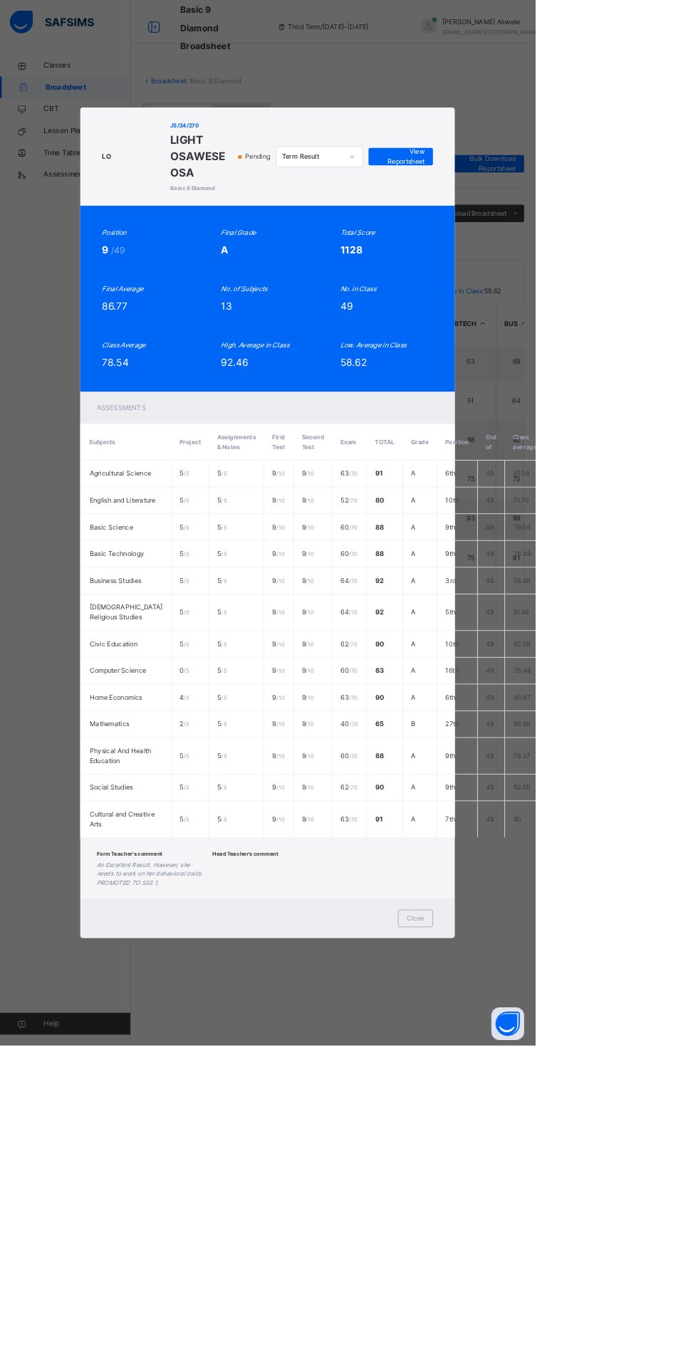
click at [565, 1210] on div "Close" at bounding box center [542, 1198] width 46 height 23
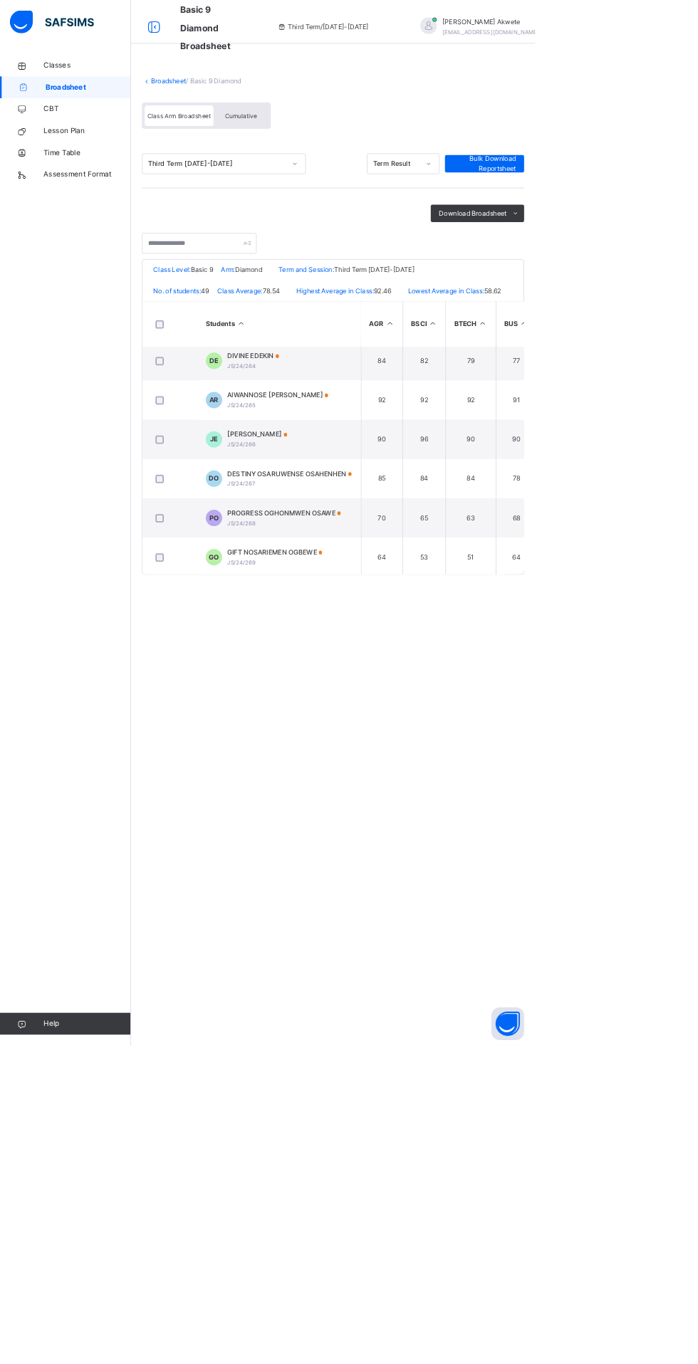
scroll to position [828, 0]
click at [406, 728] on span "GIFT NOSARIEMEN OGBEWE" at bounding box center [359, 721] width 124 height 13
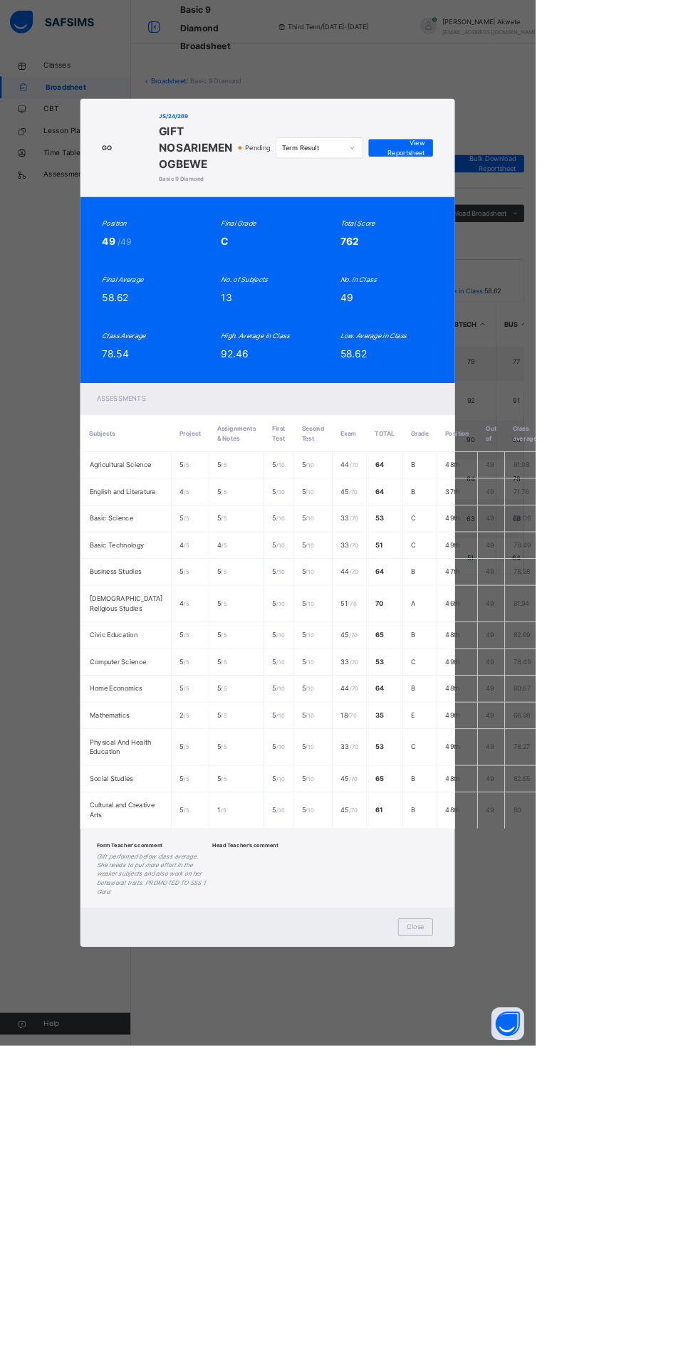
click at [553, 1216] on span "Close" at bounding box center [541, 1209] width 23 height 13
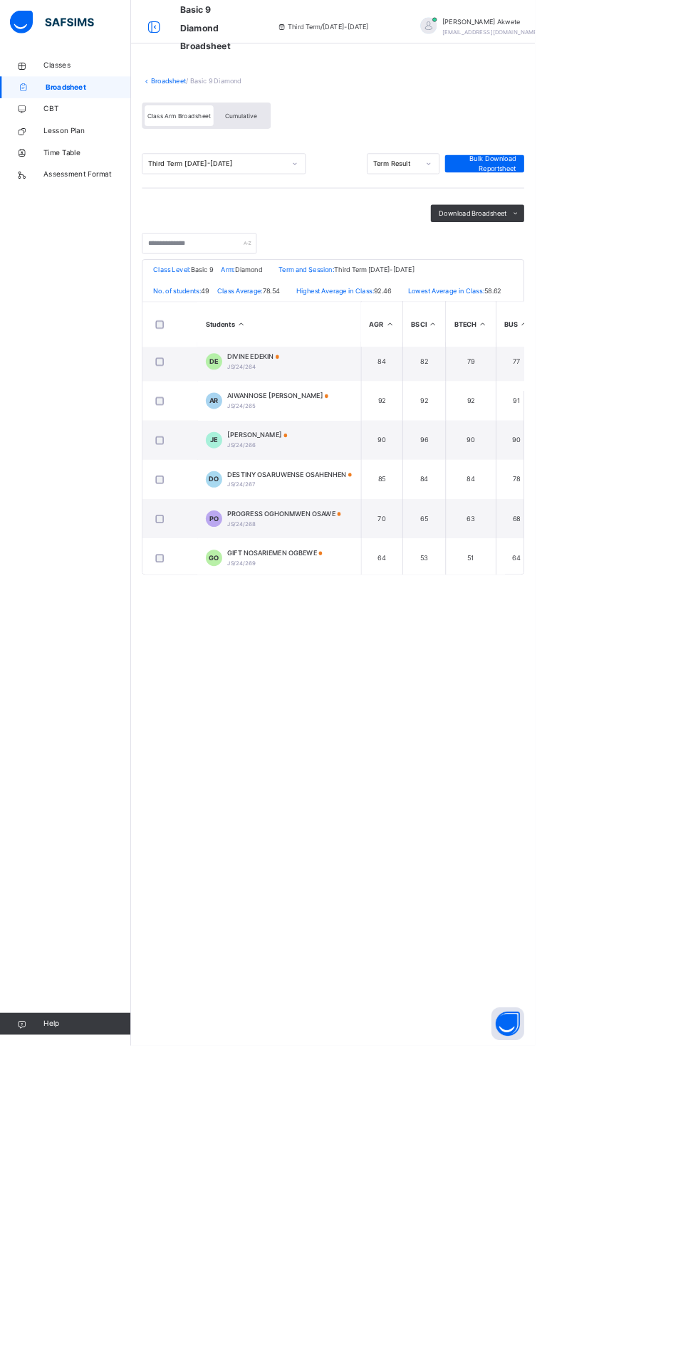
click at [384, 676] on span "PROGRESS OGHONMWEN OSAWE" at bounding box center [371, 670] width 148 height 13
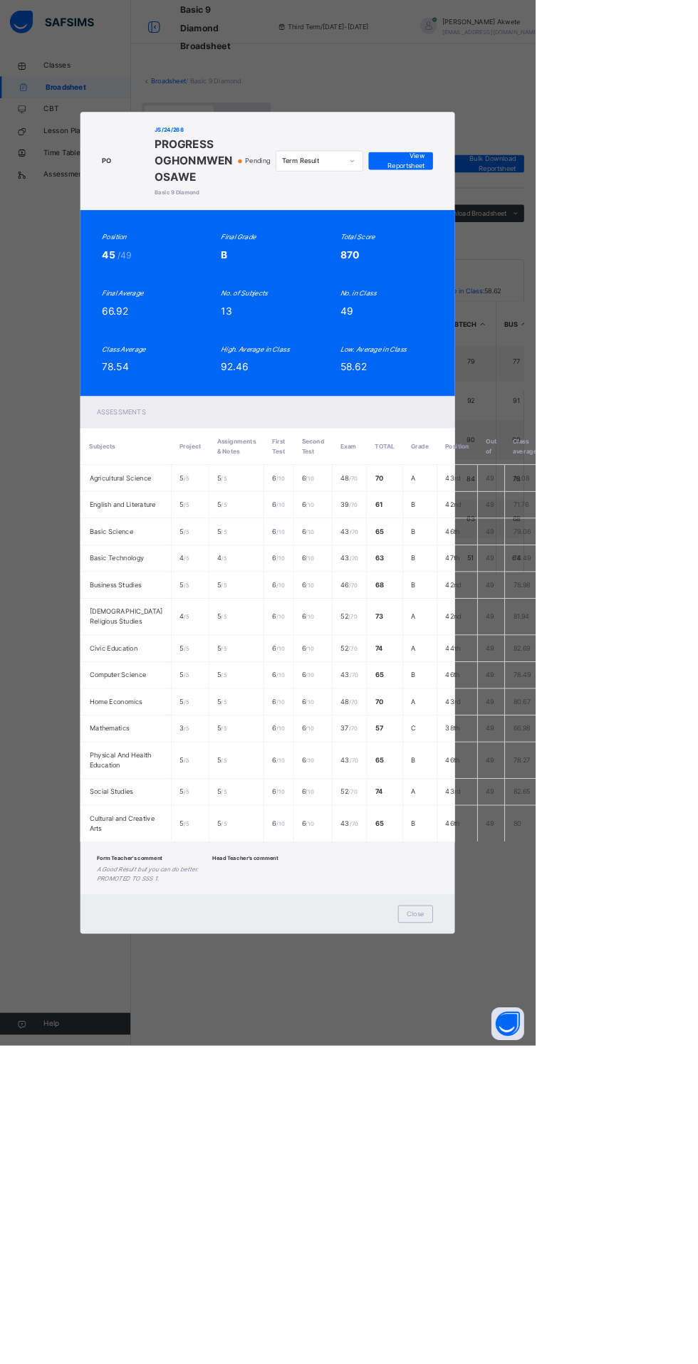
click at [565, 1204] on div "Close" at bounding box center [542, 1192] width 46 height 23
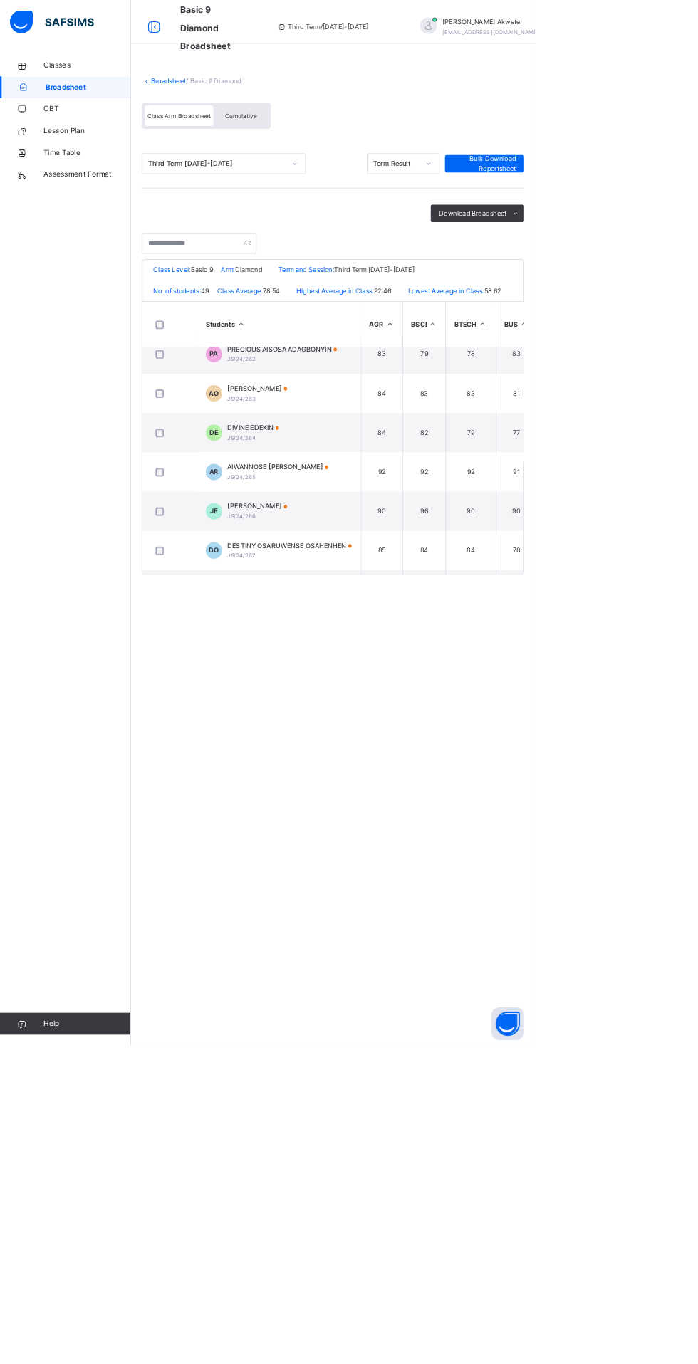
scroll to position [732, 0]
click at [436, 734] on div "DESTINY OSARUWENSE OSAHENHEN JS/24/267" at bounding box center [378, 722] width 162 height 26
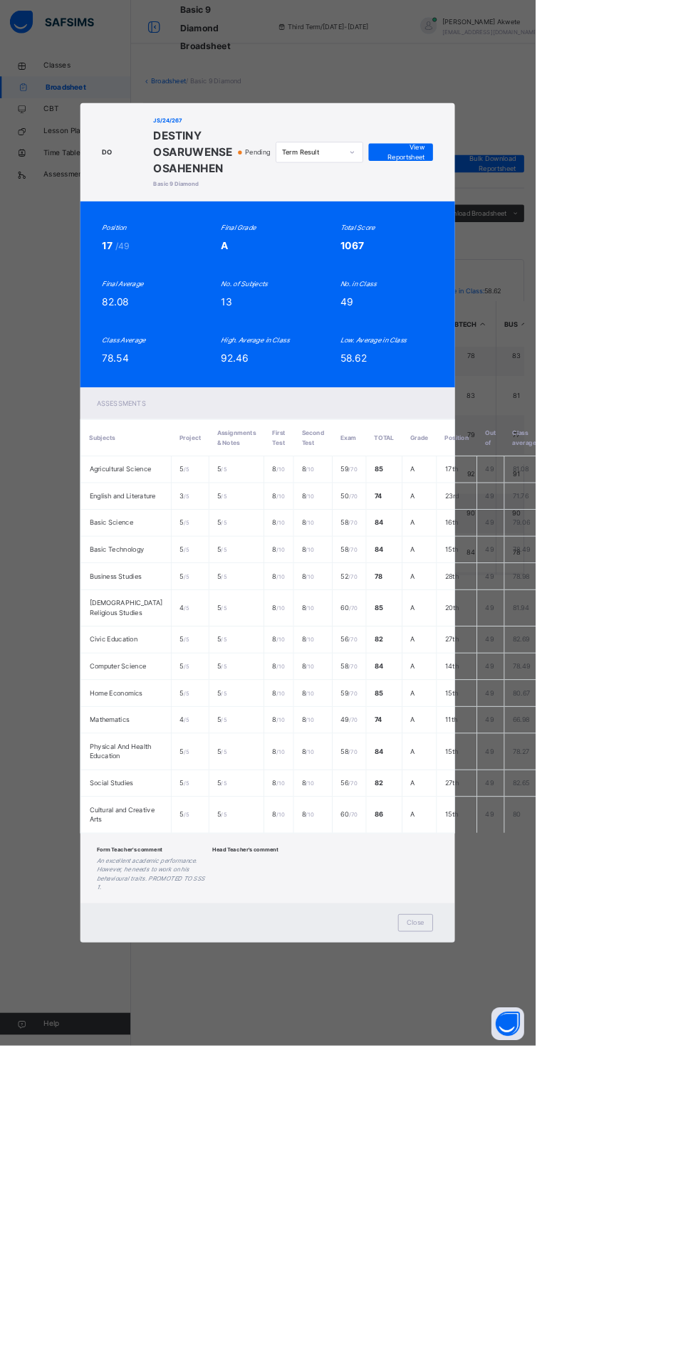
click at [553, 1211] on span "Close" at bounding box center [541, 1204] width 23 height 13
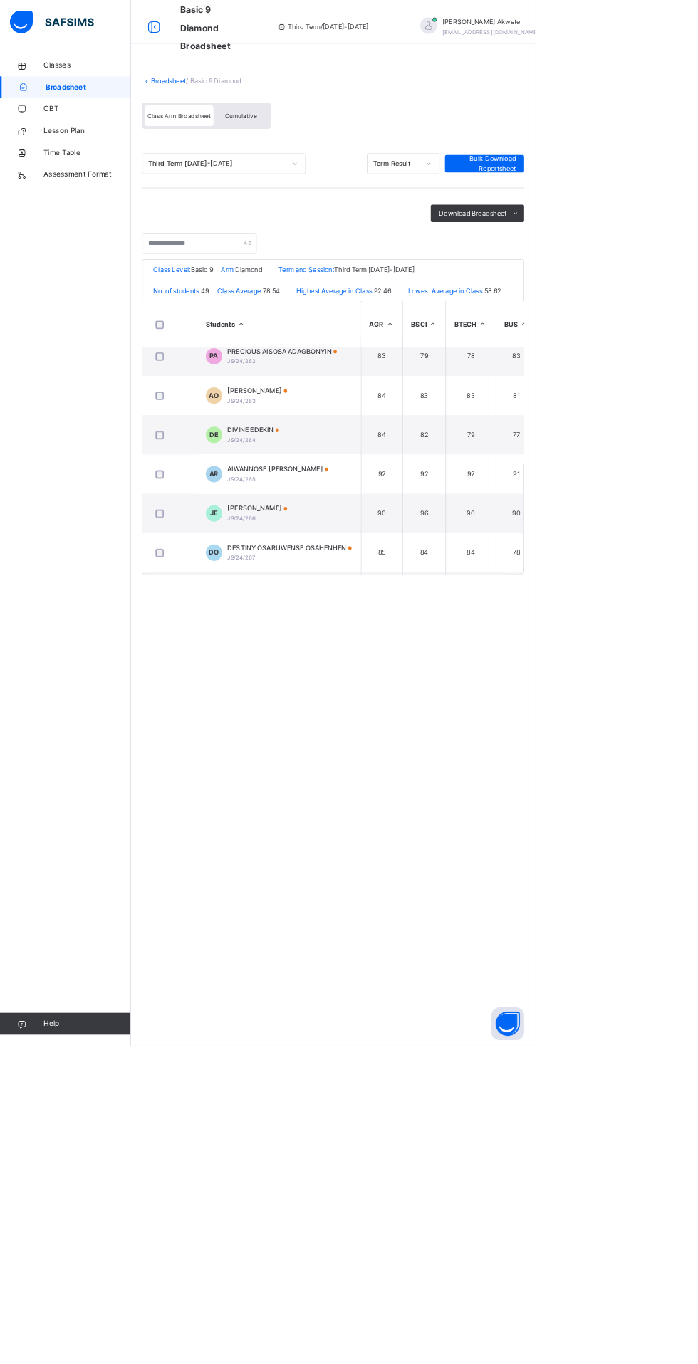
click at [374, 670] on span "[PERSON_NAME]" at bounding box center [336, 663] width 78 height 13
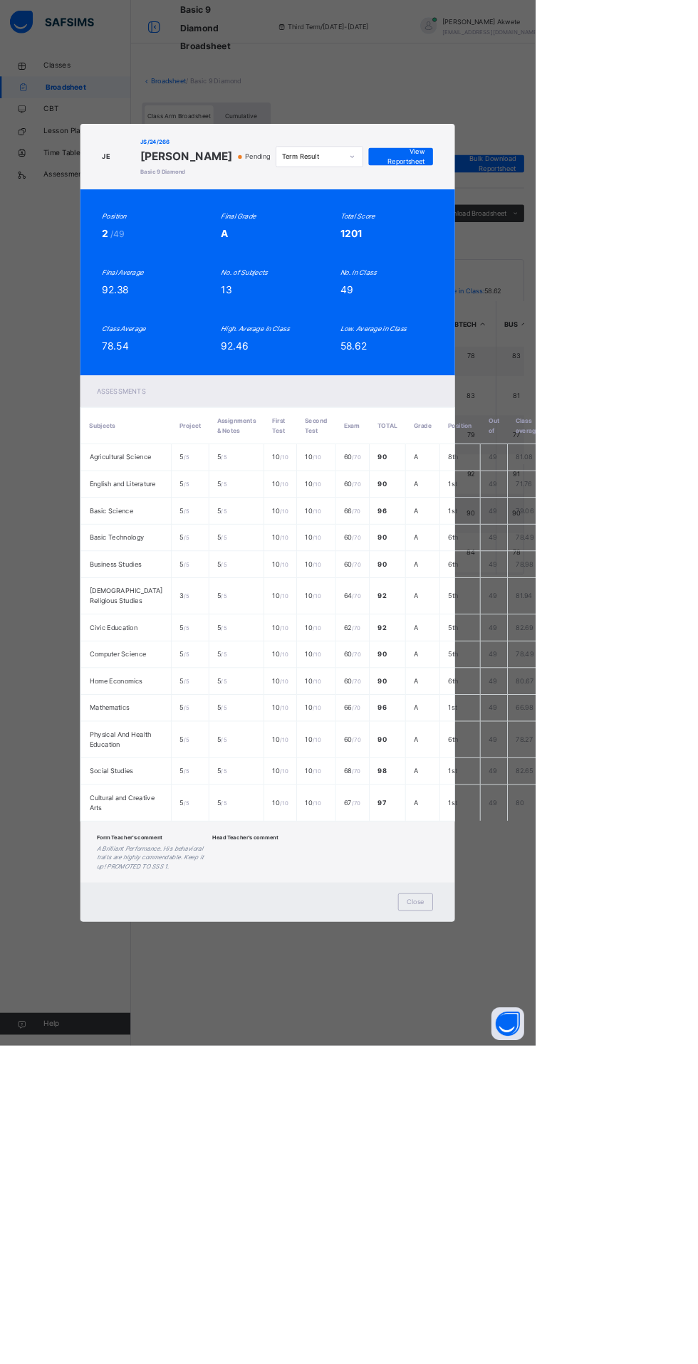
click at [553, 1183] on span "Close" at bounding box center [541, 1177] width 23 height 13
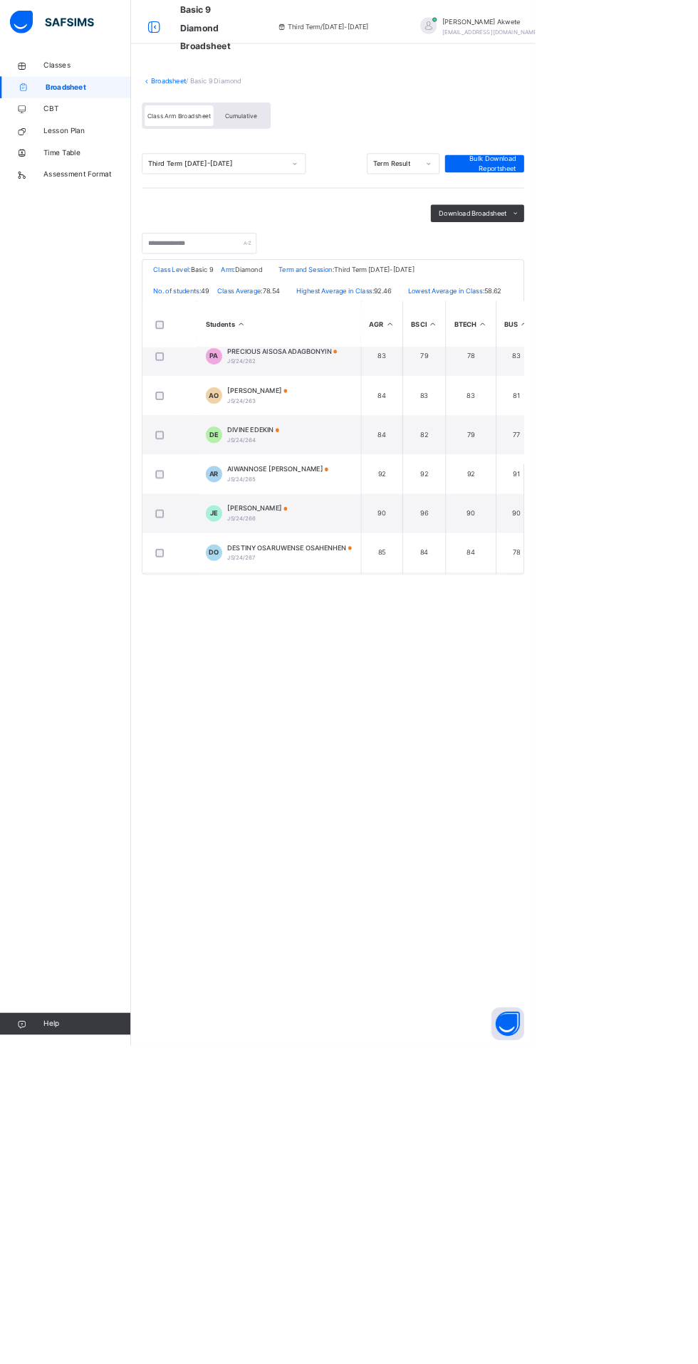
click at [378, 619] on span "AIWANNOSE [PERSON_NAME]" at bounding box center [363, 612] width 132 height 13
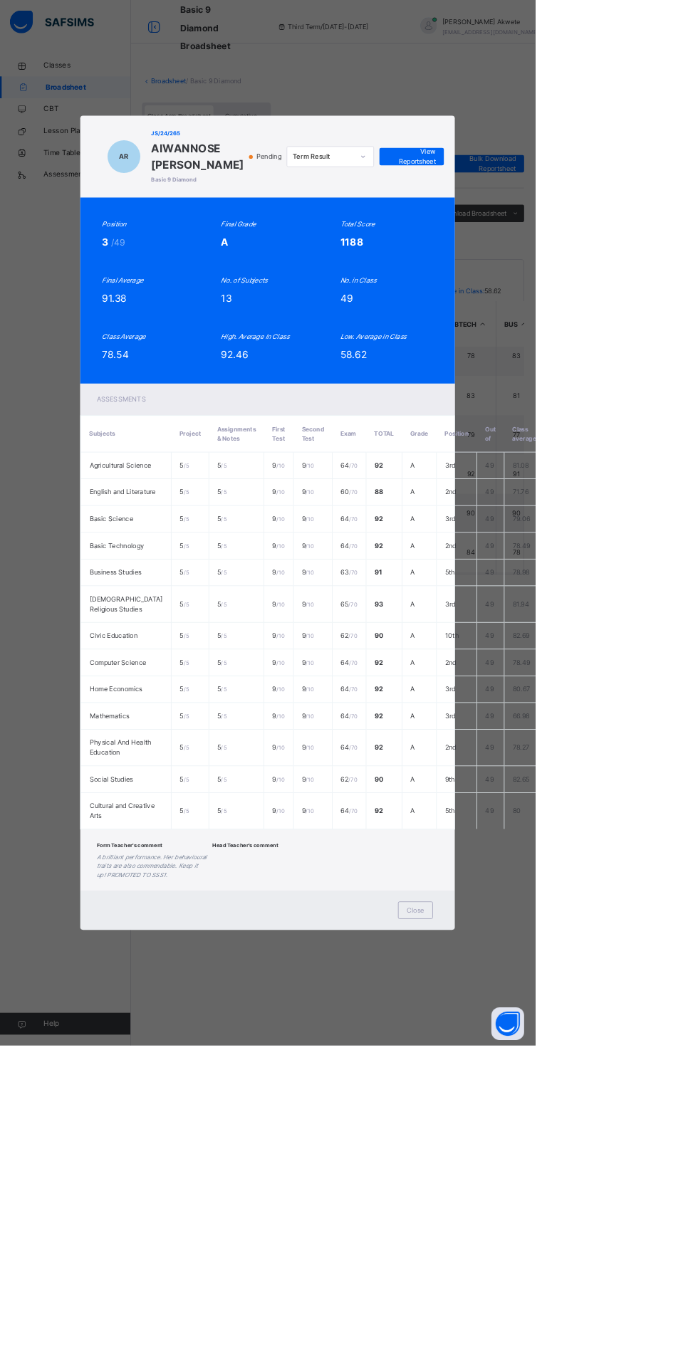
click at [553, 1194] on span "Close" at bounding box center [541, 1187] width 23 height 13
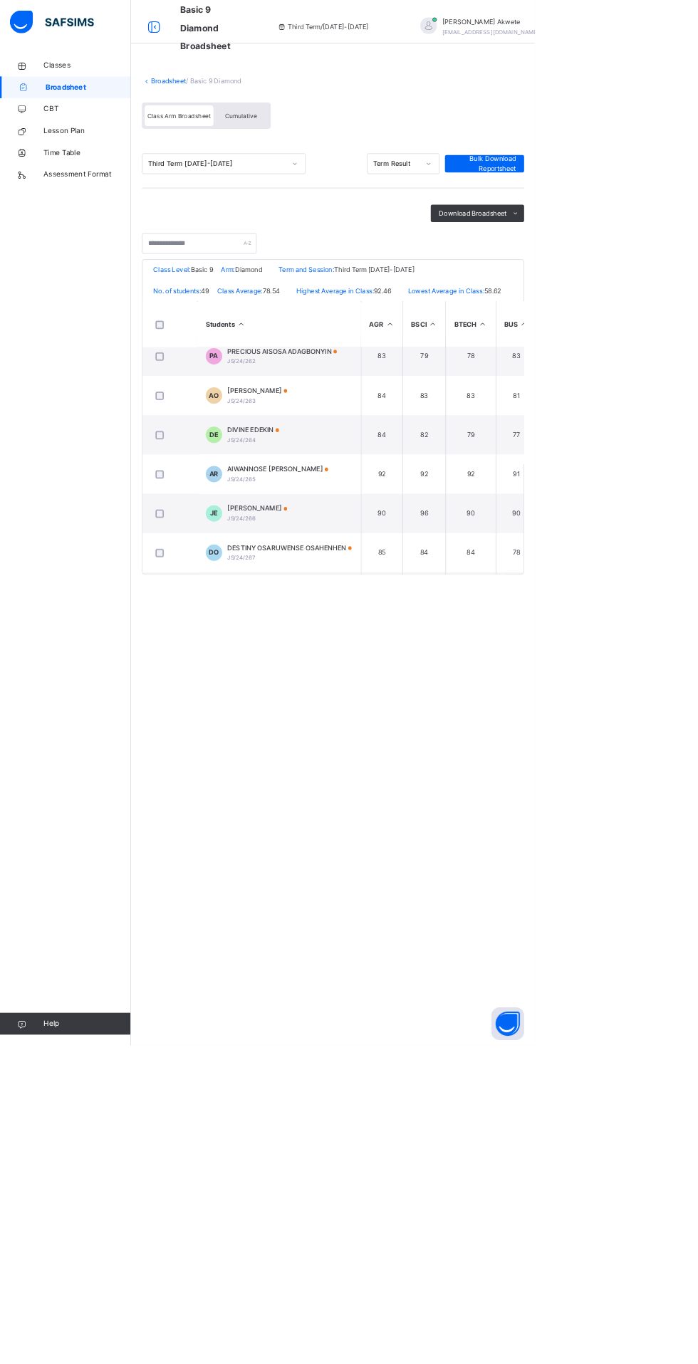
click at [344, 568] on span "DIVINE EDEKIN" at bounding box center [331, 561] width 68 height 13
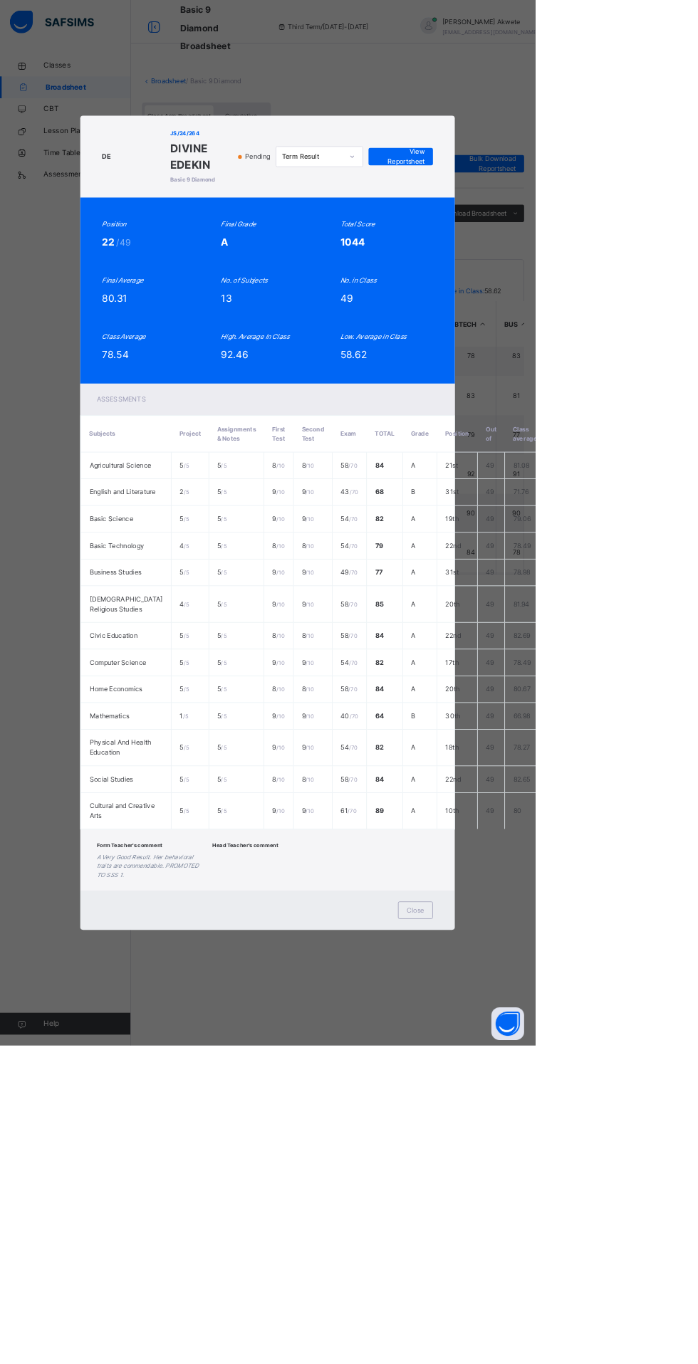
click at [572, 1148] on div "Form Teacher's comment A Very Good Result. Her behavioral traits are commendabl…" at bounding box center [349, 1122] width 446 height 51
click at [553, 1194] on span "Close" at bounding box center [541, 1187] width 23 height 13
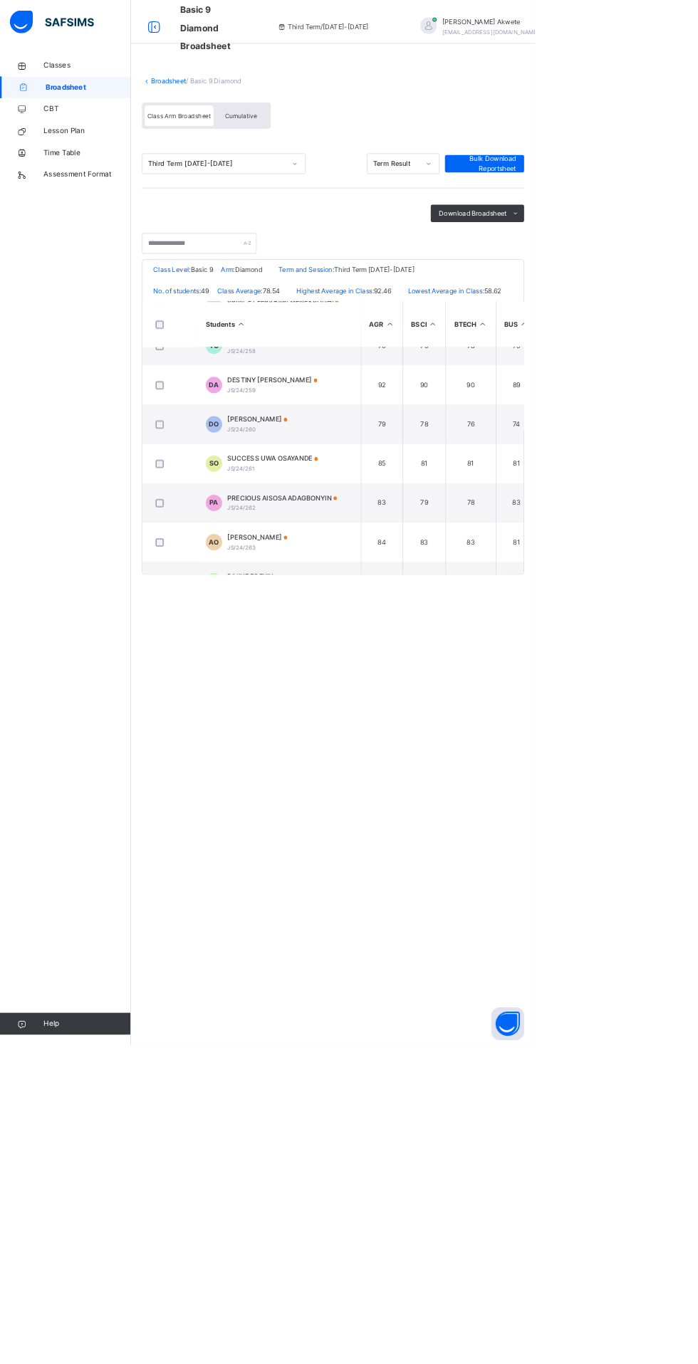
scroll to position [540, 0]
click at [375, 704] on span at bounding box center [372, 701] width 5 height 5
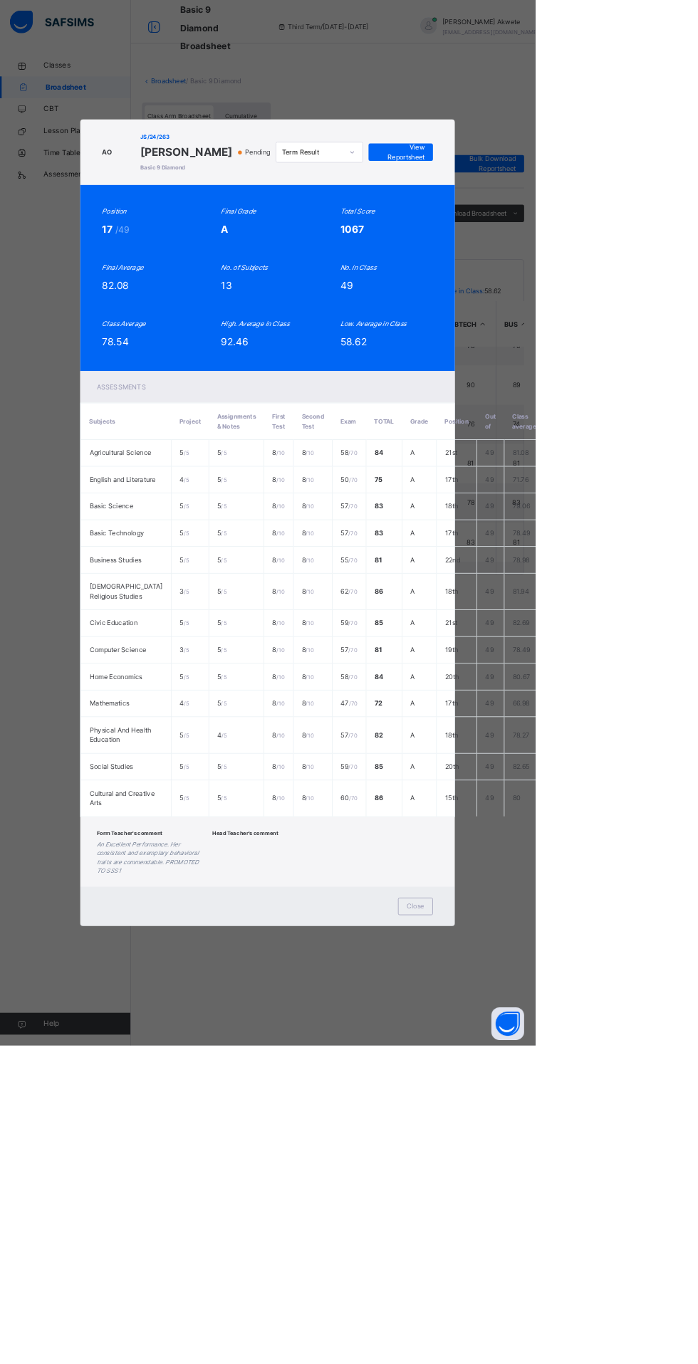
click at [565, 1194] on div "Close" at bounding box center [542, 1182] width 46 height 23
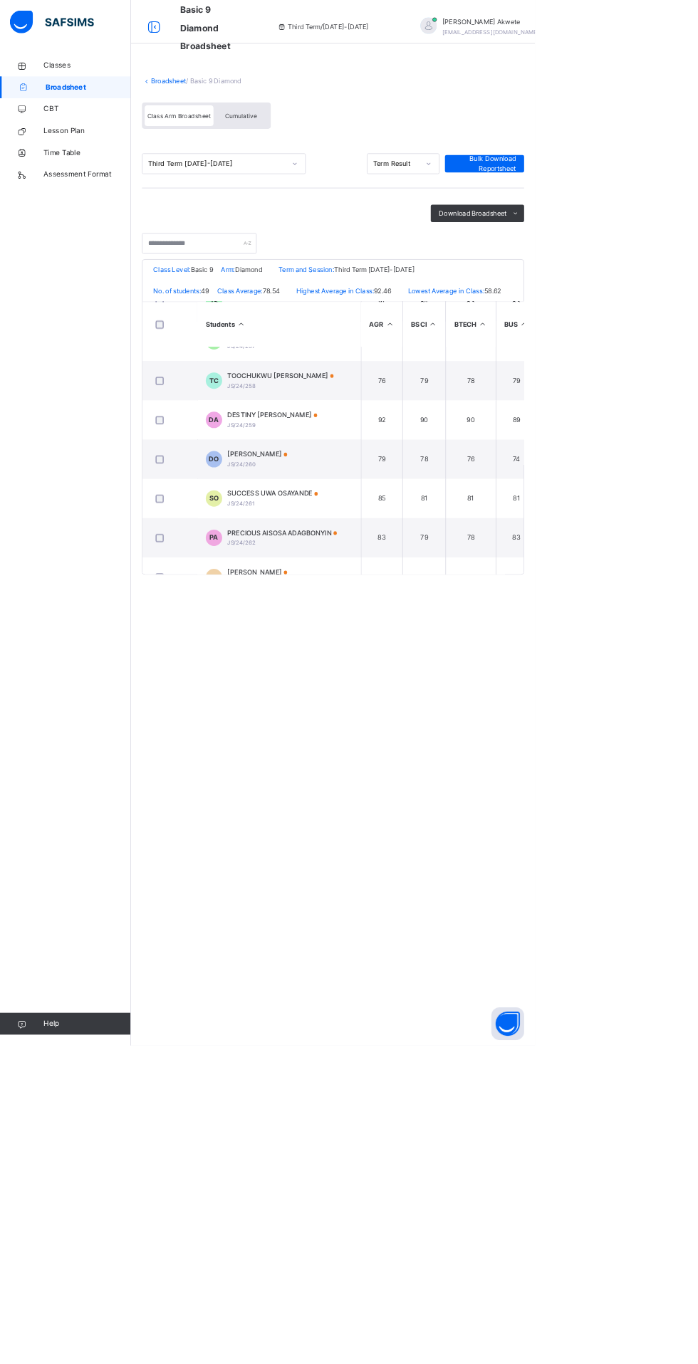
scroll to position [495, 0]
click at [394, 702] on span "PRECIOUS AISOSA ADAGBONYIN" at bounding box center [368, 695] width 143 height 13
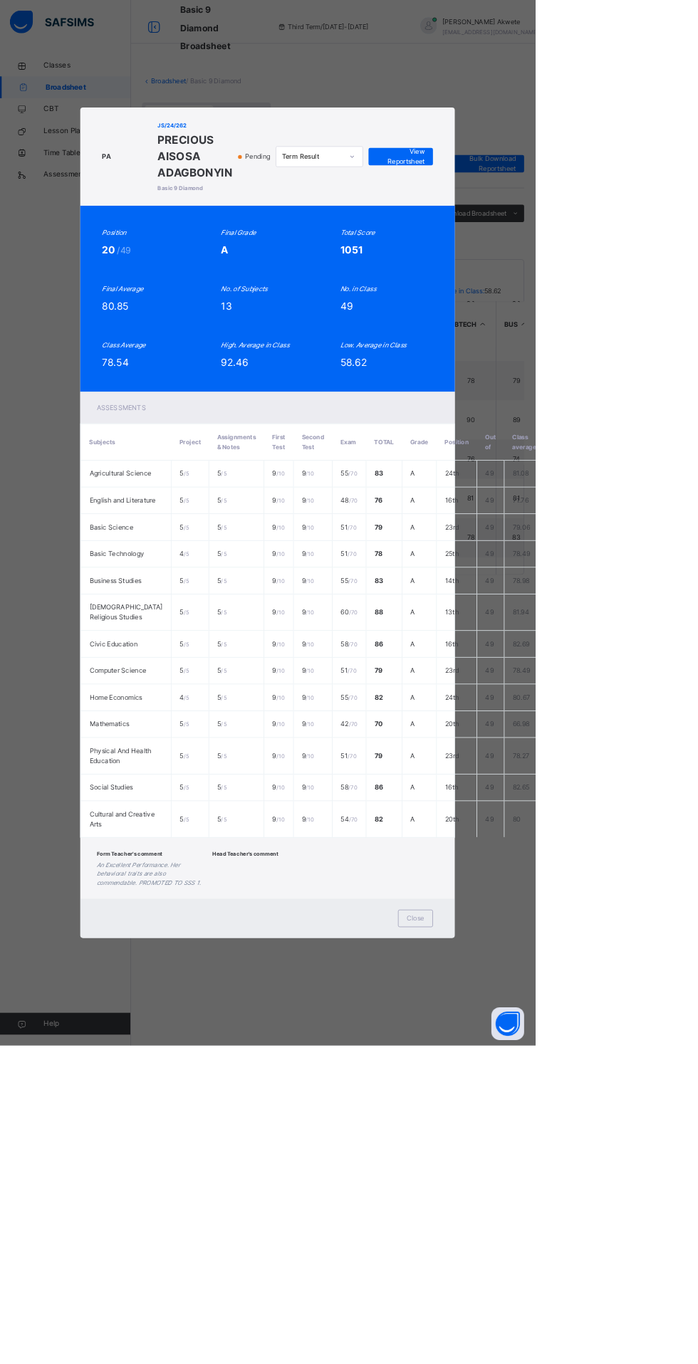
click at [553, 1205] on span "Close" at bounding box center [541, 1198] width 23 height 13
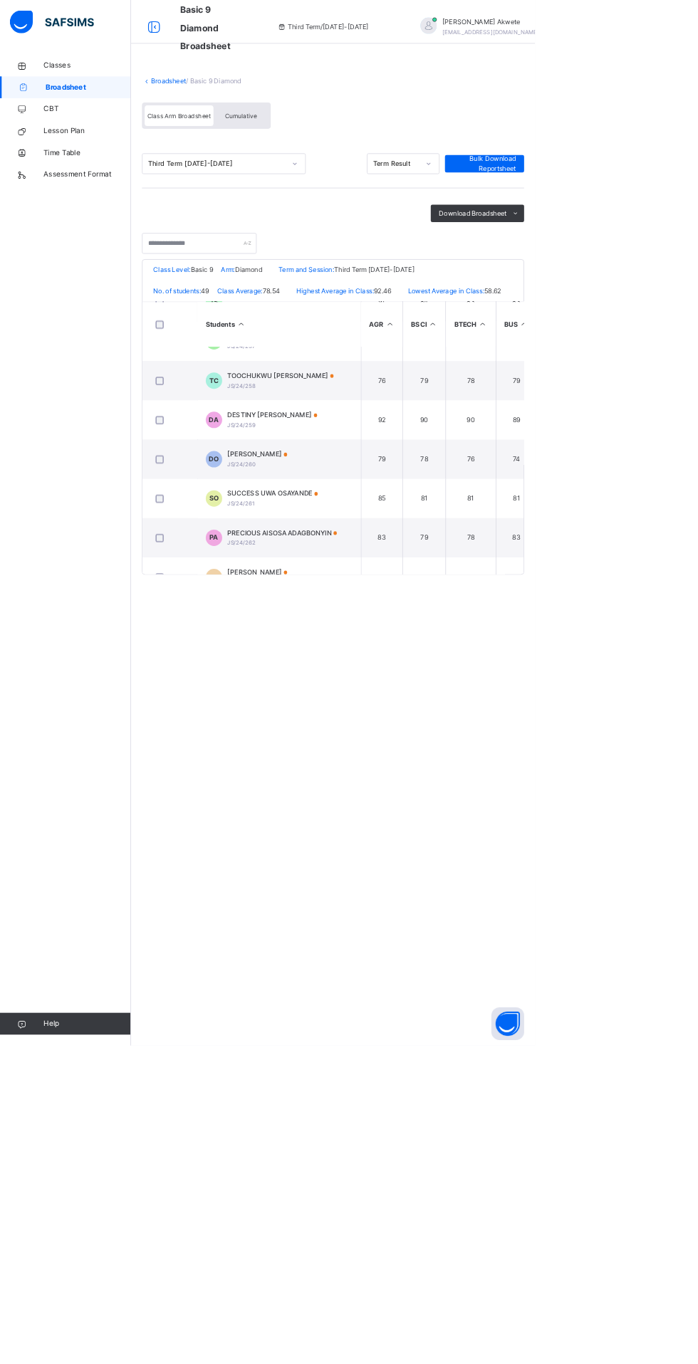
click at [399, 651] on span "SUCCESS UWA OSAYANDE" at bounding box center [356, 644] width 118 height 13
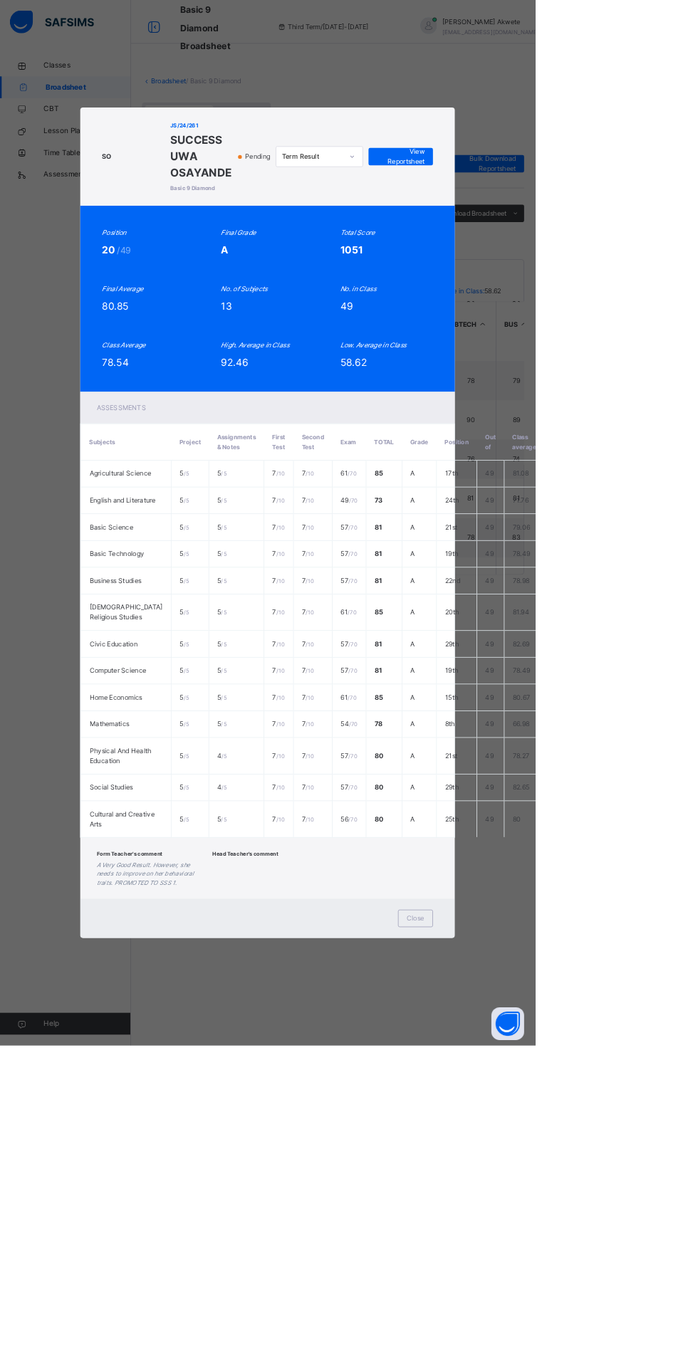
click at [565, 1210] on div "Close" at bounding box center [542, 1198] width 46 height 23
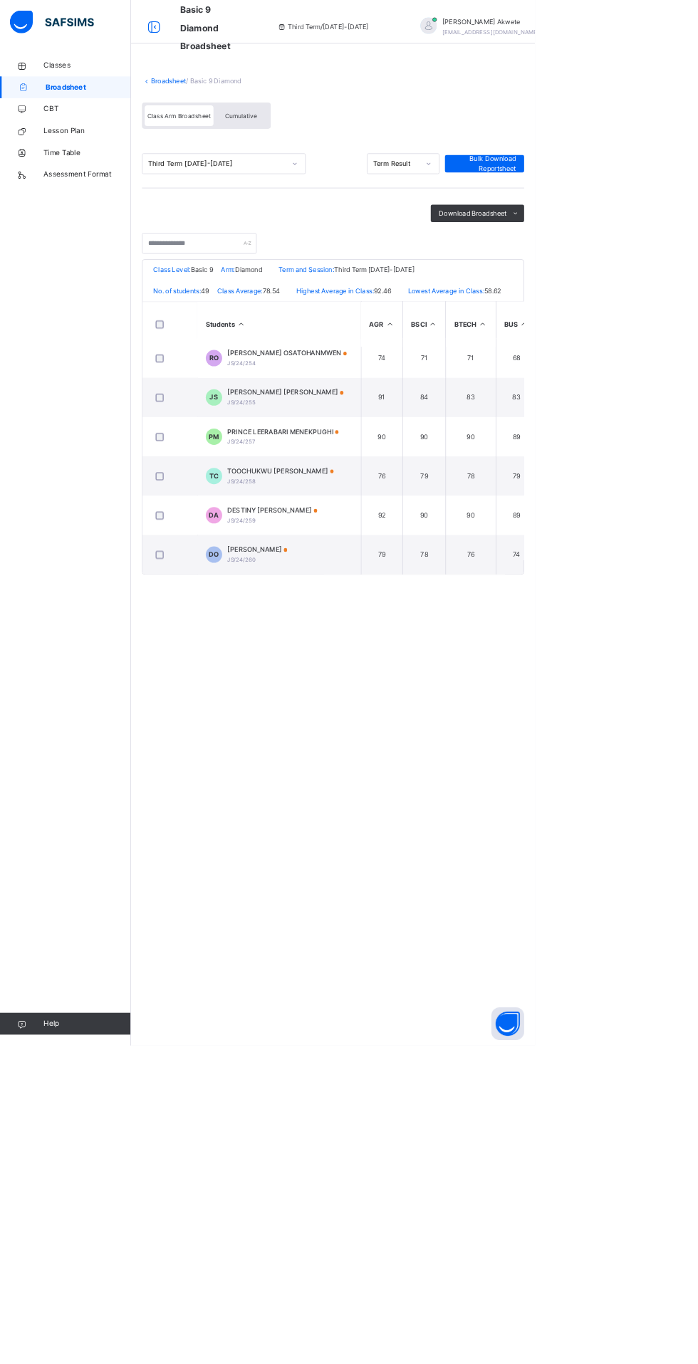
scroll to position [370, 0]
click at [375, 721] on span at bounding box center [372, 718] width 5 height 5
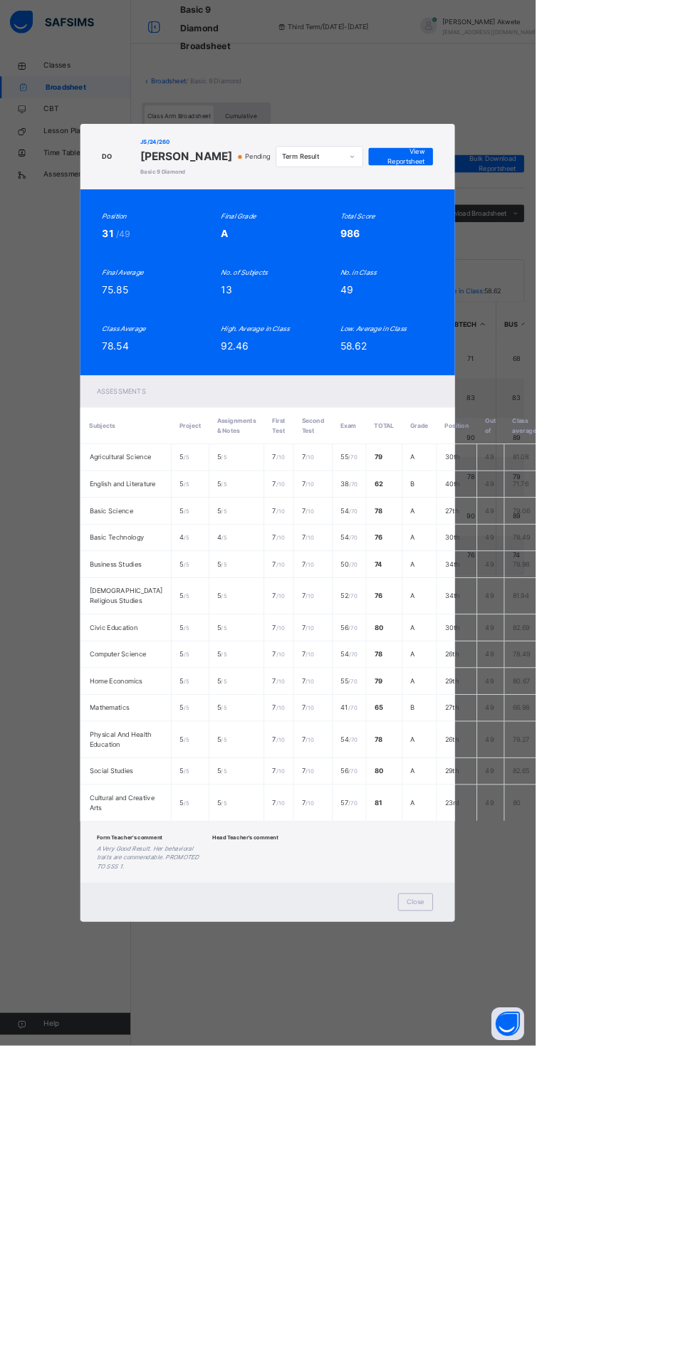
click at [553, 1183] on span "Close" at bounding box center [541, 1177] width 23 height 13
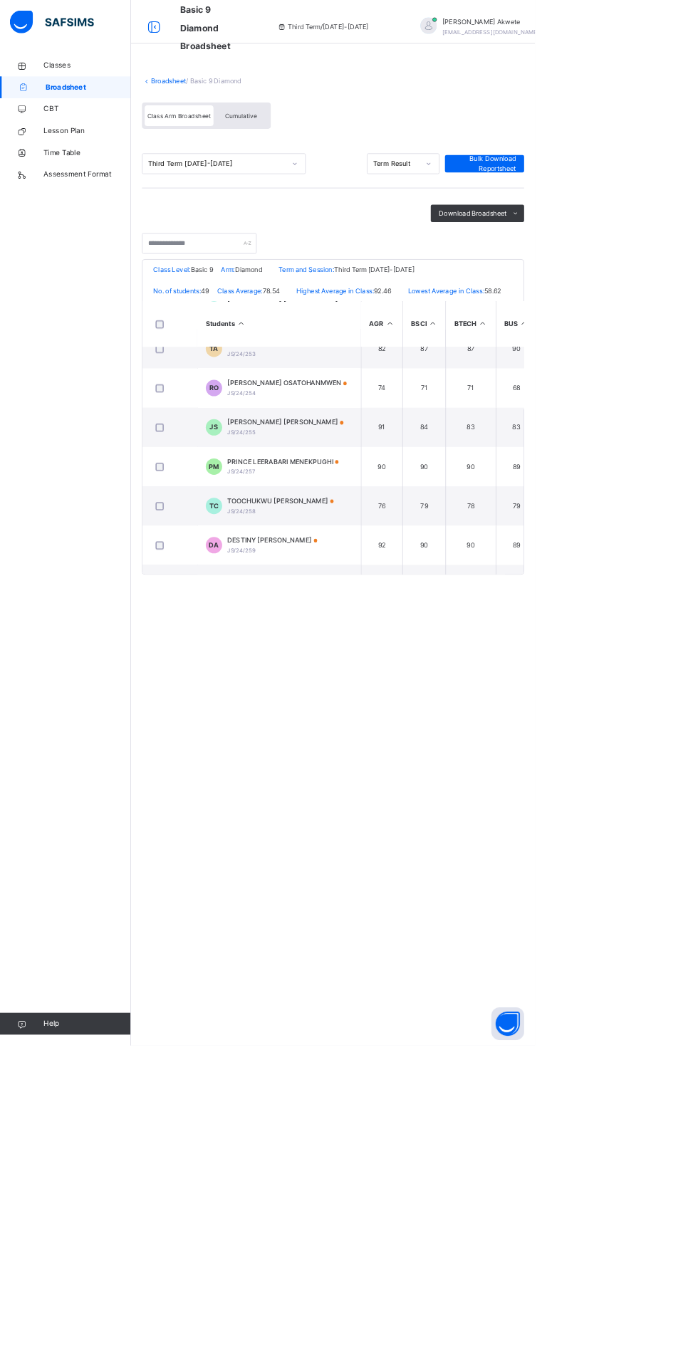
scroll to position [333, 0]
click at [414, 711] on span "DESTINY [PERSON_NAME]" at bounding box center [355, 704] width 117 height 13
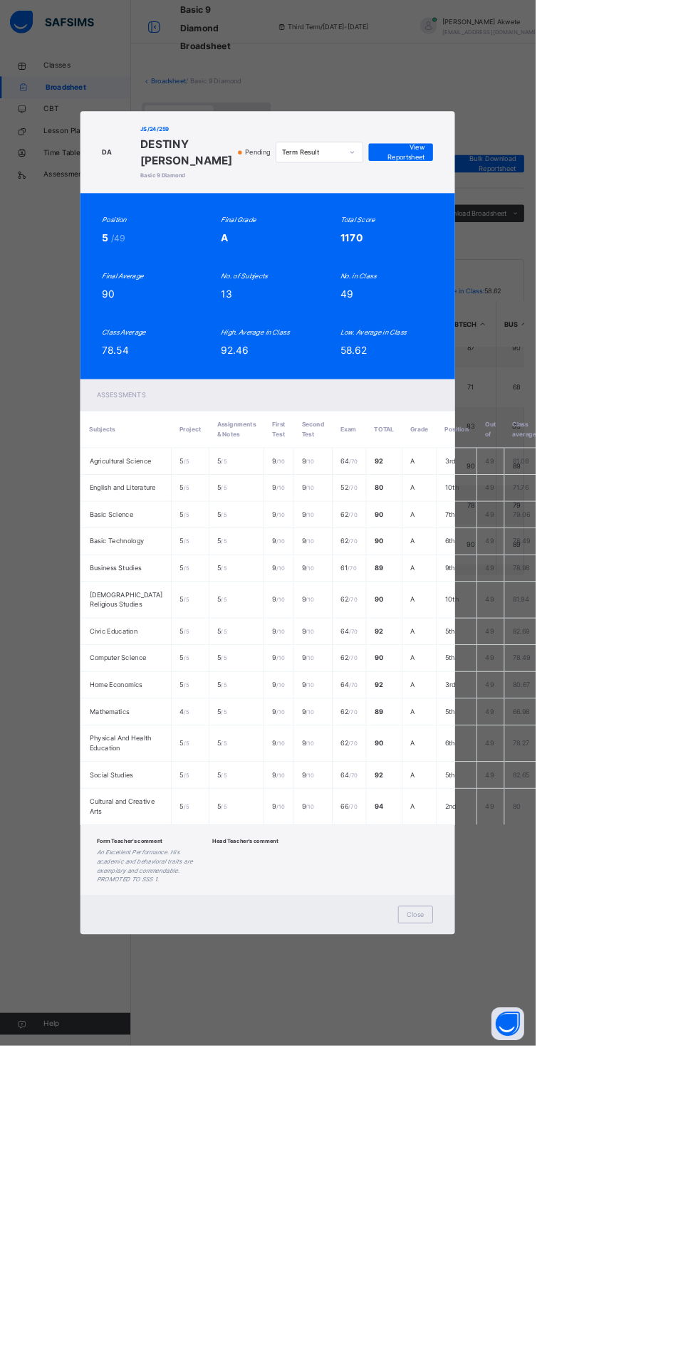
click at [565, 1205] on div "Close" at bounding box center [542, 1193] width 46 height 23
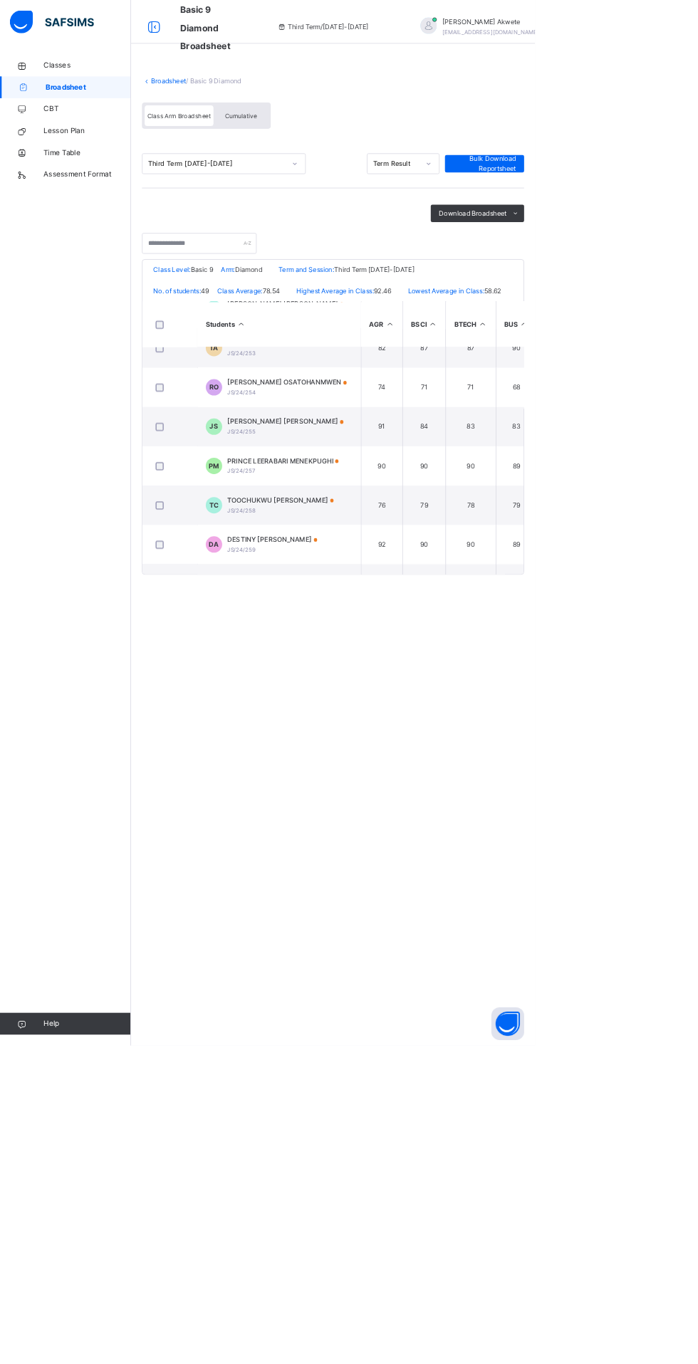
click at [411, 659] on span "TOOCHUKWU [PERSON_NAME]" at bounding box center [366, 653] width 139 height 13
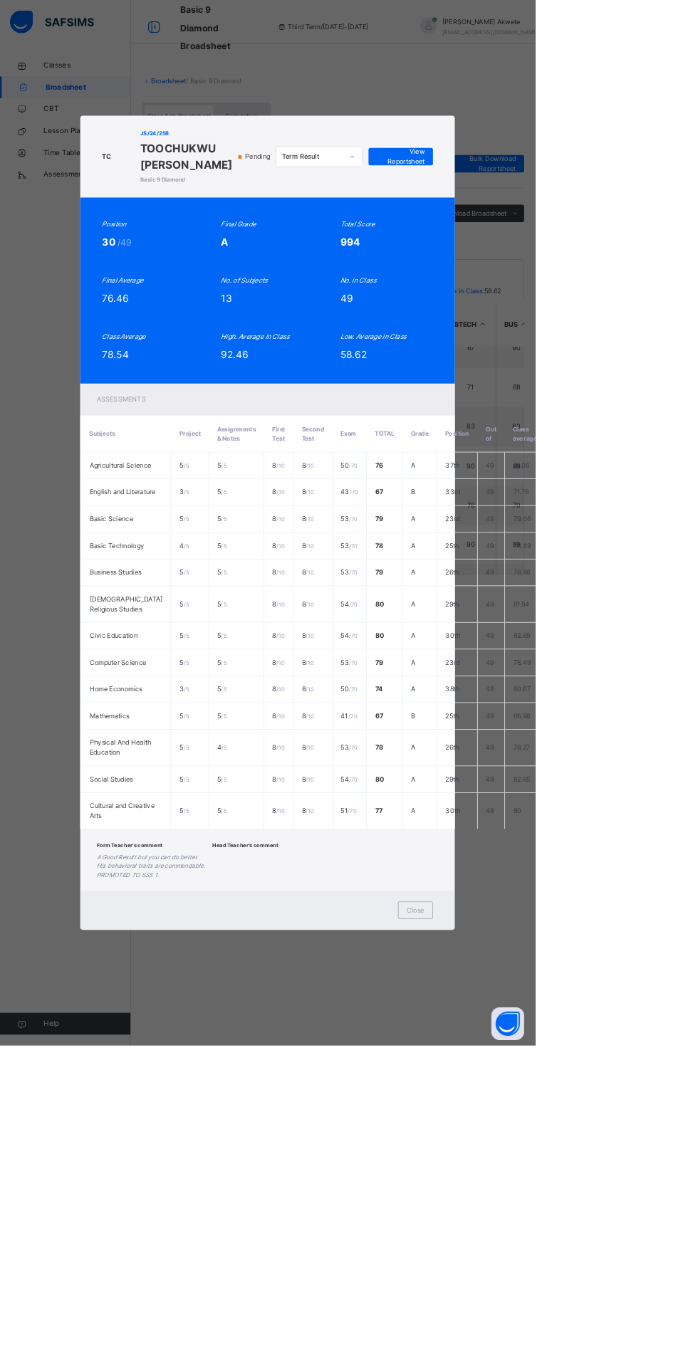
click at [565, 1199] on div "Close" at bounding box center [542, 1187] width 46 height 23
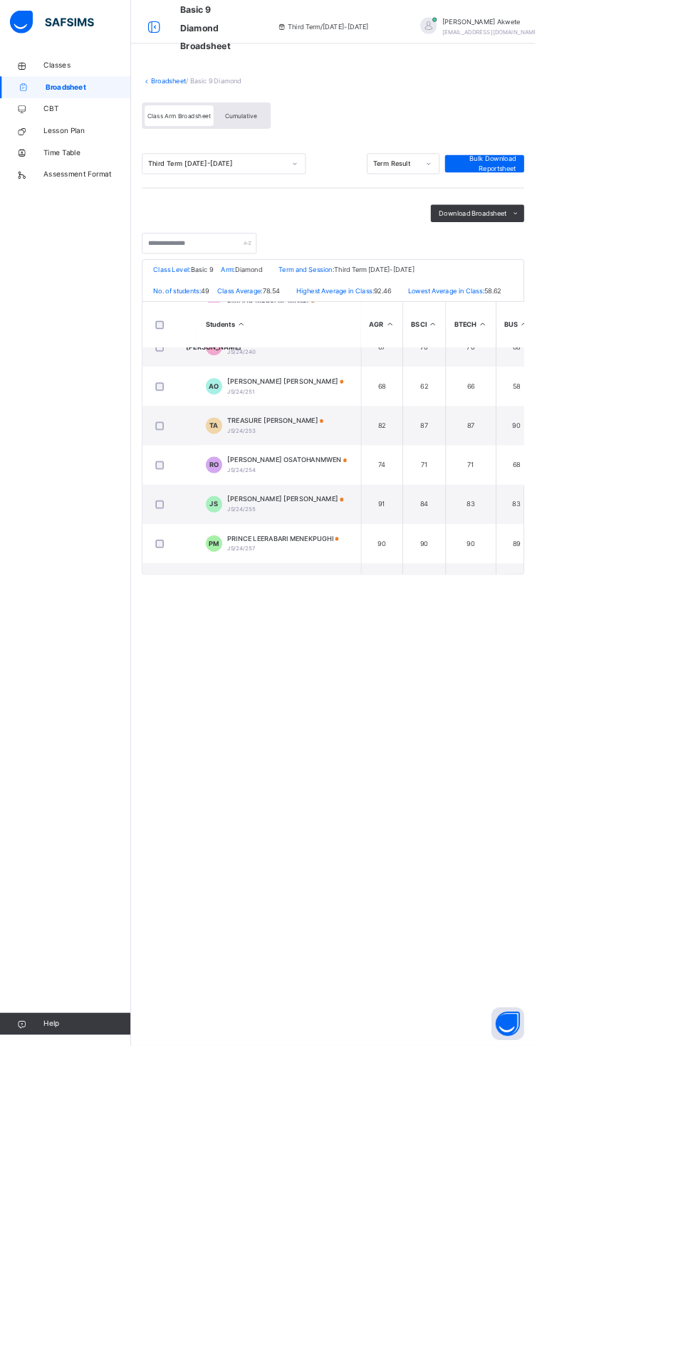
scroll to position [231, 0]
click at [411, 709] on span "PRINCE LEERABARI MENEKPUGHI" at bounding box center [369, 702] width 145 height 13
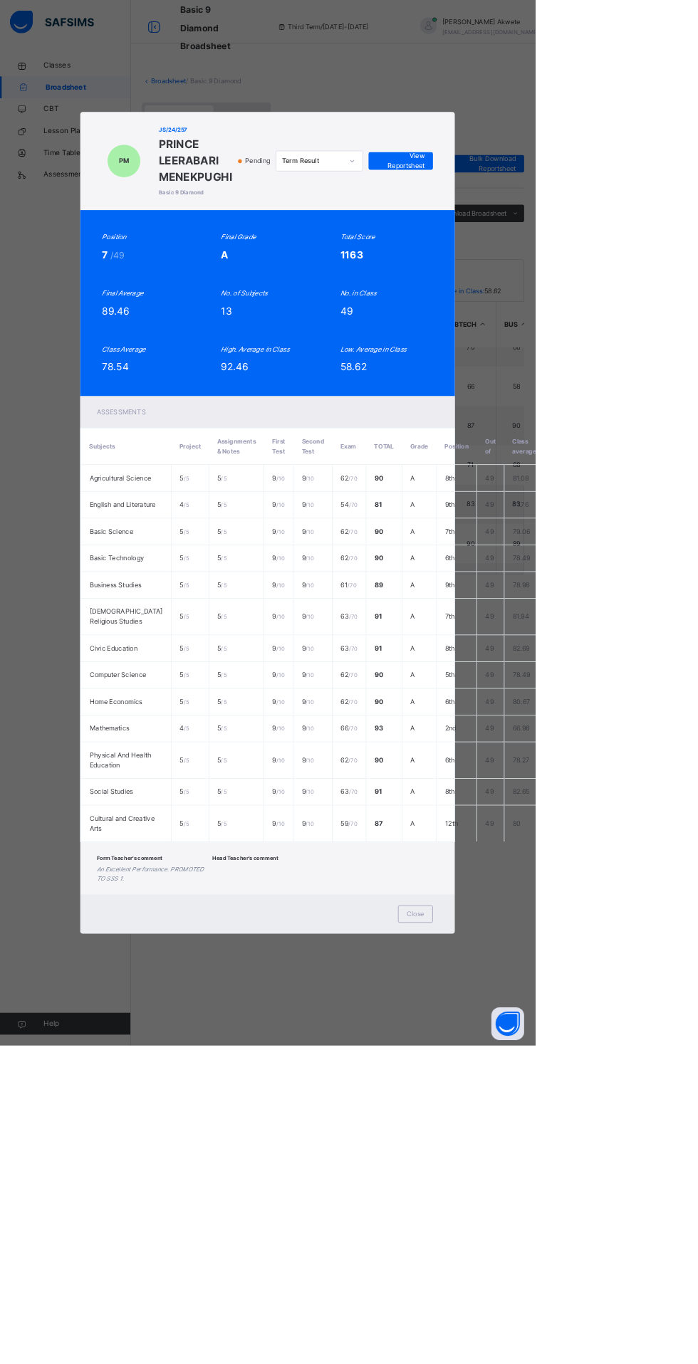
click at [553, 1199] on span "Close" at bounding box center [541, 1192] width 23 height 13
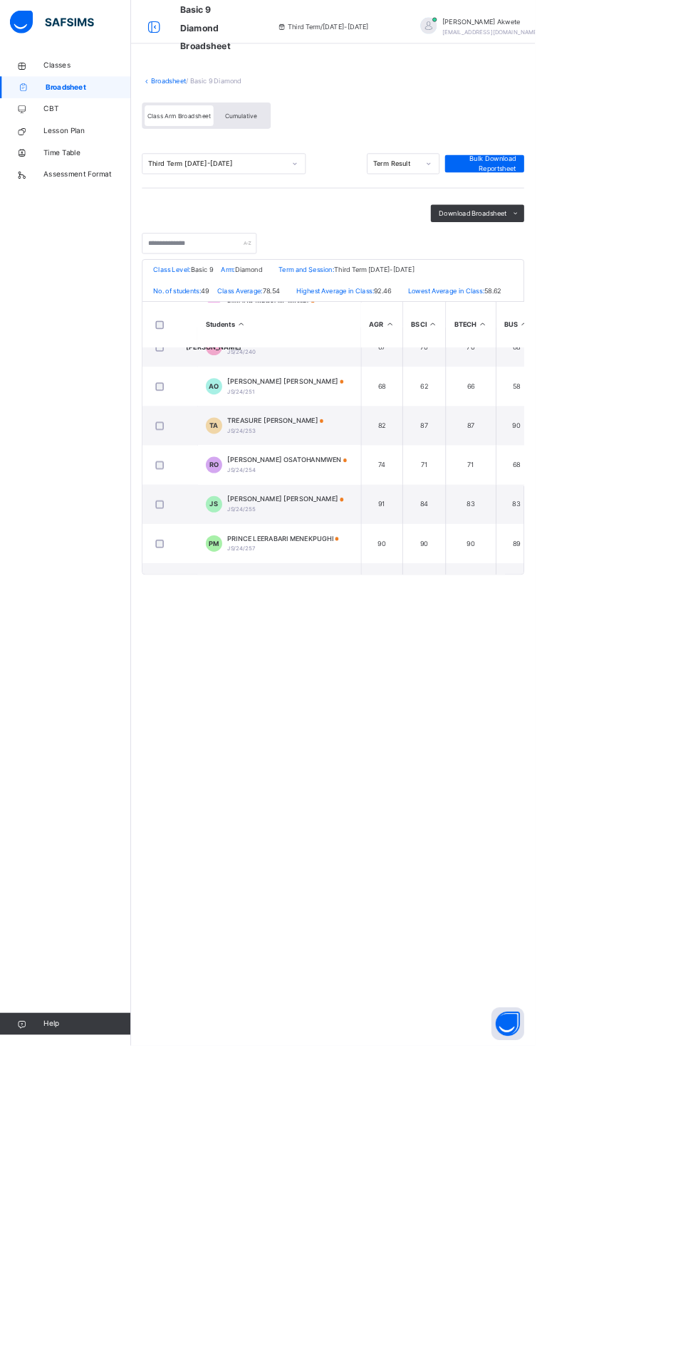
click at [377, 658] on span "[PERSON_NAME] [PERSON_NAME]" at bounding box center [373, 651] width 152 height 13
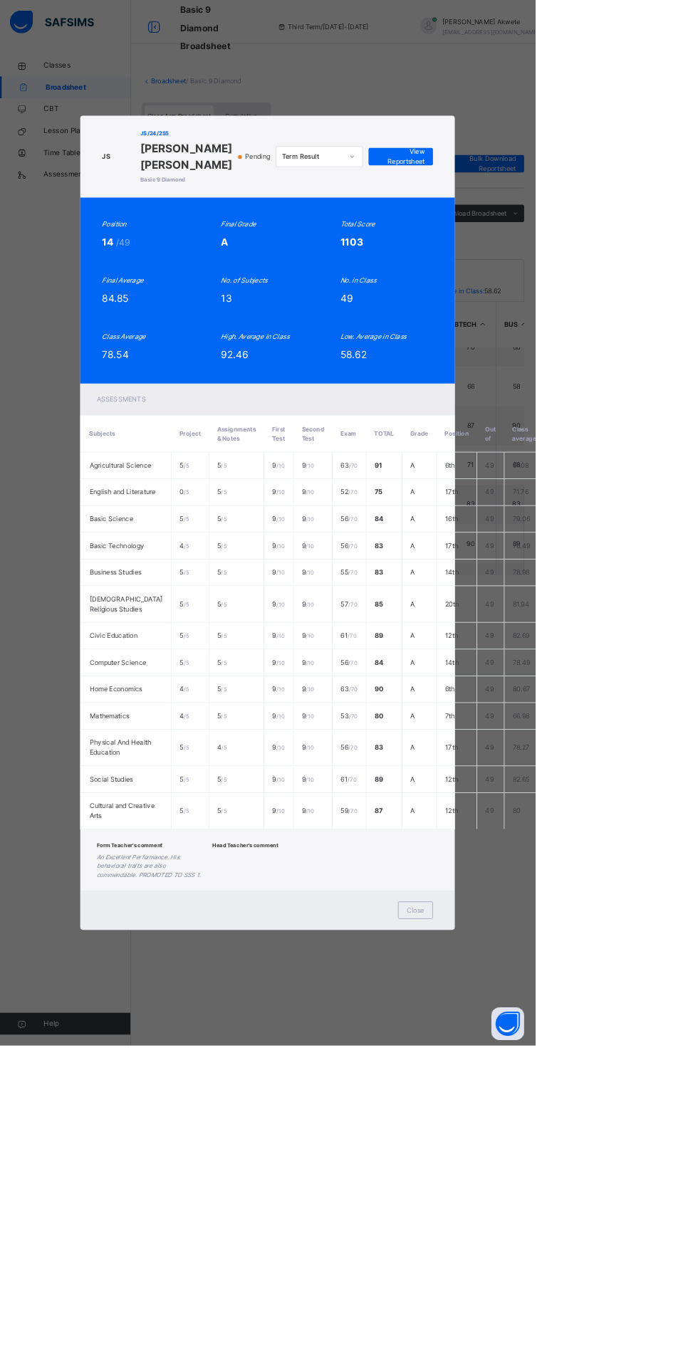
click at [553, 1194] on span "Close" at bounding box center [541, 1187] width 23 height 13
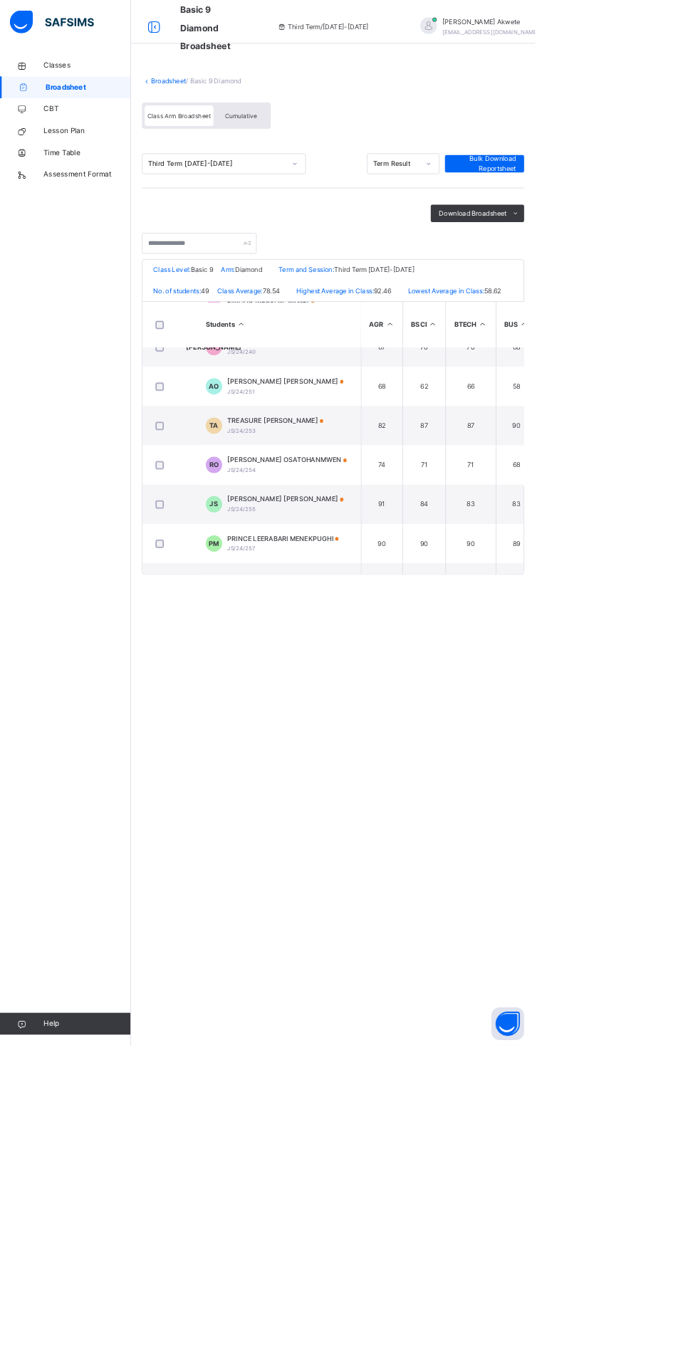
click at [402, 607] on span "[PERSON_NAME] OSATOHANMWEN" at bounding box center [375, 600] width 156 height 13
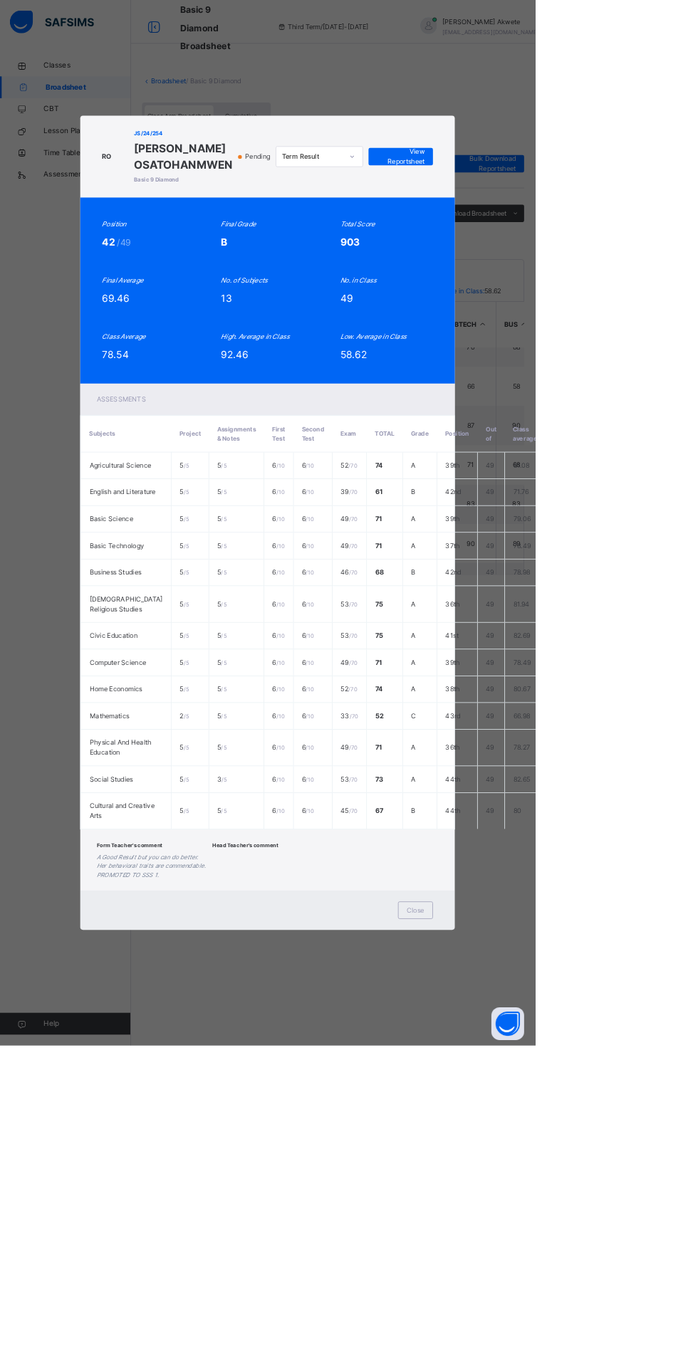
click at [553, 1194] on span "Close" at bounding box center [541, 1187] width 23 height 13
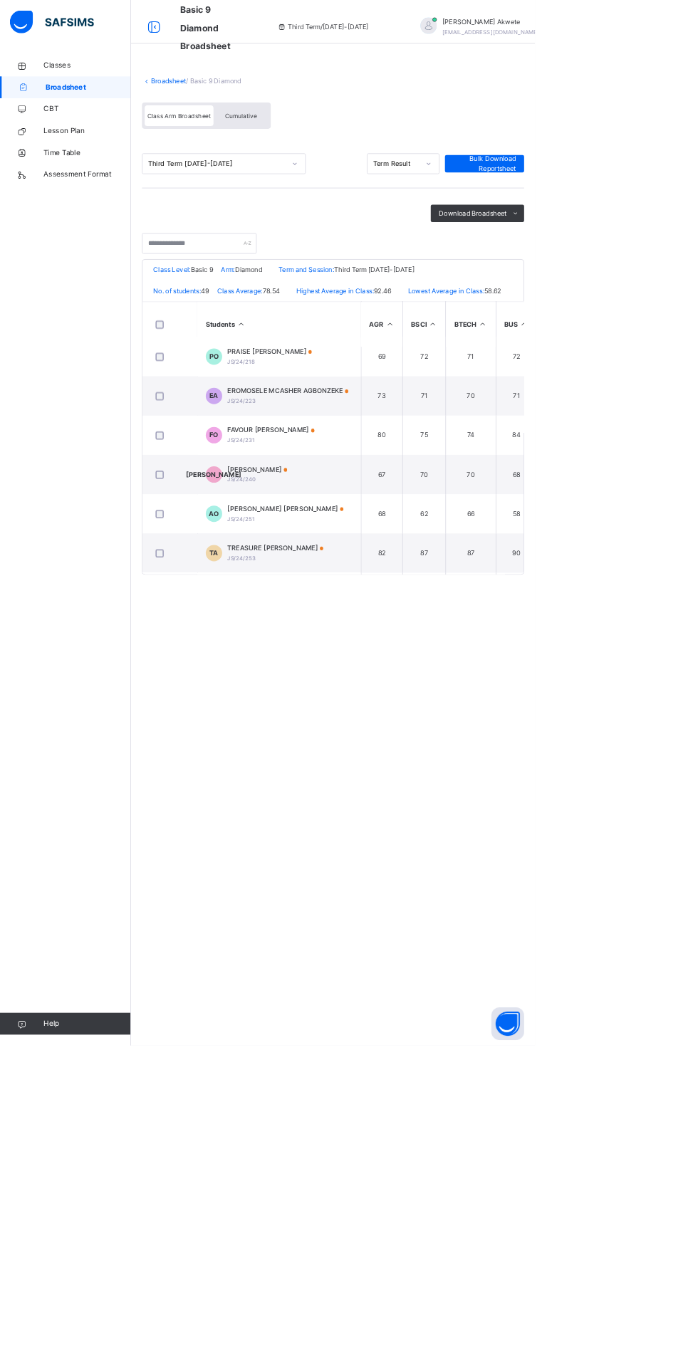
scroll to position [66, 0]
click at [464, 736] on td "TA TREASURE [PERSON_NAME] JS/24/253" at bounding box center [364, 721] width 214 height 51
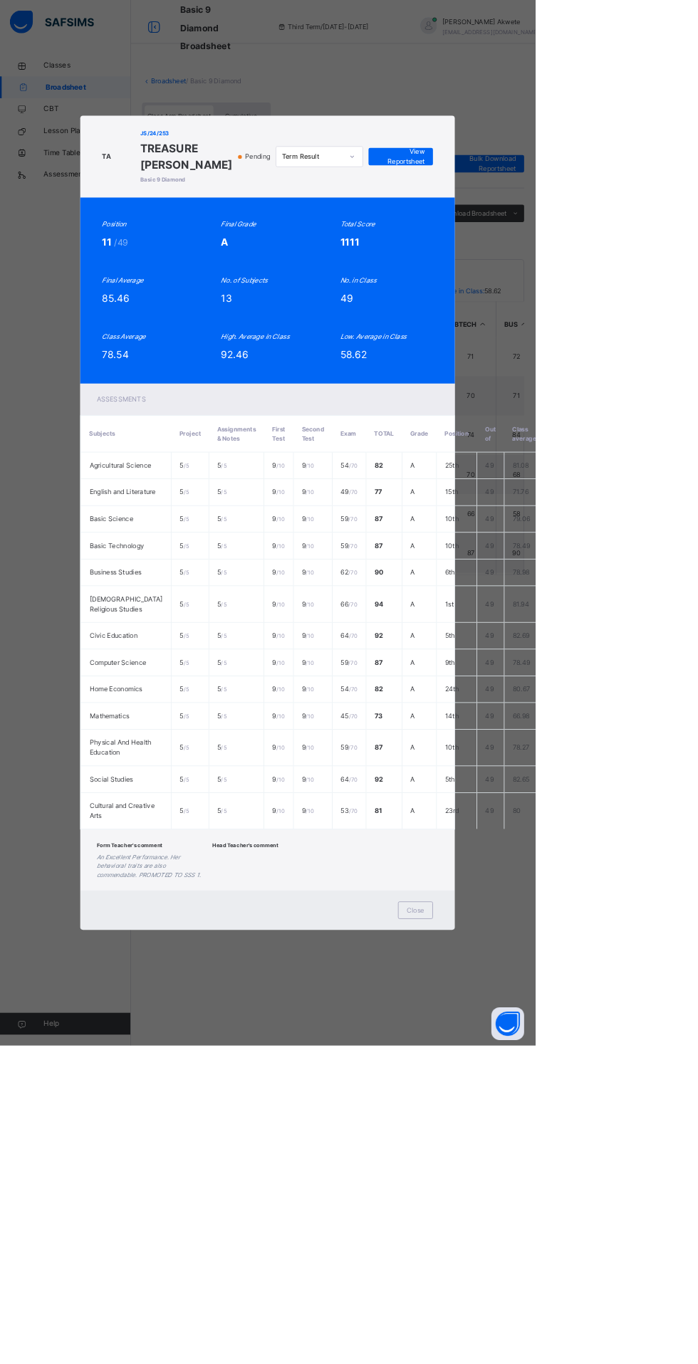
click at [553, 1194] on span "Close" at bounding box center [541, 1187] width 23 height 13
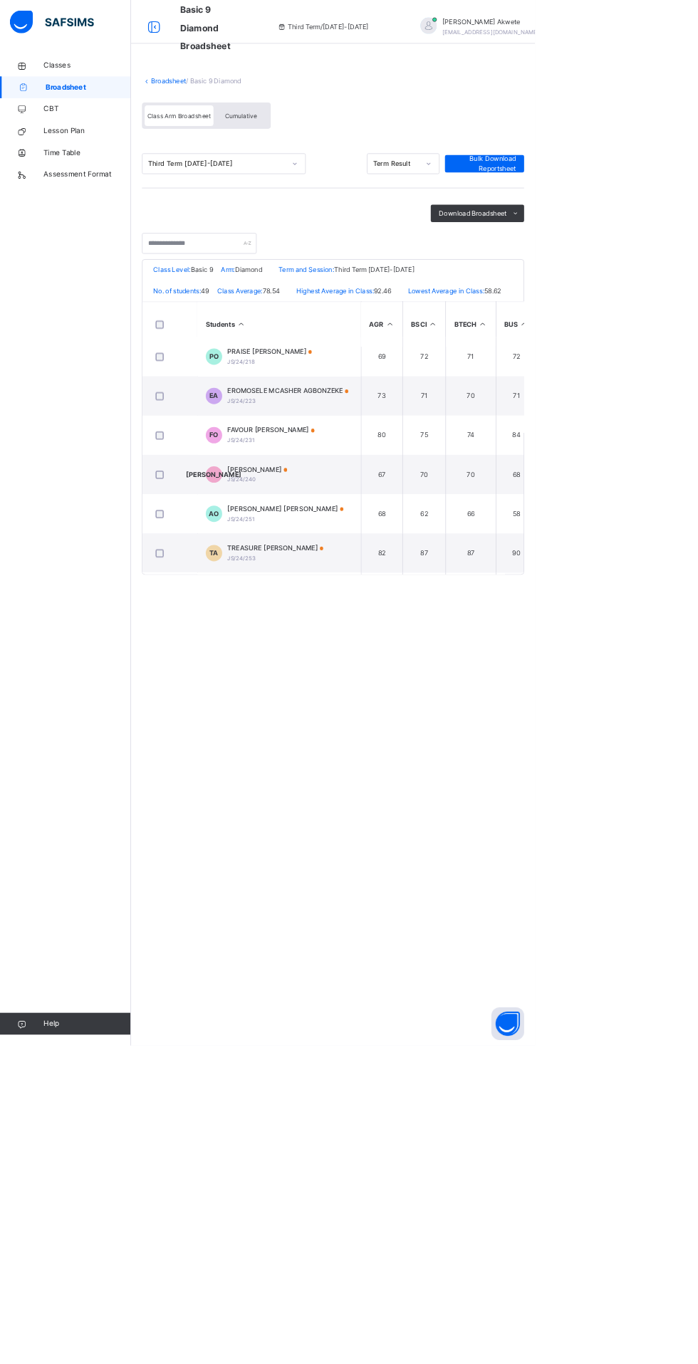
click at [444, 666] on span at bounding box center [446, 664] width 5 height 5
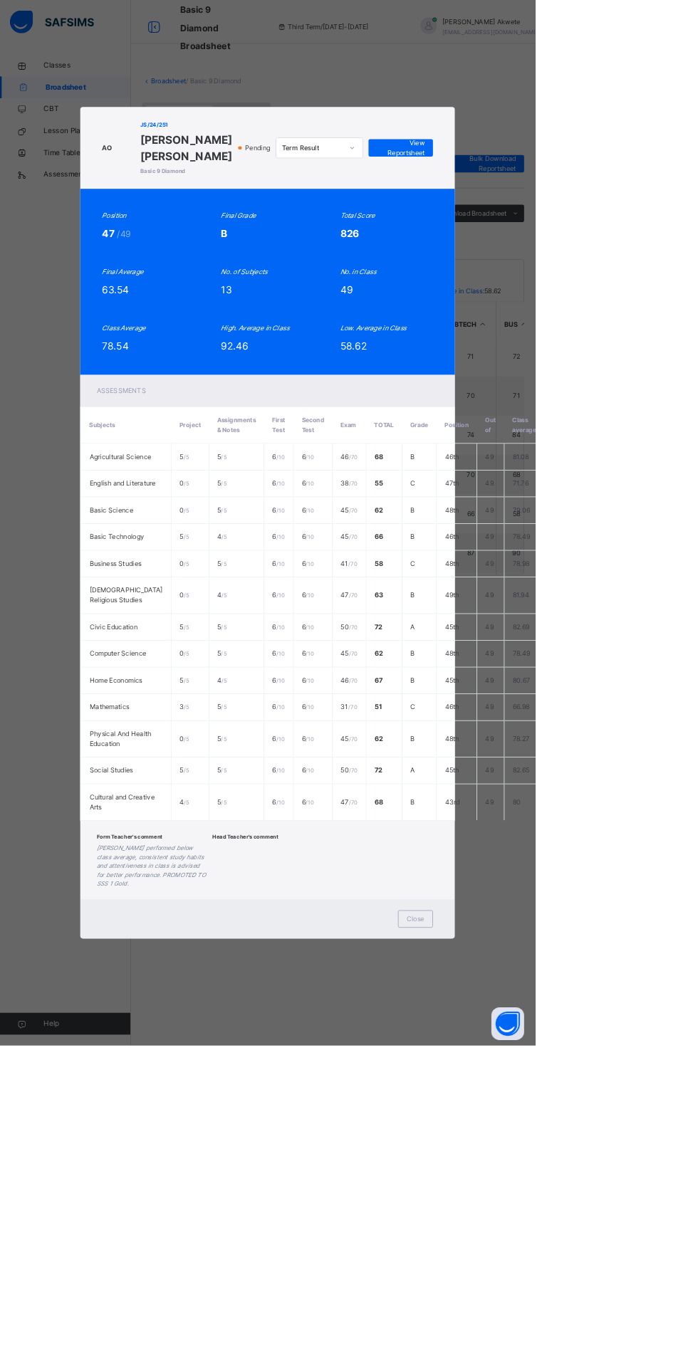
click at [553, 1206] on span "Close" at bounding box center [541, 1199] width 23 height 13
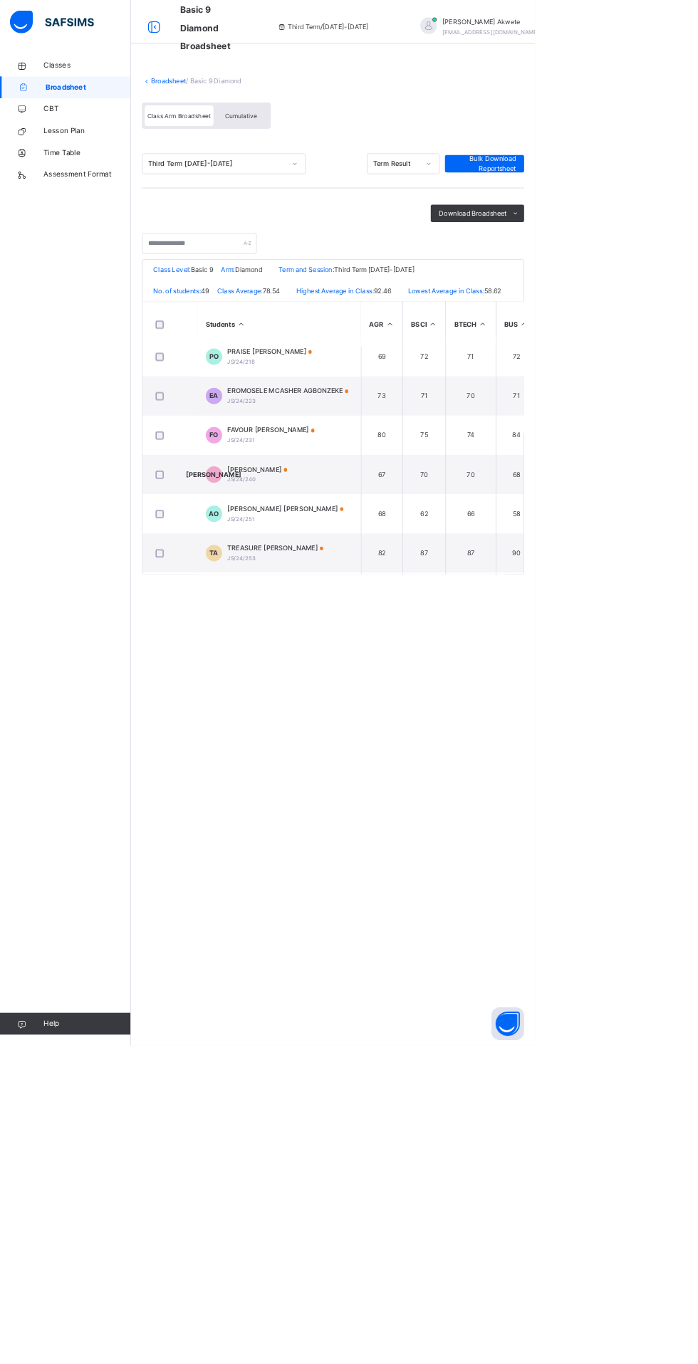
click at [367, 619] on span "[PERSON_NAME]" at bounding box center [336, 612] width 78 height 13
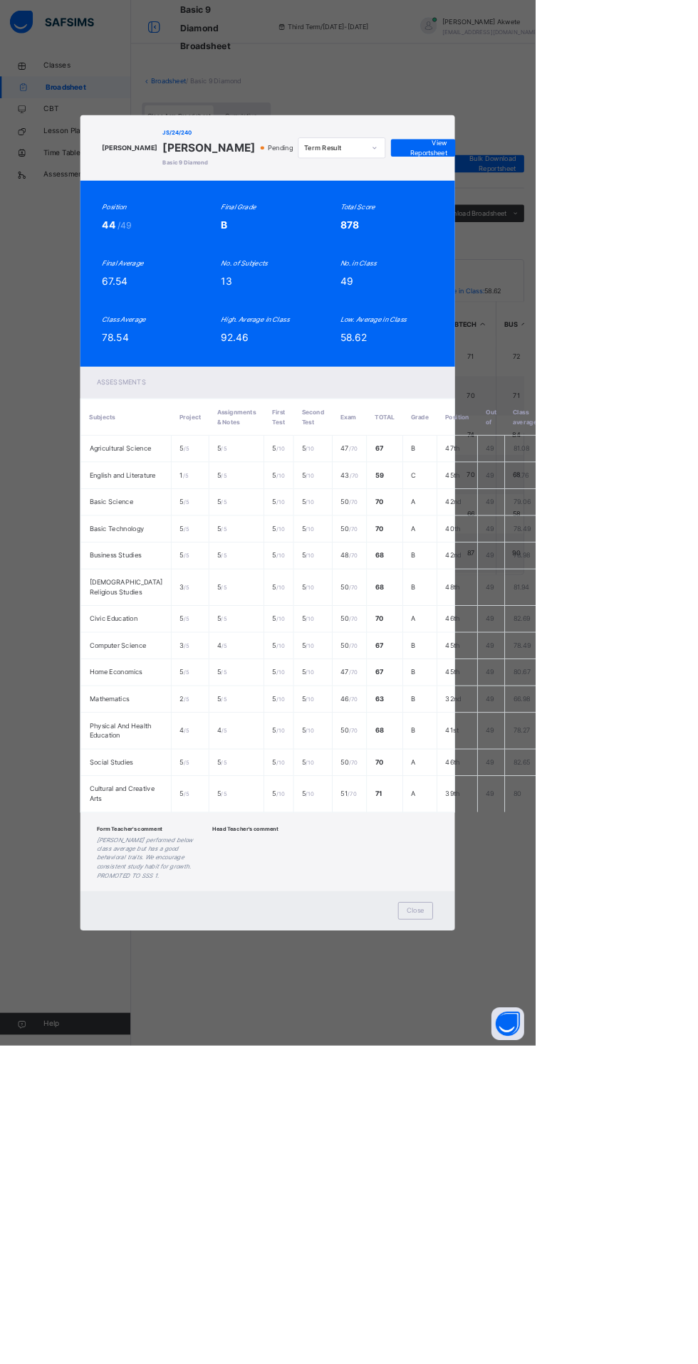
click at [553, 1195] on span "Close" at bounding box center [541, 1188] width 23 height 13
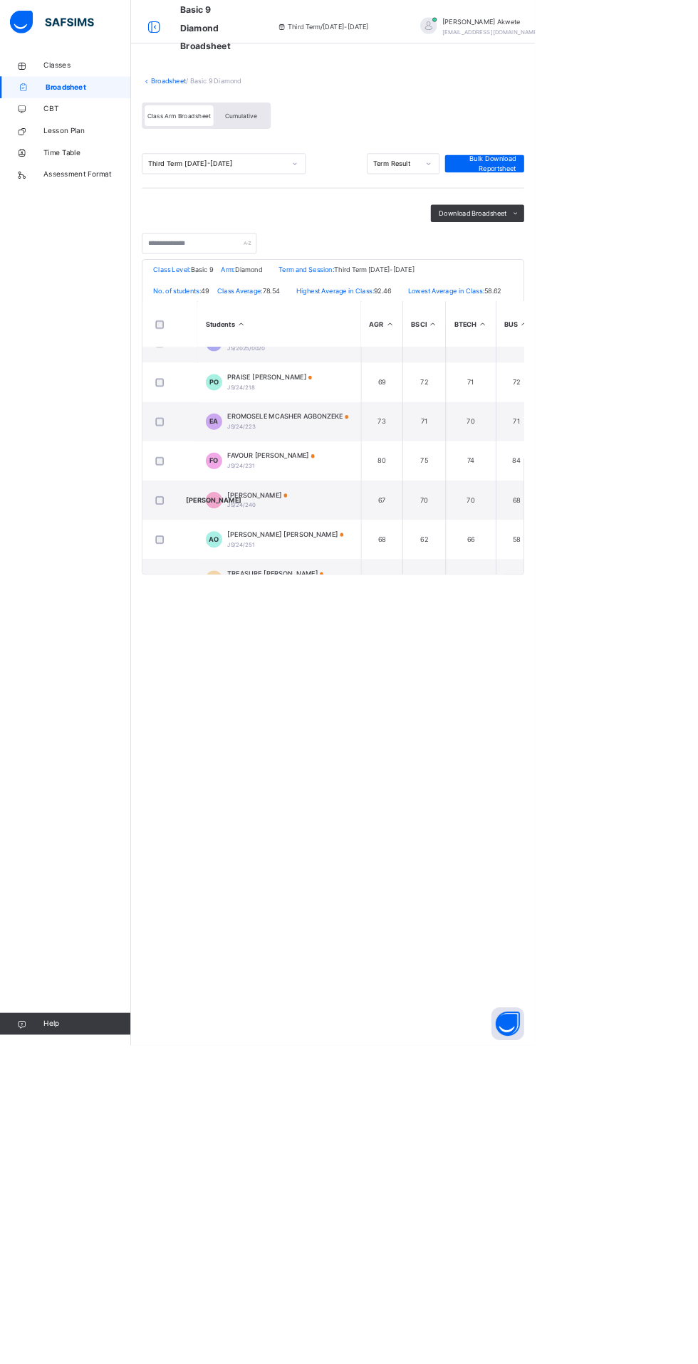
scroll to position [0, 0]
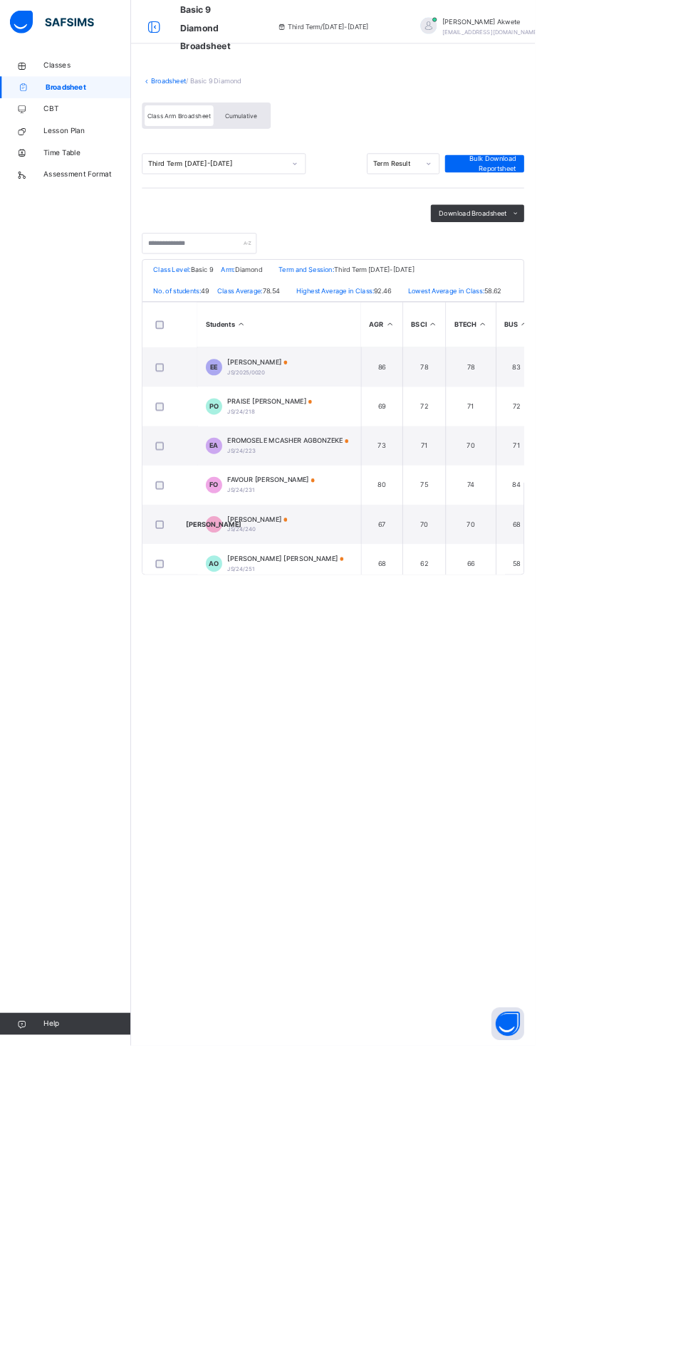
click at [462, 642] on td "FO FAVOUR UNAIKU [PERSON_NAME]/24/231" at bounding box center [364, 632] width 214 height 51
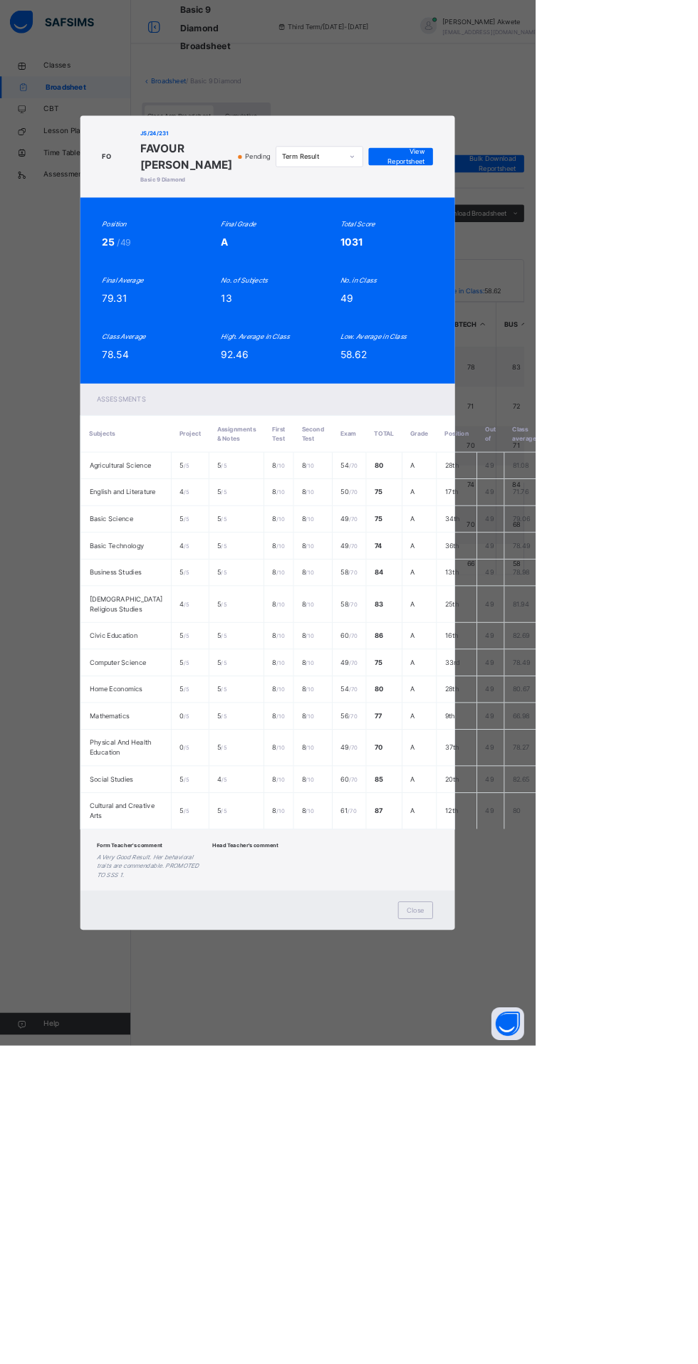
click at [565, 1199] on div "Close" at bounding box center [542, 1187] width 46 height 23
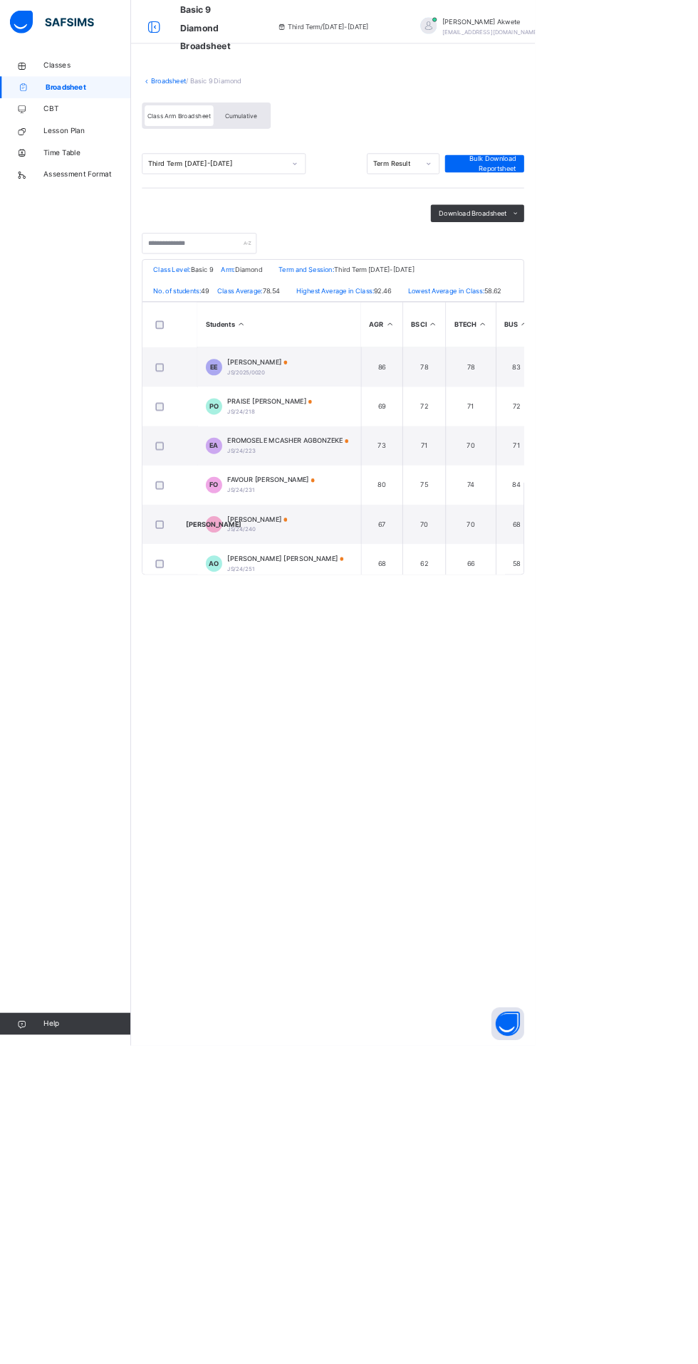
click at [421, 582] on span "EROMOSELE MCASHER AGBONZEKE" at bounding box center [376, 575] width 158 height 13
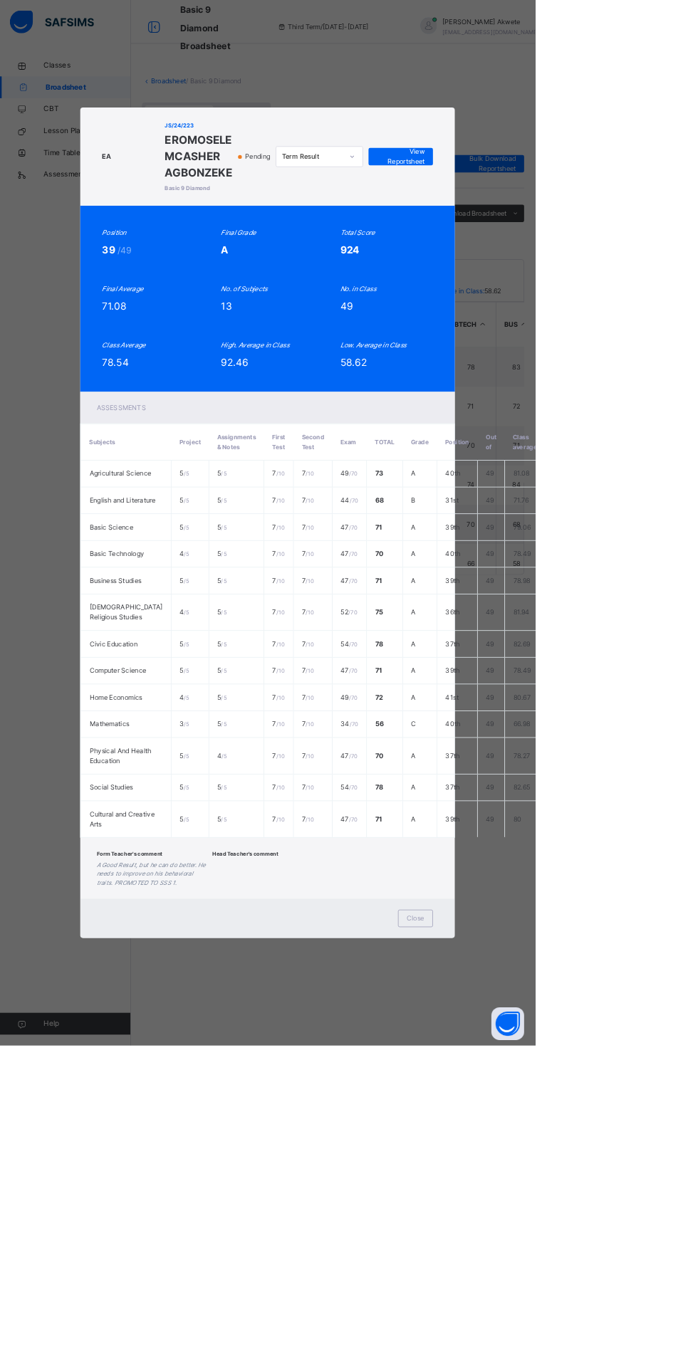
click at [553, 1205] on span "Close" at bounding box center [541, 1198] width 23 height 13
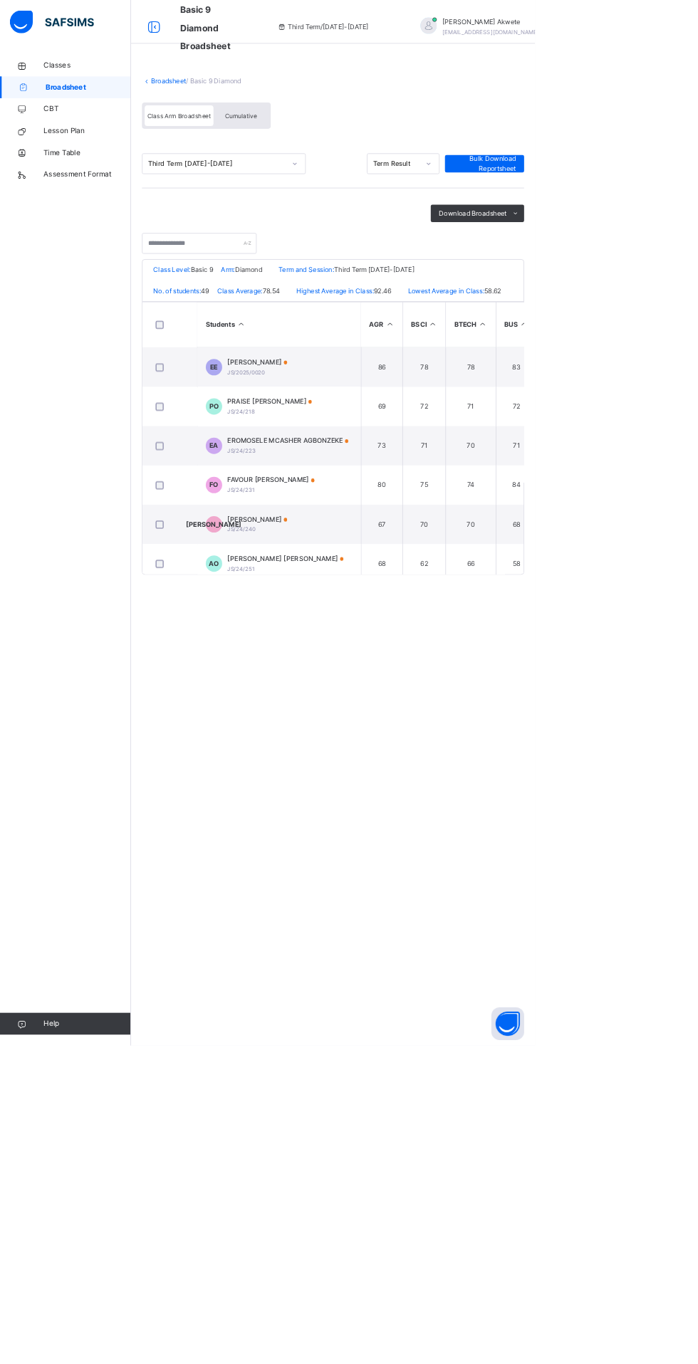
click at [436, 538] on td "PO PRAISE [PERSON_NAME] JS/24/218" at bounding box center [364, 530] width 214 height 51
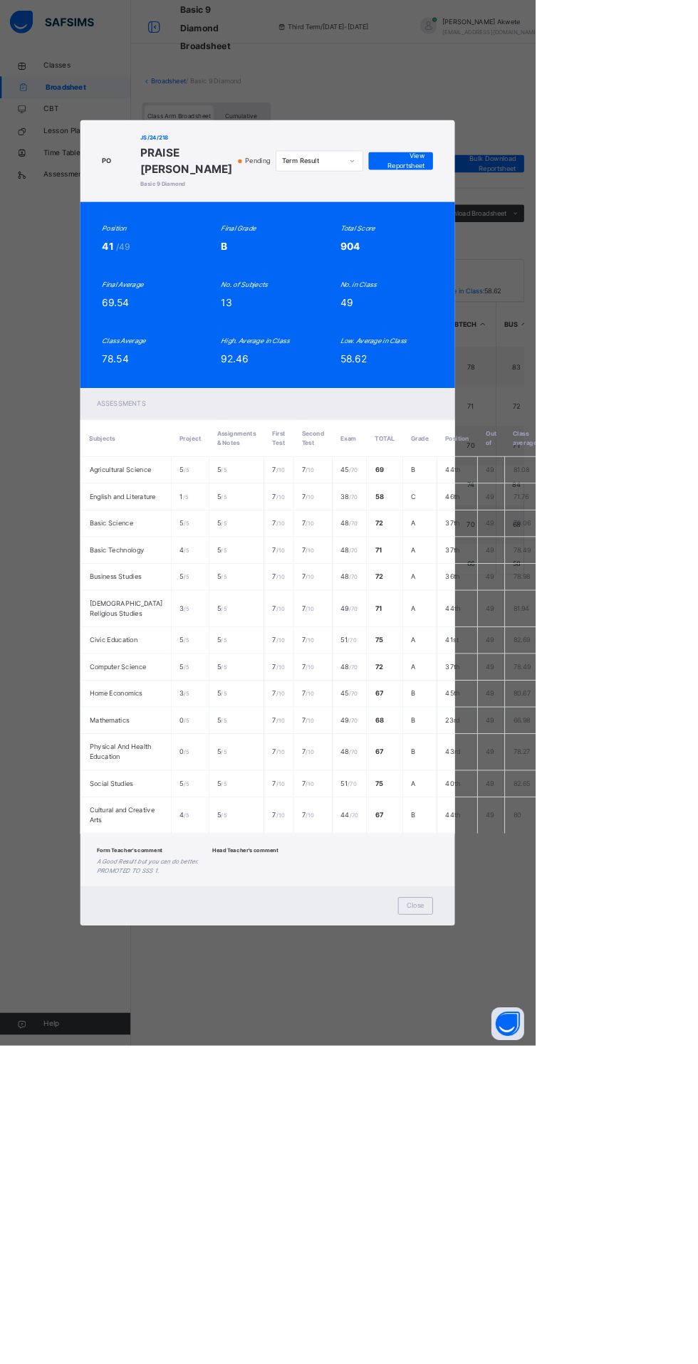
click at [565, 1193] on div "Close" at bounding box center [542, 1182] width 46 height 23
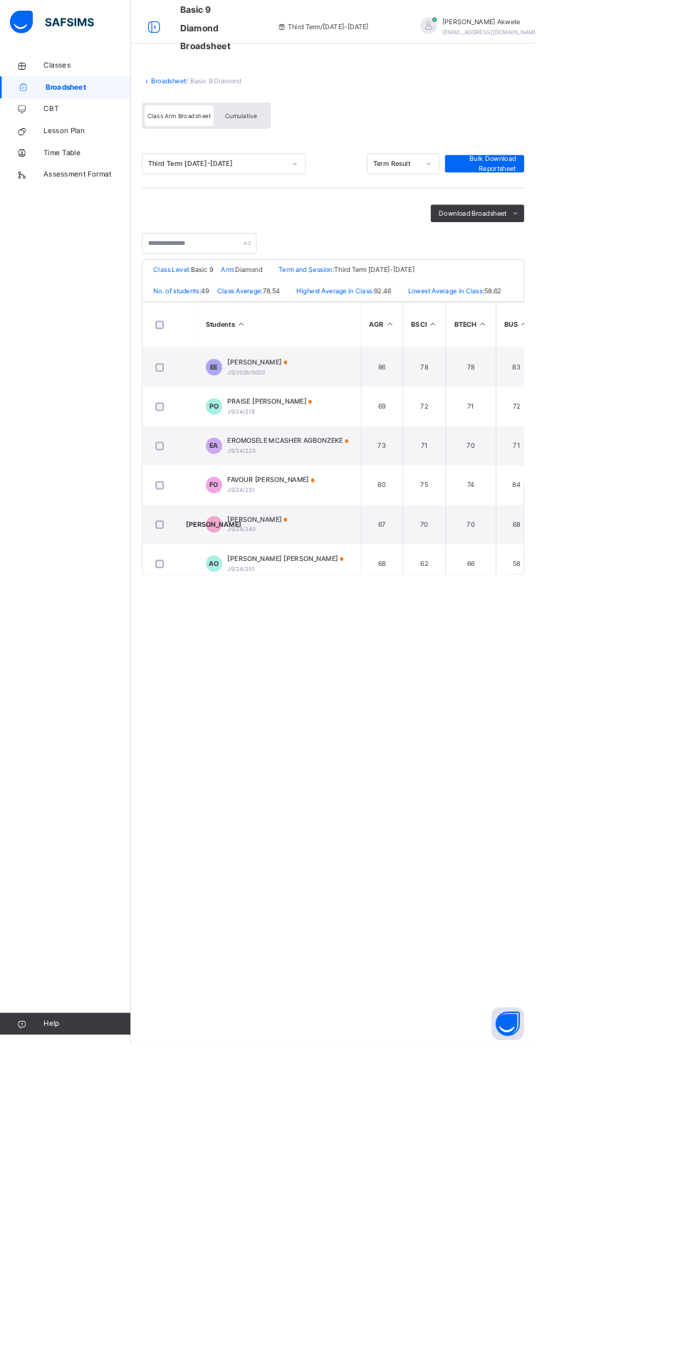
click at [375, 479] on span "[PERSON_NAME]" at bounding box center [336, 472] width 78 height 13
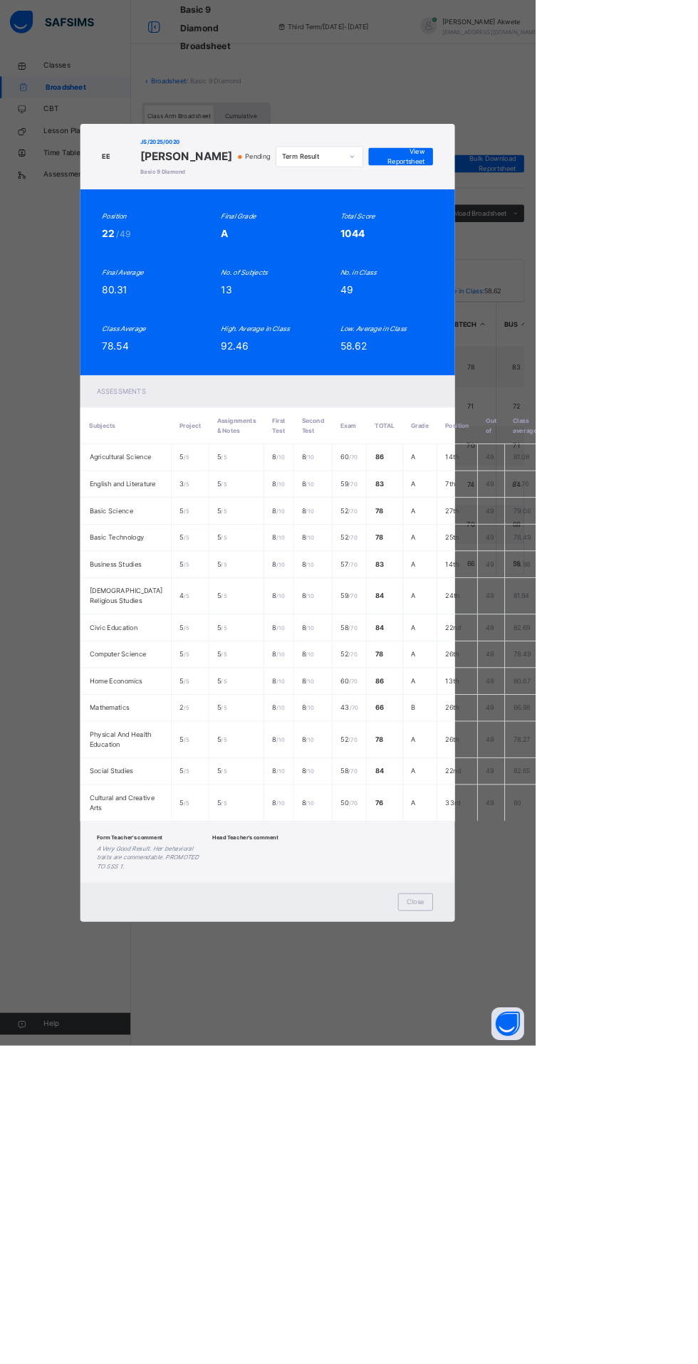
click at [565, 1188] on div "Close" at bounding box center [542, 1177] width 46 height 23
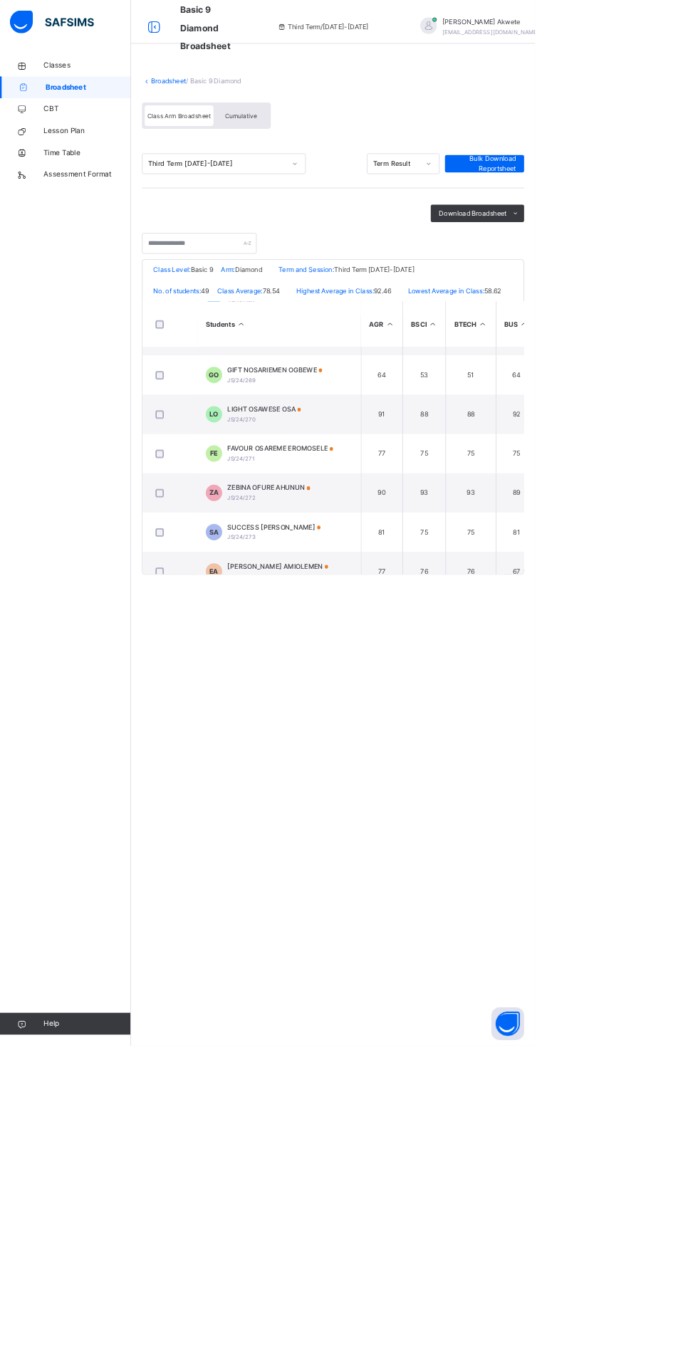
scroll to position [1075, 0]
click at [452, 681] on td "SA SUCCESS [PERSON_NAME] JS/24/273" at bounding box center [364, 685] width 214 height 51
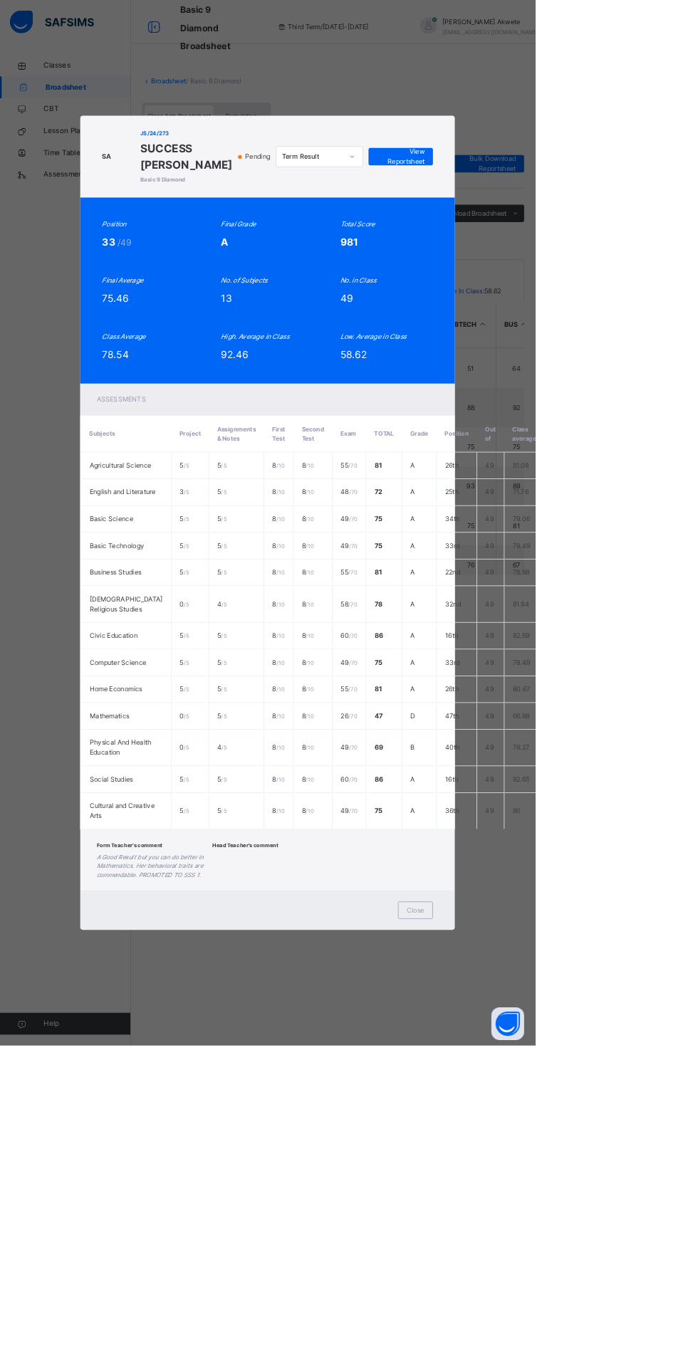
click at [565, 1199] on div "Close" at bounding box center [542, 1187] width 46 height 23
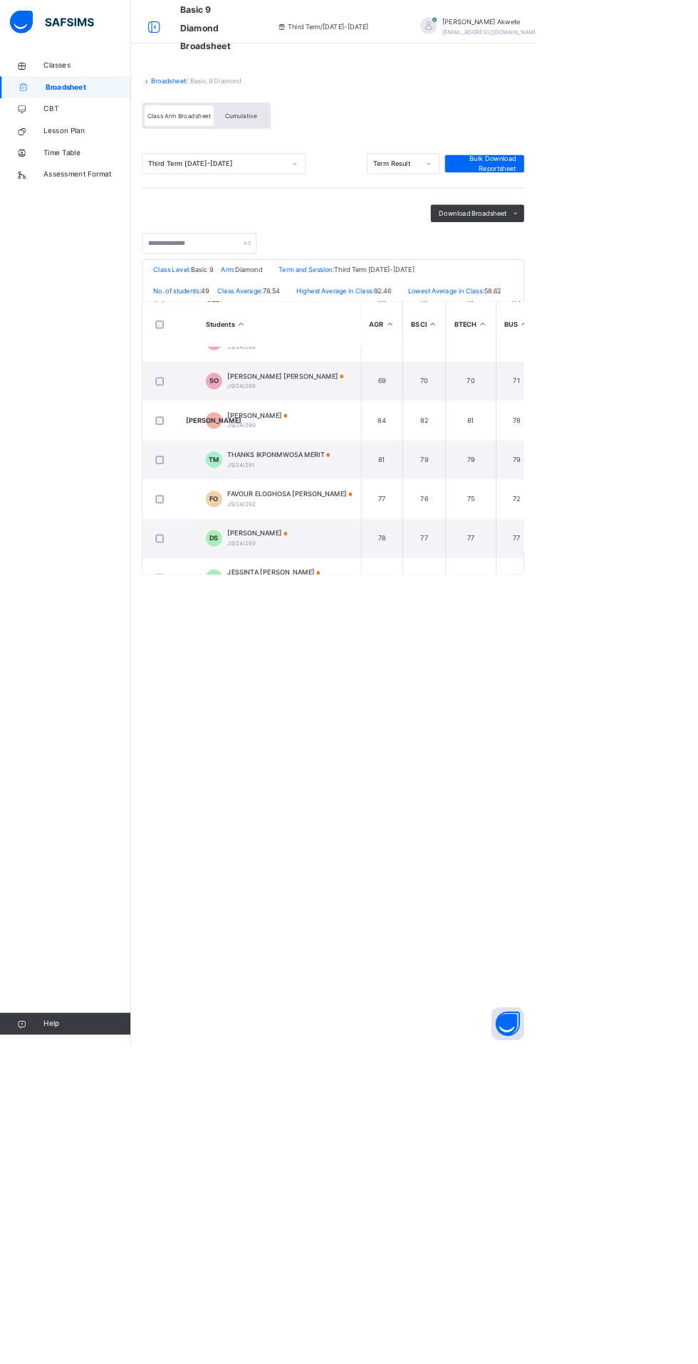
scroll to position [2041, 0]
click at [455, 639] on span at bounding box center [457, 636] width 5 height 5
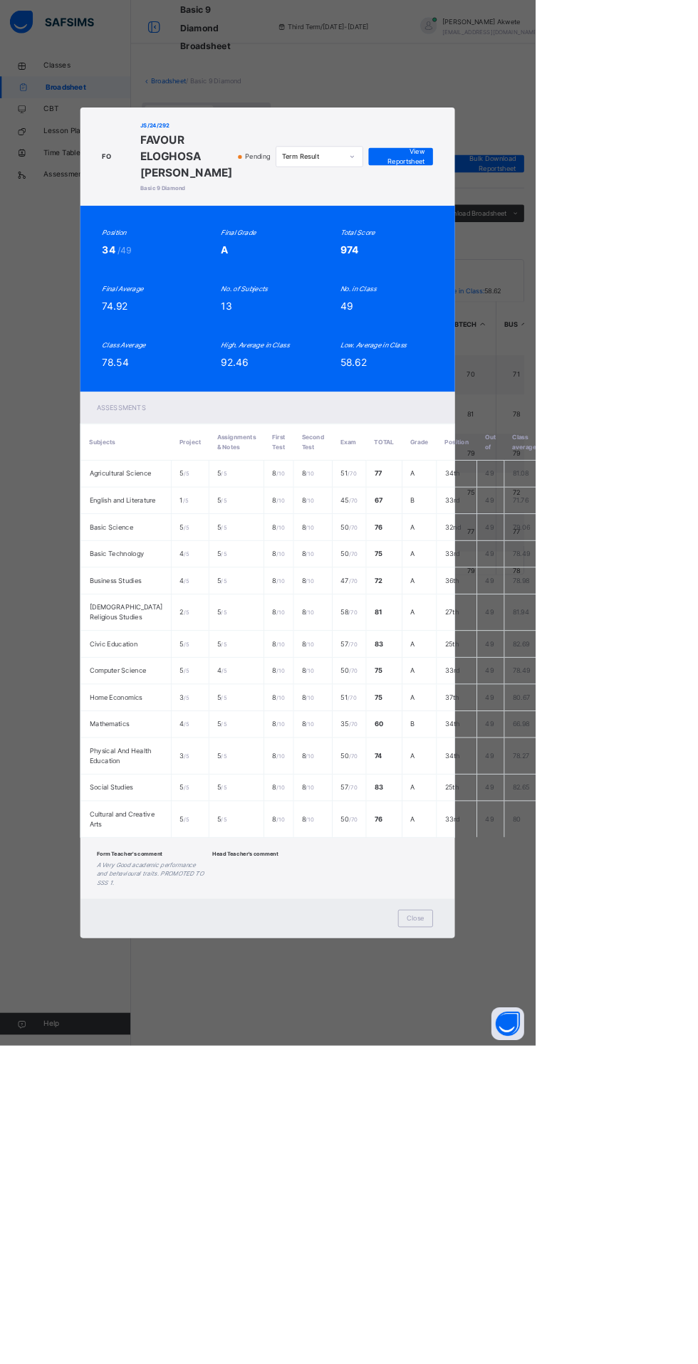
click at [553, 1205] on span "Close" at bounding box center [541, 1198] width 23 height 13
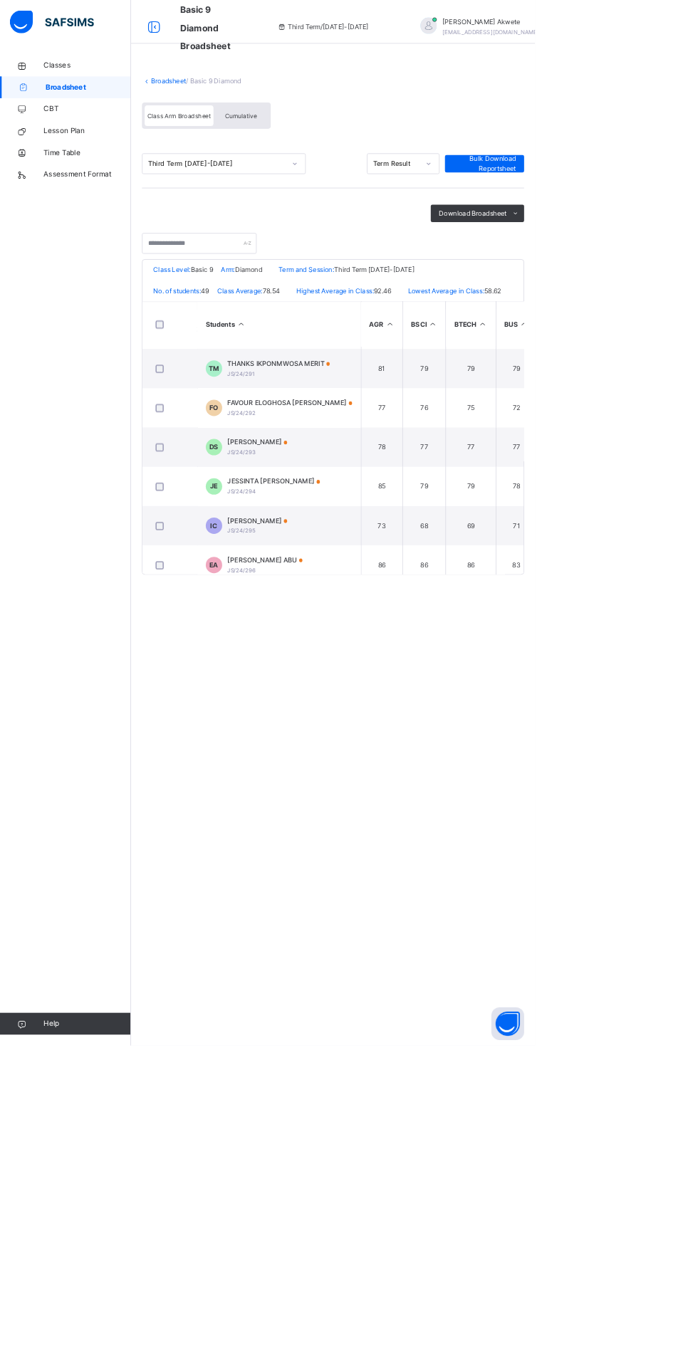
scroll to position [2160, 0]
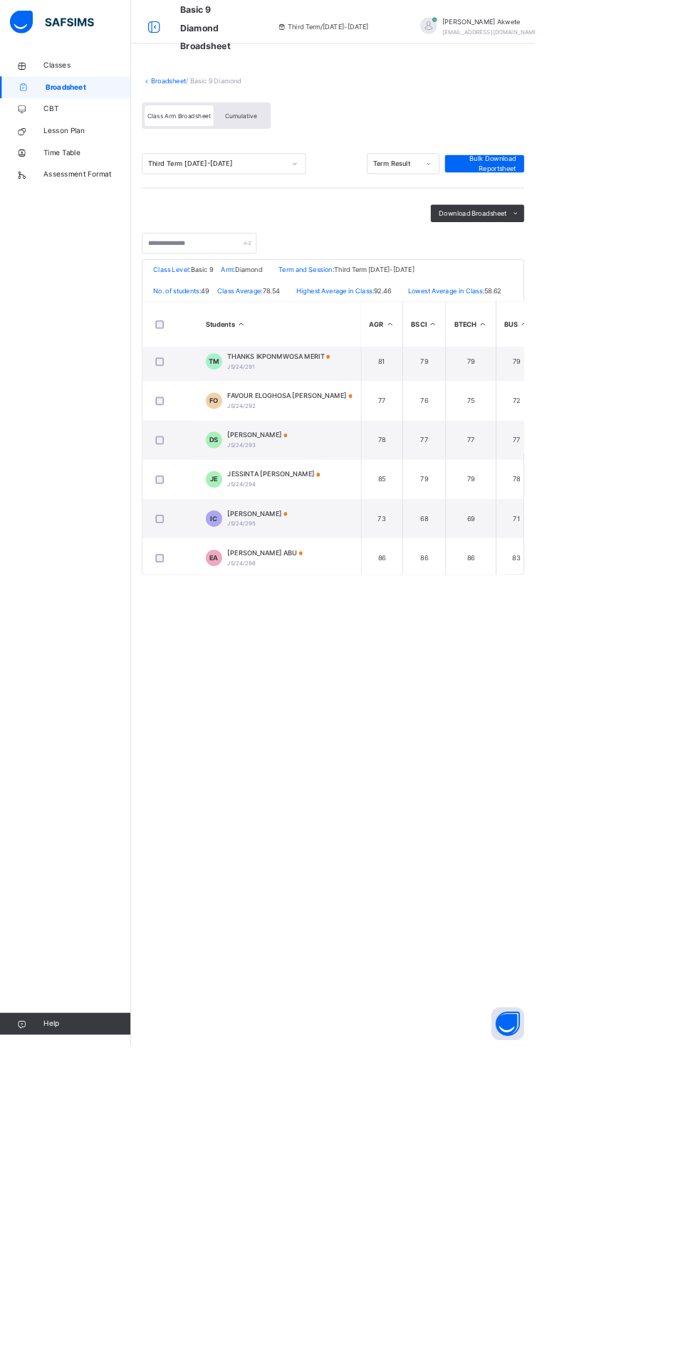
click at [375, 677] on span "[PERSON_NAME]" at bounding box center [336, 670] width 78 height 13
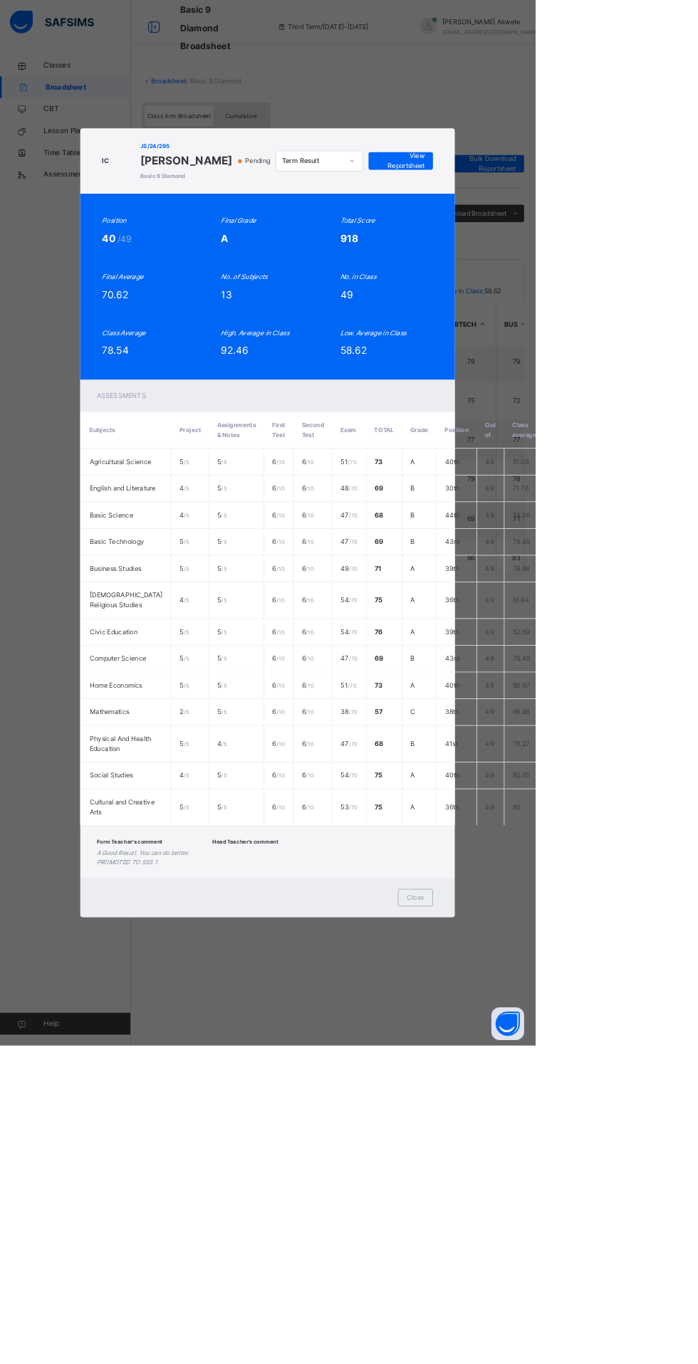
click at [565, 1183] on div "Close" at bounding box center [542, 1171] width 46 height 23
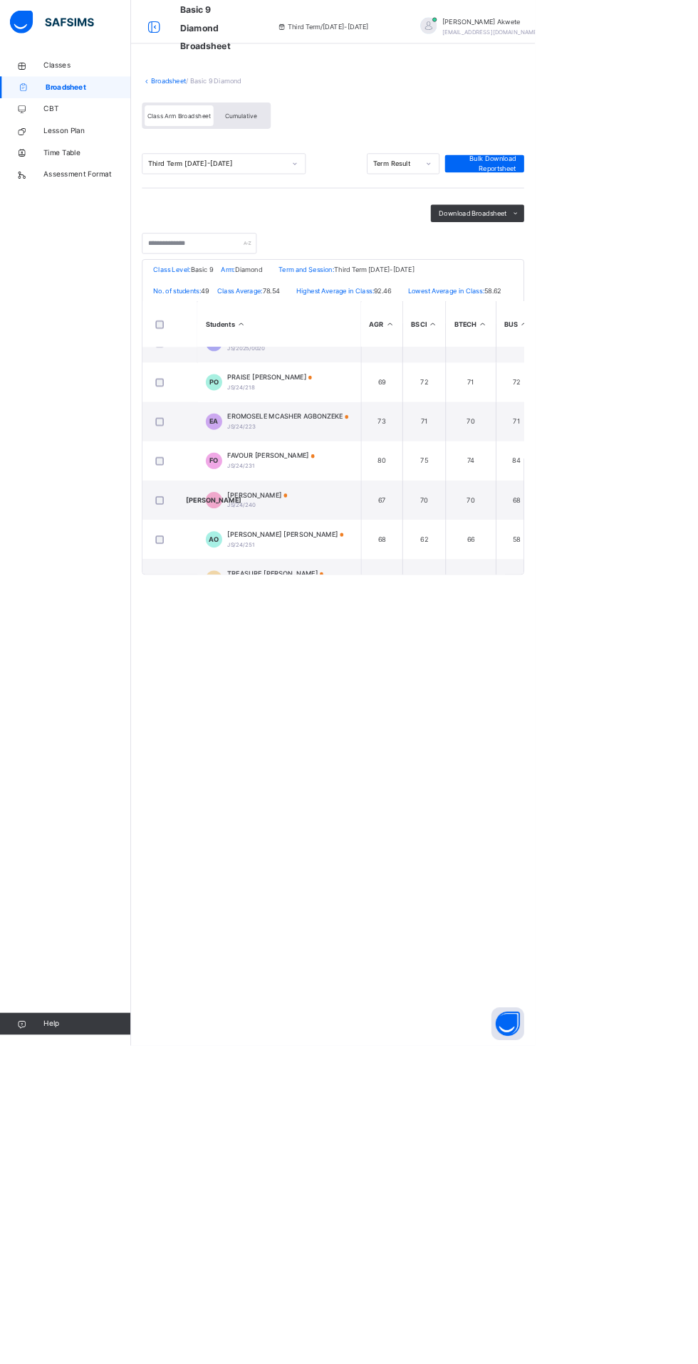
scroll to position [0, 0]
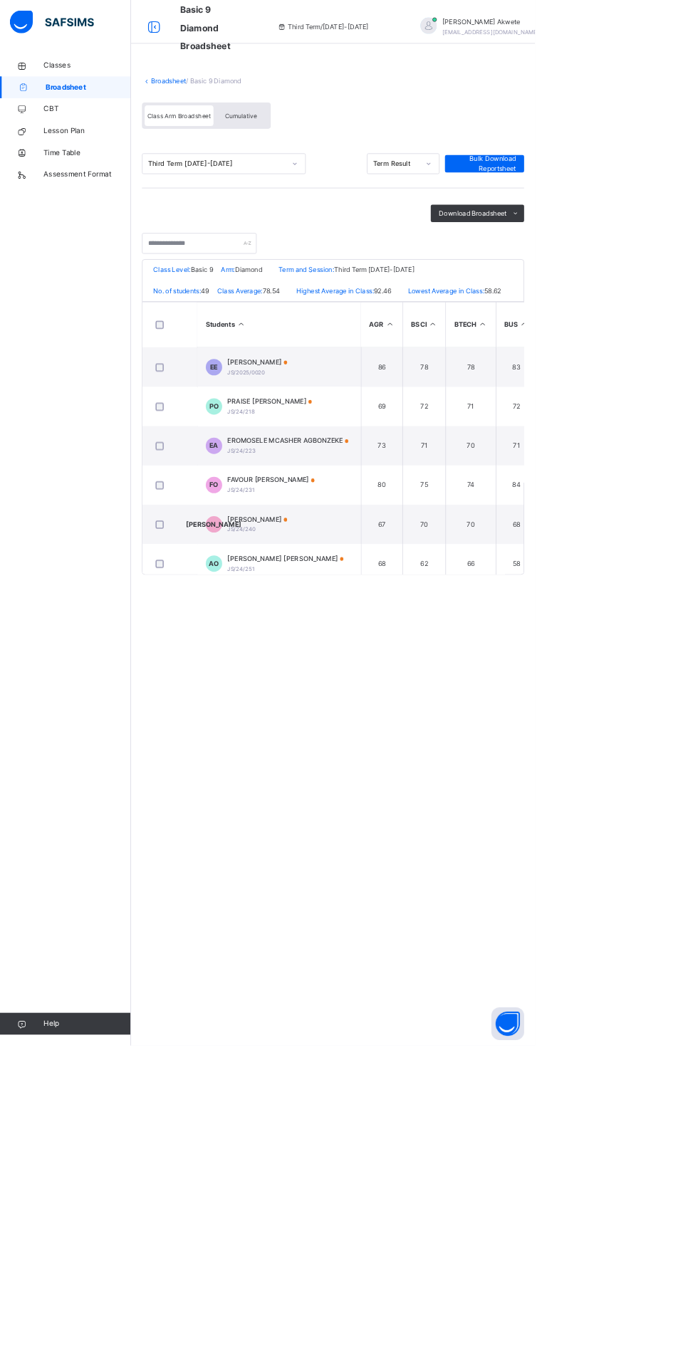
click at [459, 550] on td "PO PRAISE [PERSON_NAME] JS/24/218" at bounding box center [364, 530] width 214 height 51
